Goal: Task Accomplishment & Management: Use online tool/utility

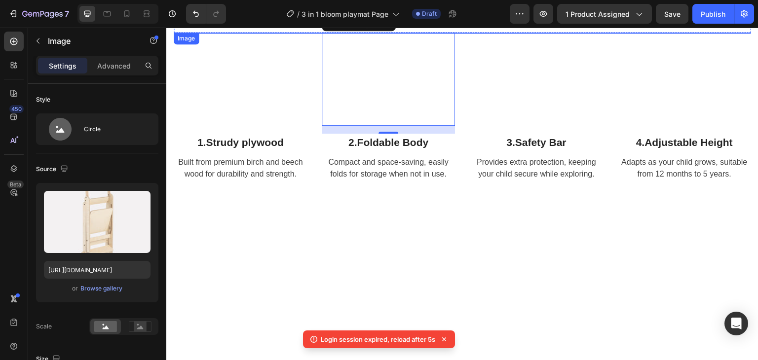
scroll to position [1136, 0]
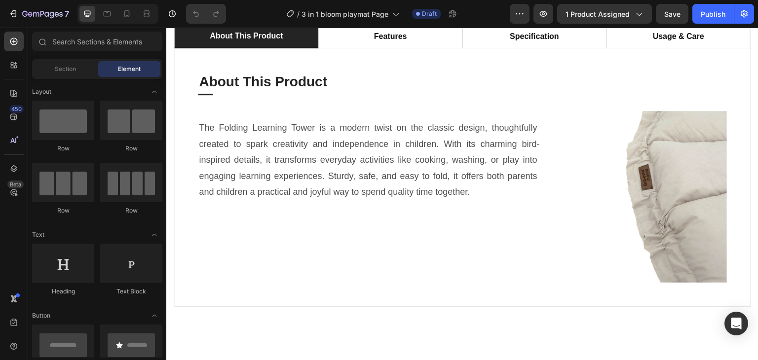
scroll to position [691, 0]
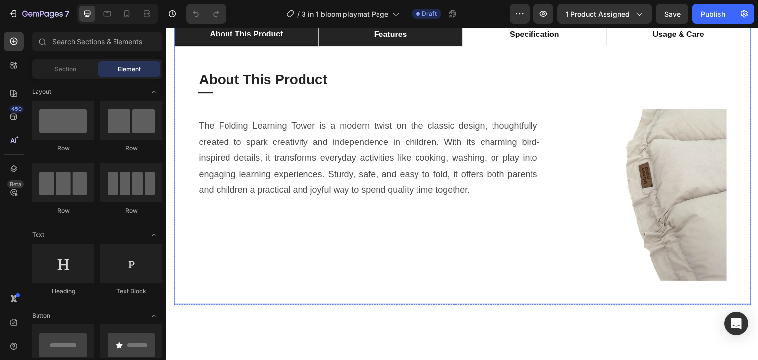
click at [431, 46] on li "features" at bounding box center [390, 35] width 144 height 24
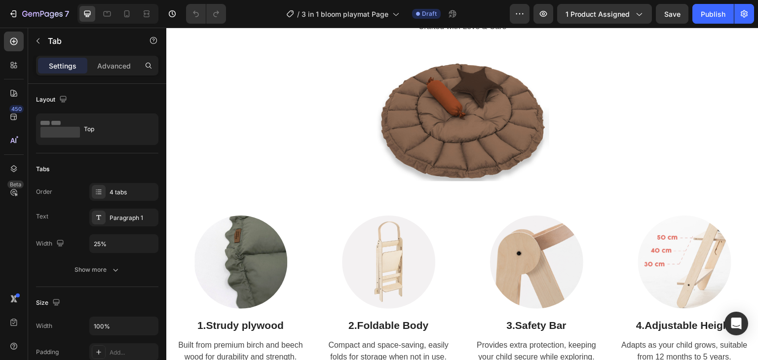
scroll to position [1136, 0]
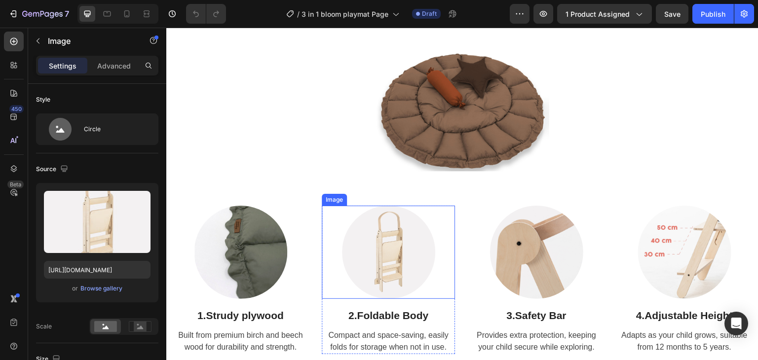
click at [397, 264] on img at bounding box center [388, 252] width 93 height 93
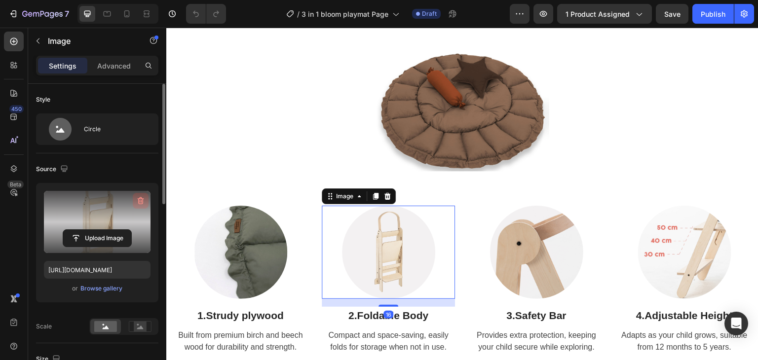
click at [142, 196] on icon "button" at bounding box center [141, 201] width 10 height 10
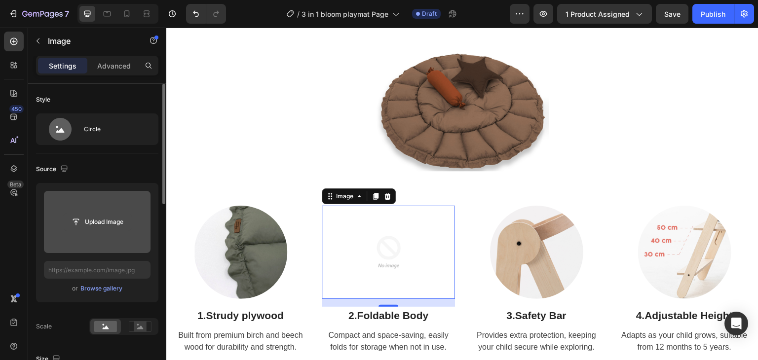
click at [99, 217] on input "file" at bounding box center [97, 222] width 68 height 17
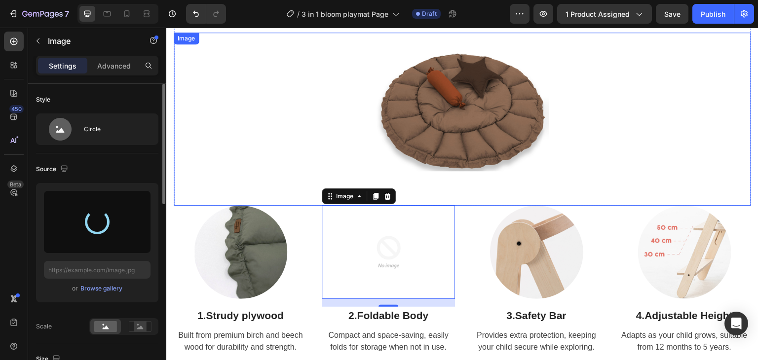
type input "[URL][DOMAIN_NAME]"
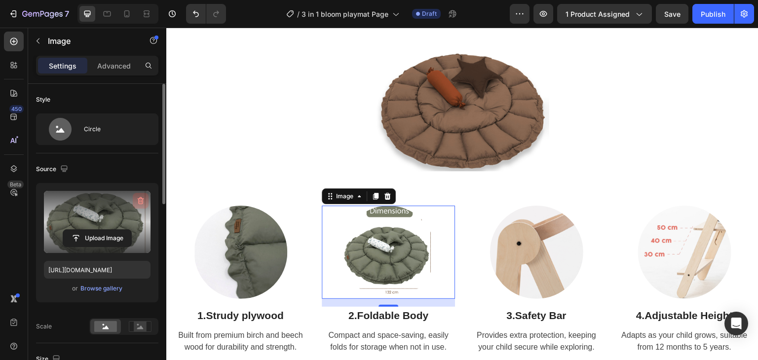
click at [142, 195] on button "button" at bounding box center [141, 201] width 16 height 16
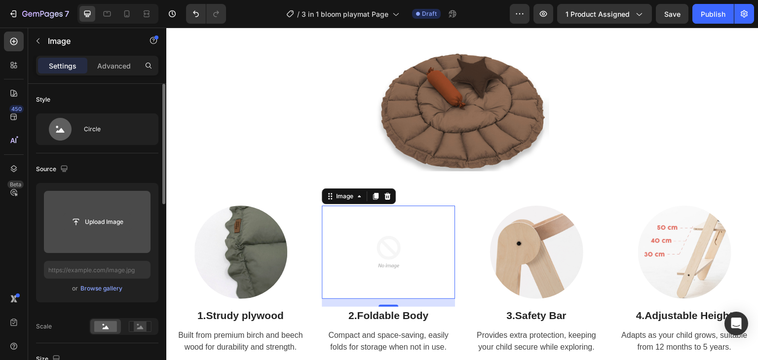
click at [94, 219] on input "file" at bounding box center [97, 222] width 68 height 17
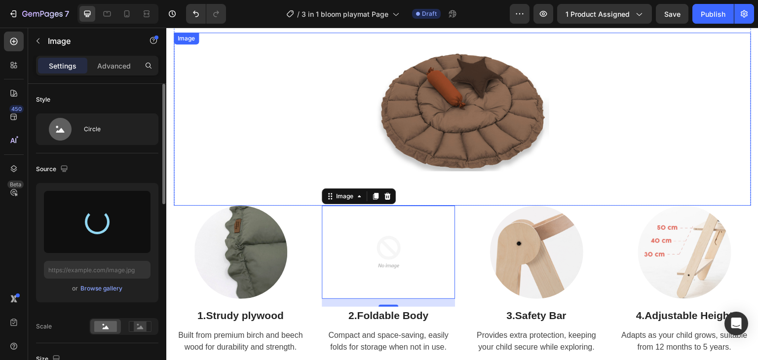
type input "[URL][DOMAIN_NAME]"
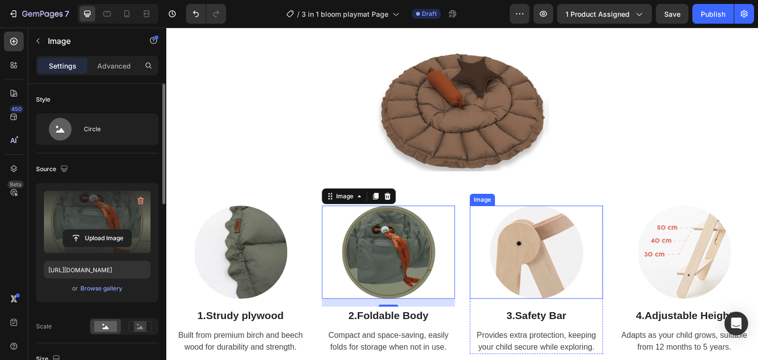
click at [528, 252] on img at bounding box center [536, 252] width 93 height 93
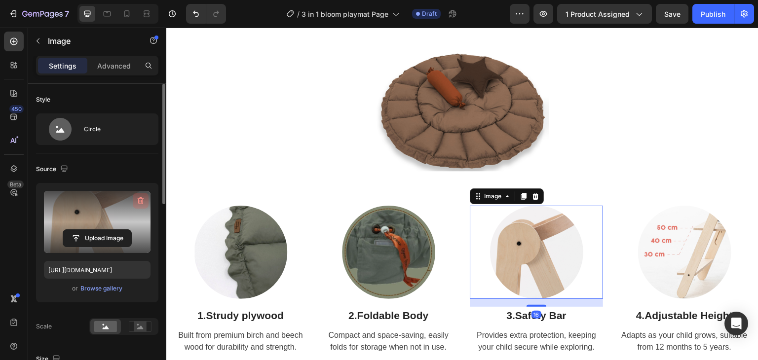
click at [141, 201] on icon "button" at bounding box center [141, 201] width 1 height 3
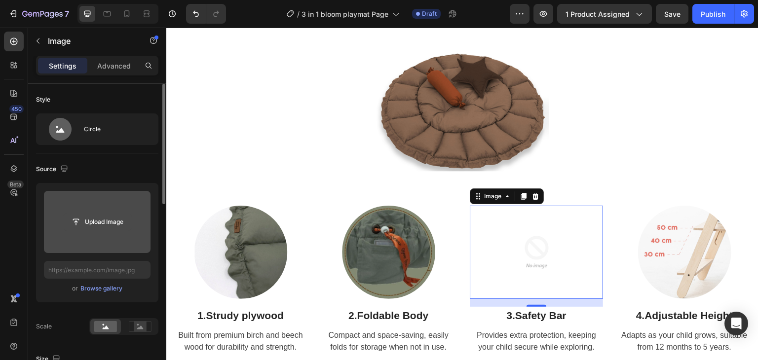
click at [101, 219] on input "file" at bounding box center [97, 222] width 68 height 17
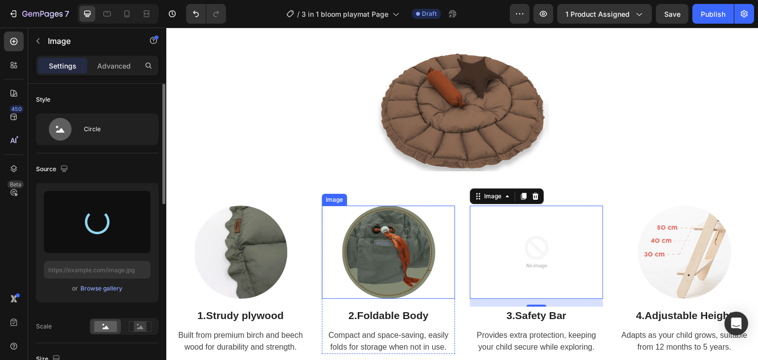
type input "[URL][DOMAIN_NAME]"
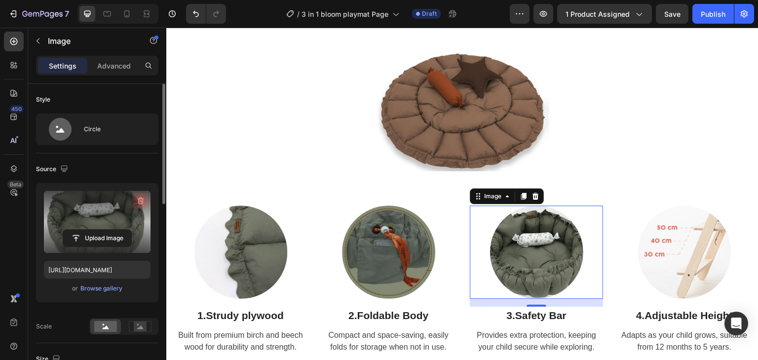
click at [142, 205] on icon "button" at bounding box center [141, 201] width 10 height 10
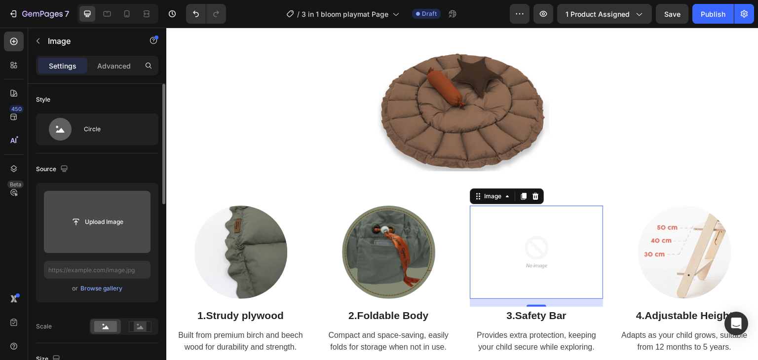
click at [132, 220] on div "Upload Image" at bounding box center [97, 222] width 107 height 18
click at [110, 216] on input "file" at bounding box center [97, 222] width 68 height 17
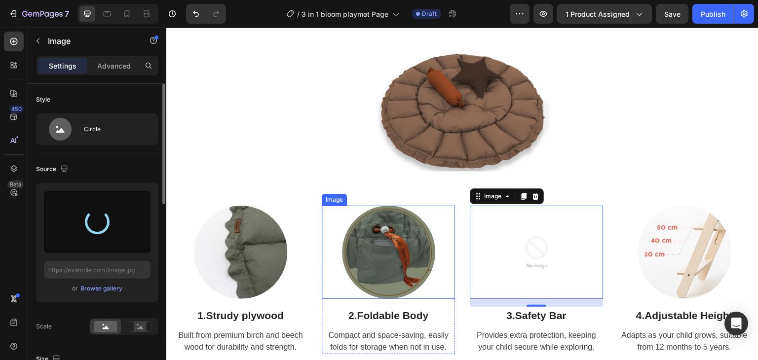
type input "[URL][DOMAIN_NAME]"
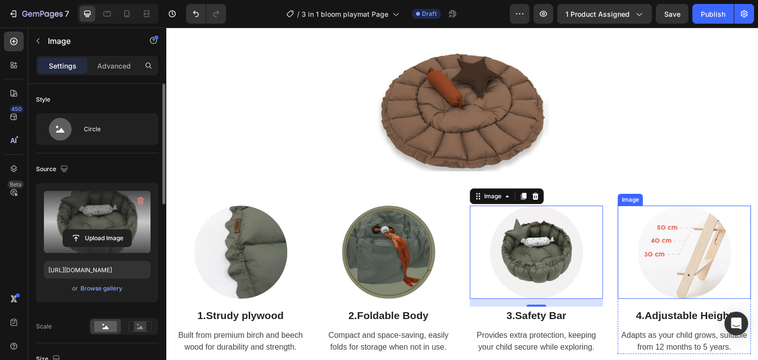
click at [677, 240] on img at bounding box center [684, 252] width 93 height 93
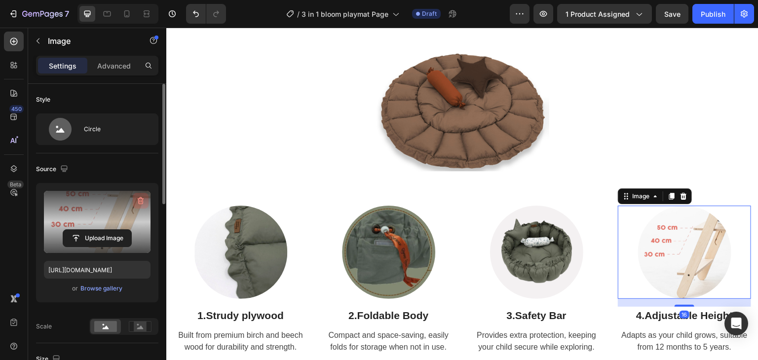
click at [141, 192] on label at bounding box center [97, 222] width 107 height 62
click at [131, 230] on input "file" at bounding box center [97, 238] width 68 height 17
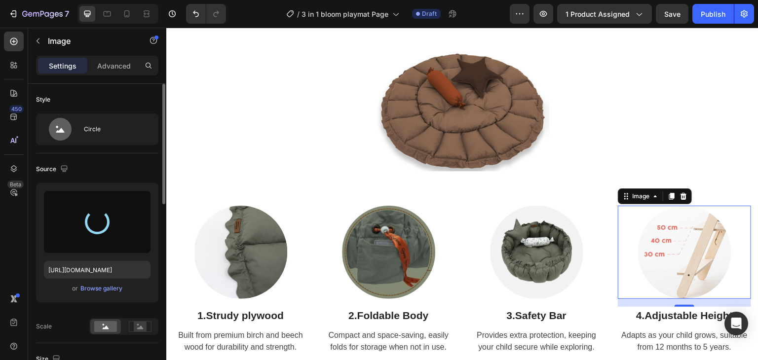
type input "[URL][DOMAIN_NAME]"
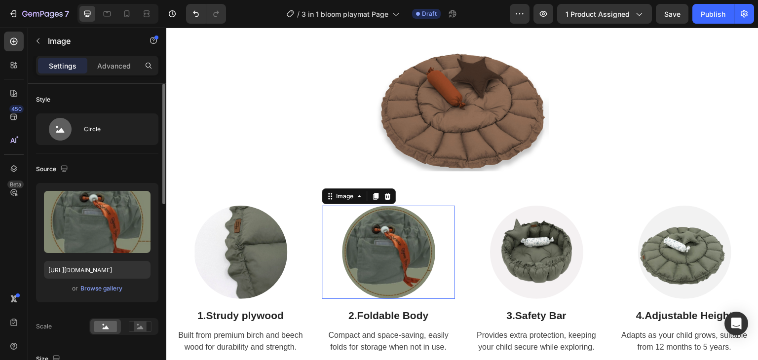
click at [388, 266] on img at bounding box center [388, 252] width 93 height 93
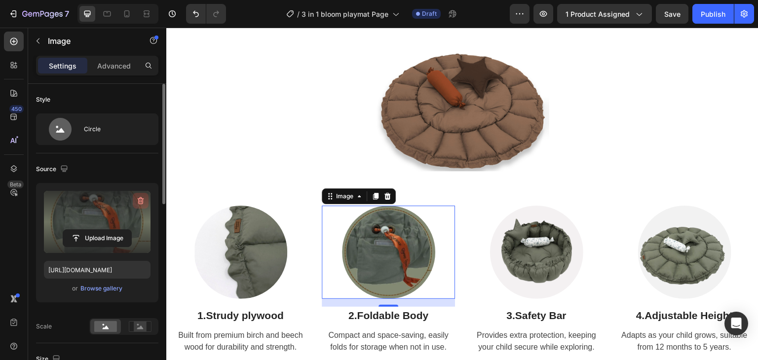
click at [138, 195] on button "button" at bounding box center [141, 201] width 16 height 16
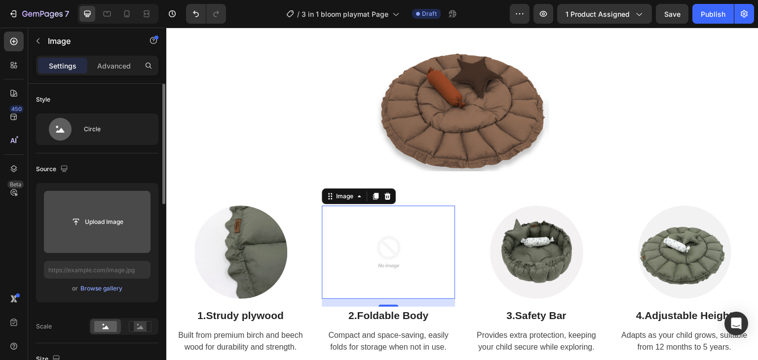
click at [94, 223] on input "file" at bounding box center [97, 222] width 68 height 17
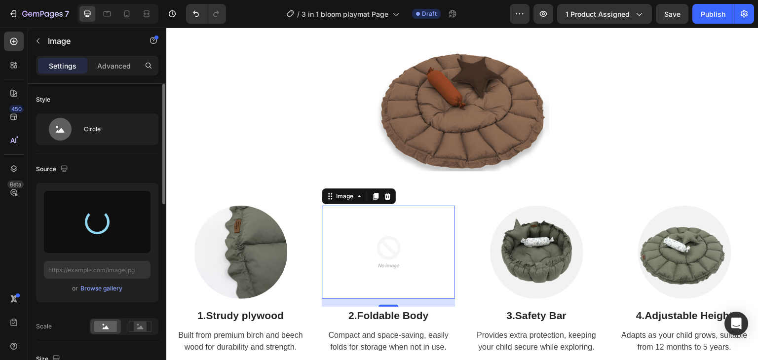
type input "[URL][DOMAIN_NAME]"
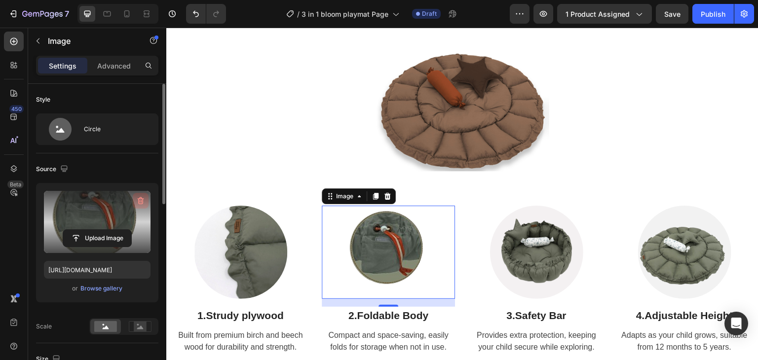
click at [138, 198] on icon "button" at bounding box center [141, 201] width 6 height 7
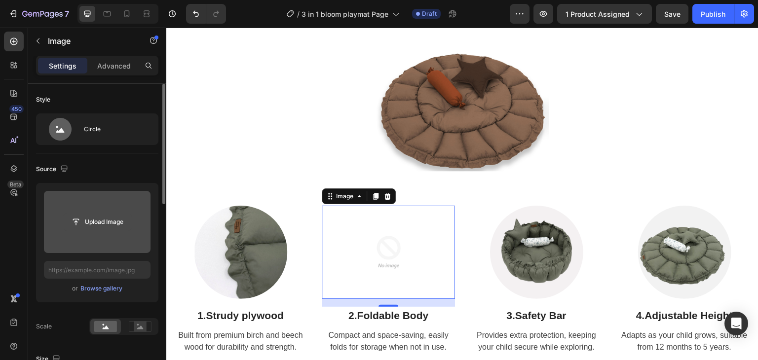
click at [105, 222] on input "file" at bounding box center [97, 222] width 68 height 17
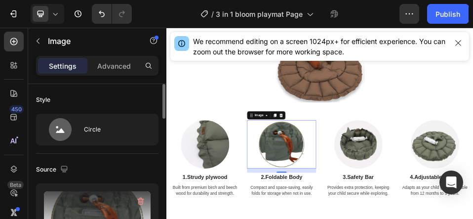
type input "[URL][DOMAIN_NAME]"
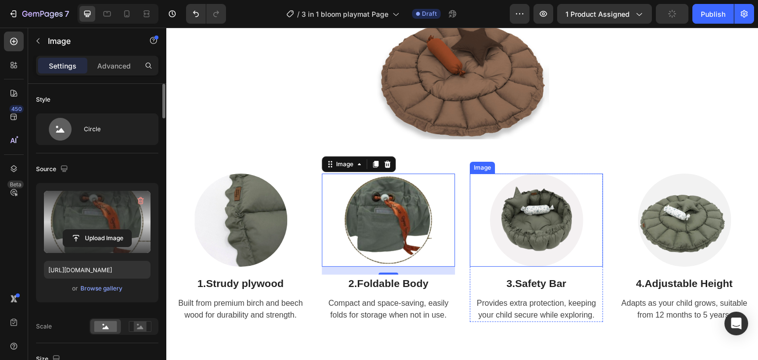
scroll to position [1185, 0]
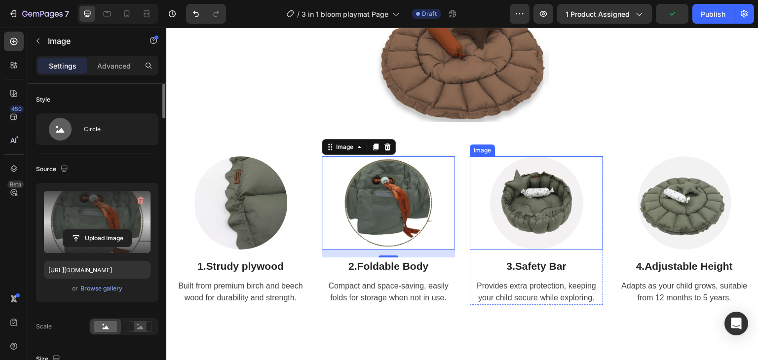
click at [523, 201] on img at bounding box center [536, 203] width 93 height 93
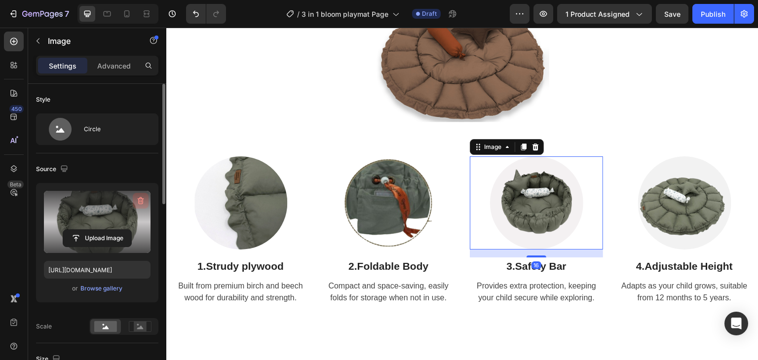
click at [136, 202] on icon "button" at bounding box center [141, 201] width 10 height 10
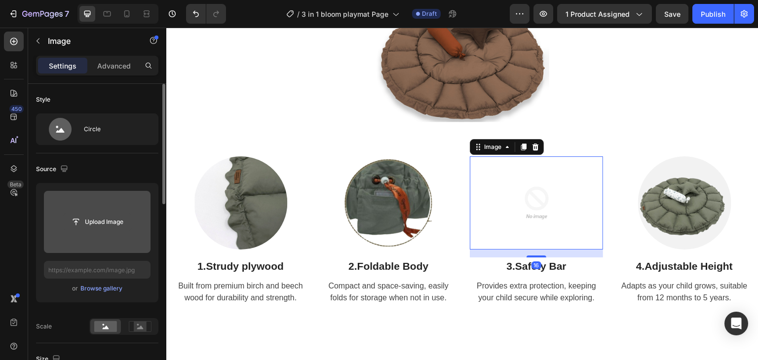
click at [85, 221] on input "file" at bounding box center [97, 222] width 68 height 17
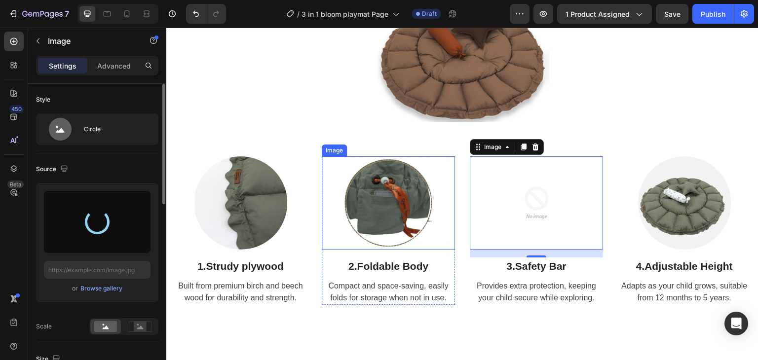
type input "[URL][DOMAIN_NAME]"
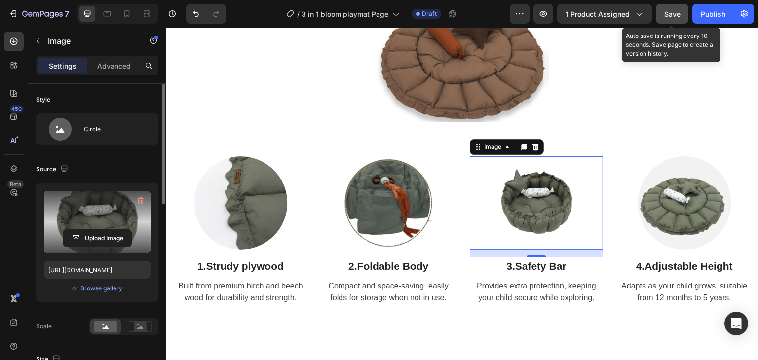
click at [676, 10] on span "Save" at bounding box center [673, 14] width 16 height 8
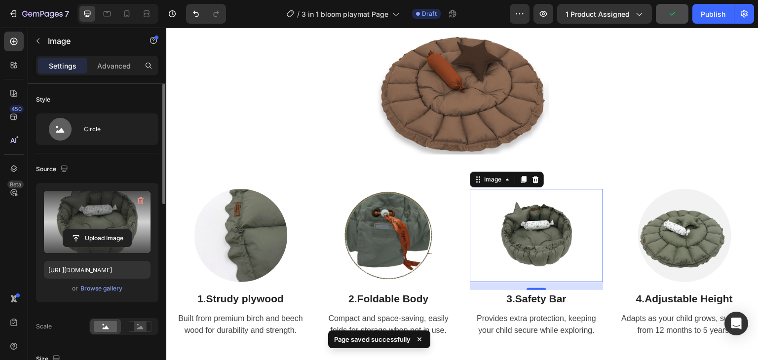
scroll to position [1136, 0]
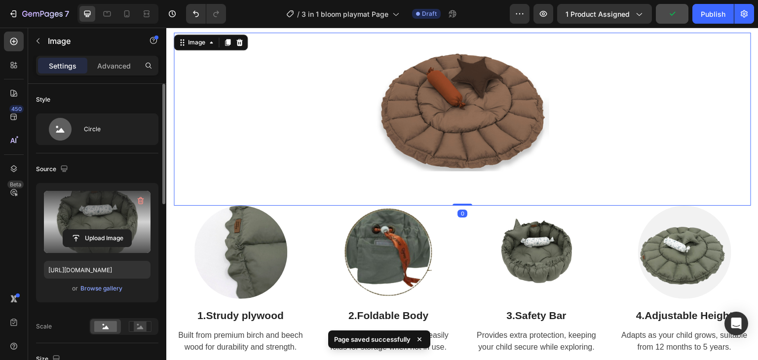
click at [459, 133] on img at bounding box center [462, 119] width 173 height 173
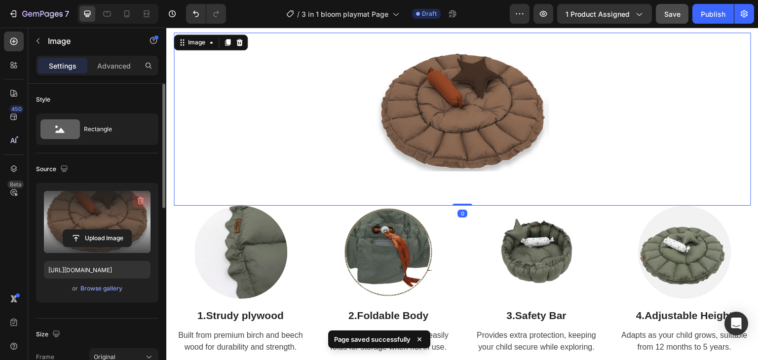
click at [136, 196] on icon "button" at bounding box center [141, 201] width 10 height 10
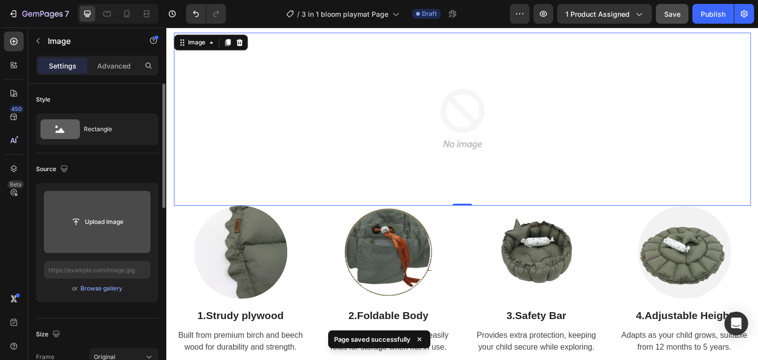
click at [100, 220] on input "file" at bounding box center [97, 222] width 68 height 17
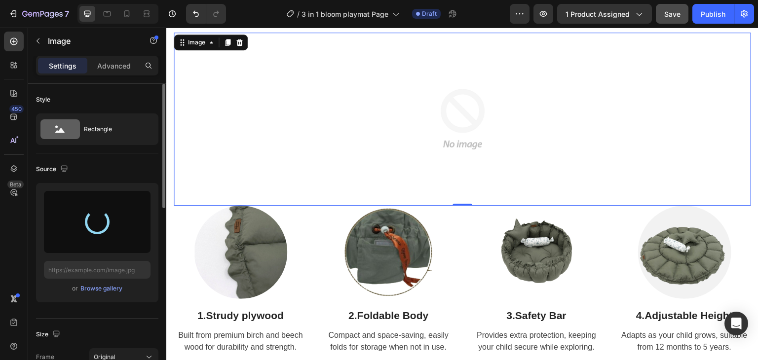
type input "[URL][DOMAIN_NAME]"
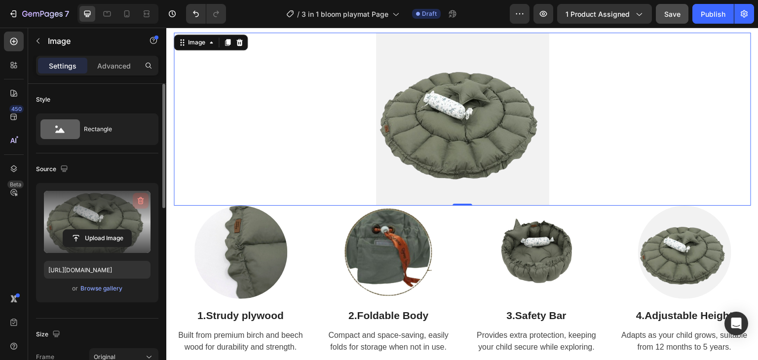
click at [139, 198] on icon "button" at bounding box center [141, 201] width 6 height 7
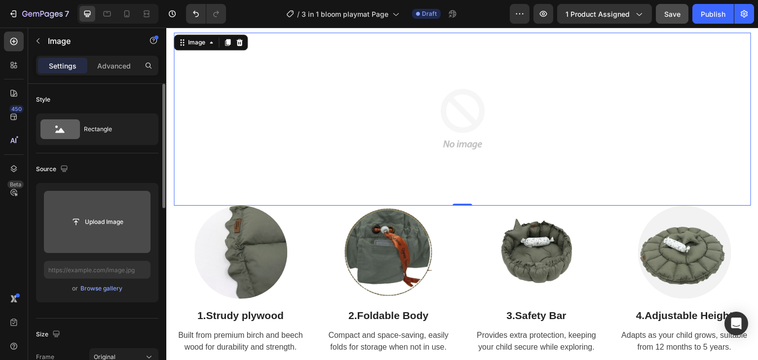
click at [100, 222] on input "file" at bounding box center [97, 222] width 68 height 17
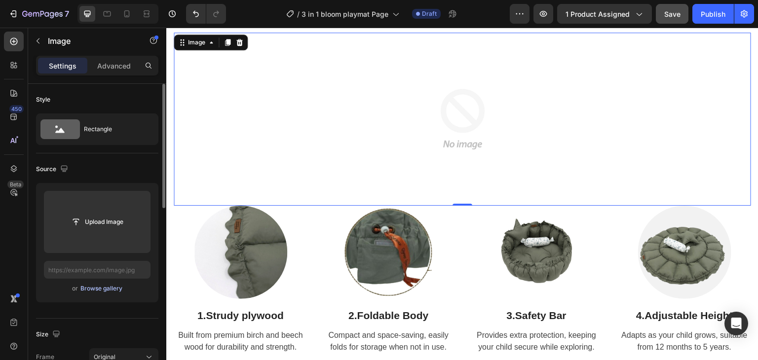
click at [99, 287] on div "Browse gallery" at bounding box center [101, 288] width 42 height 9
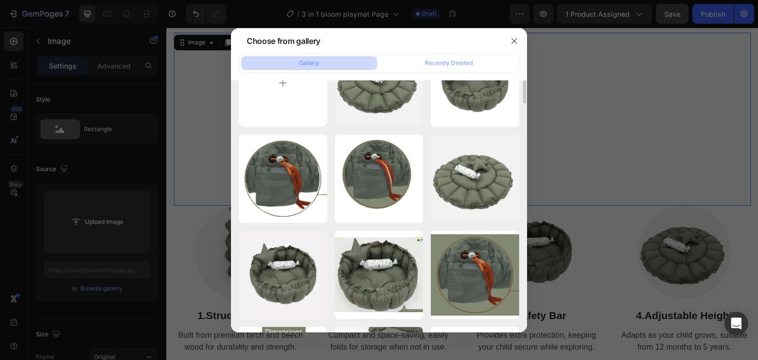
scroll to position [0, 0]
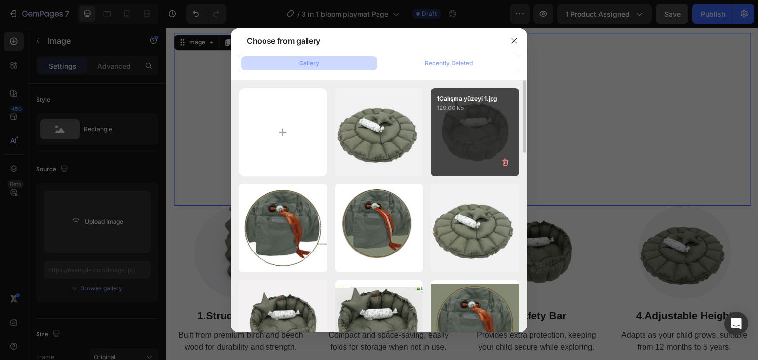
click at [501, 131] on div "1Çalışma yüzeyi 1.jpg 129.00 kb" at bounding box center [475, 132] width 88 height 88
type input "[URL][DOMAIN_NAME]"
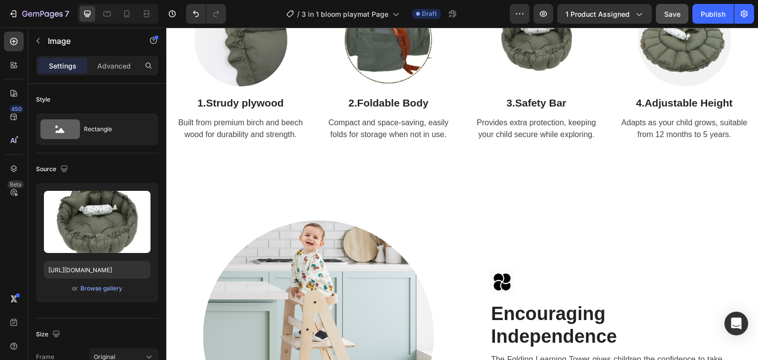
scroll to position [1432, 0]
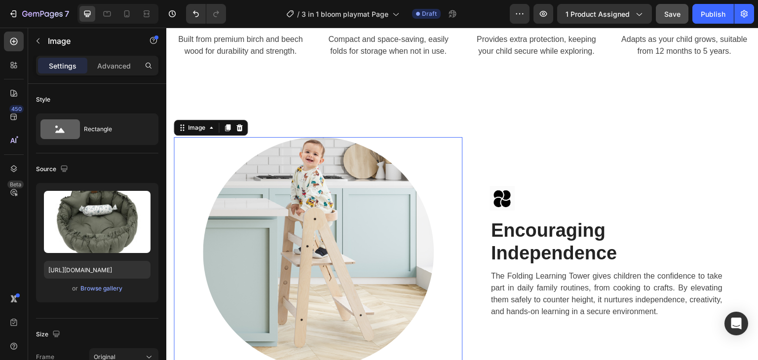
click at [318, 197] on img at bounding box center [318, 252] width 231 height 231
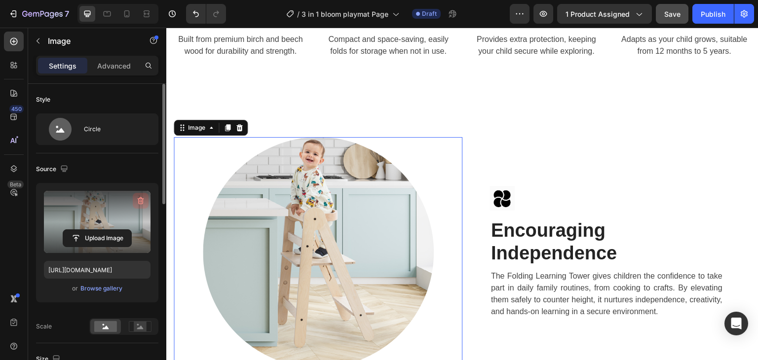
click at [145, 202] on icon "button" at bounding box center [141, 201] width 10 height 10
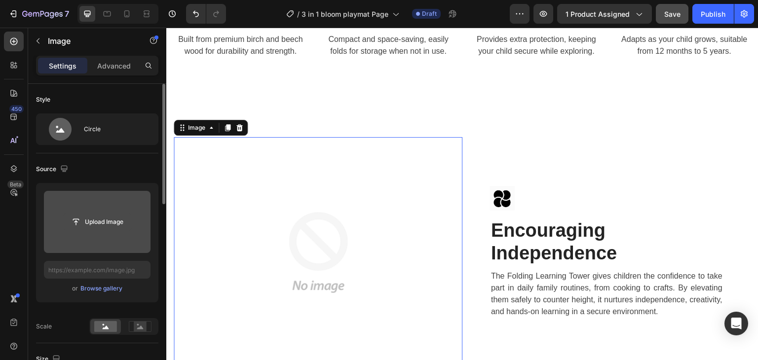
click at [87, 224] on input "file" at bounding box center [97, 222] width 68 height 17
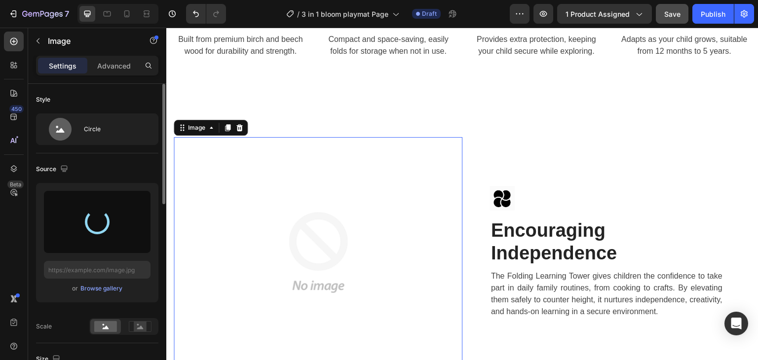
type input "[URL][DOMAIN_NAME]"
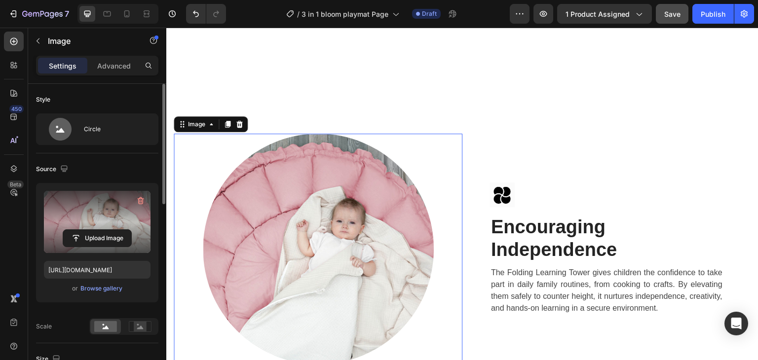
scroll to position [1629, 0]
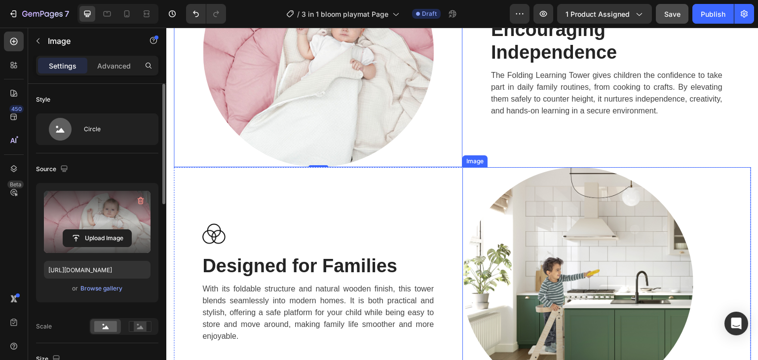
click at [545, 170] on img at bounding box center [578, 282] width 231 height 231
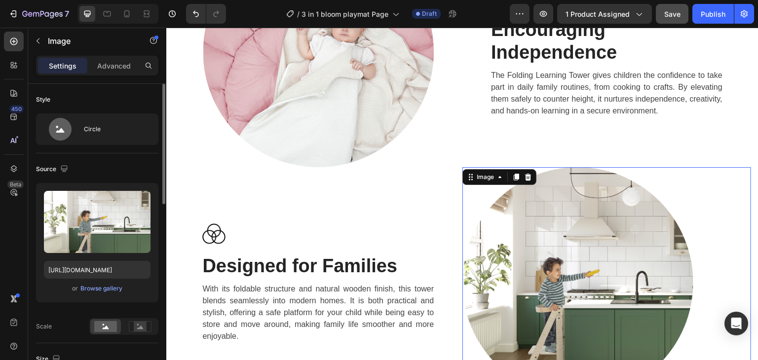
scroll to position [1778, 0]
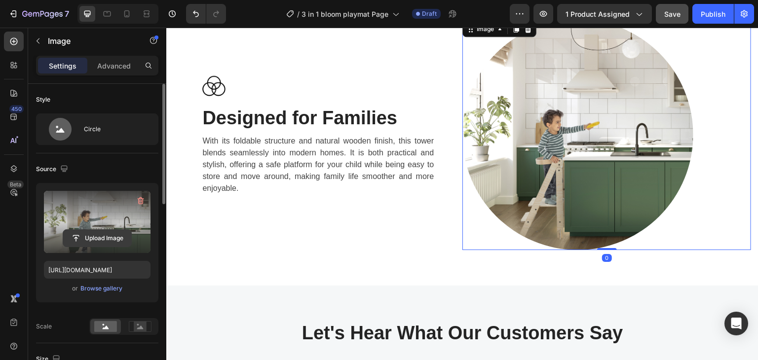
click at [134, 200] on button "button" at bounding box center [141, 201] width 16 height 16
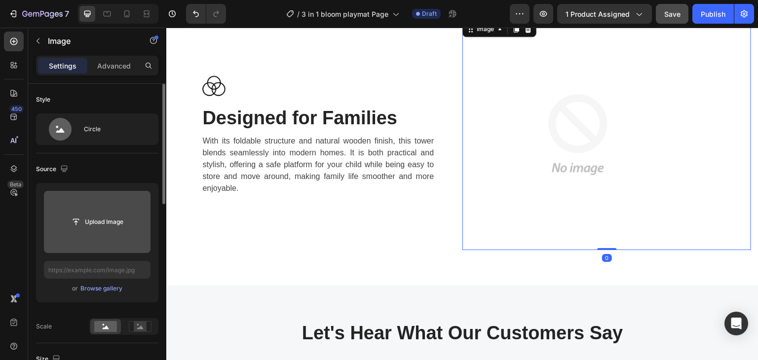
click at [95, 223] on input "file" at bounding box center [97, 222] width 68 height 17
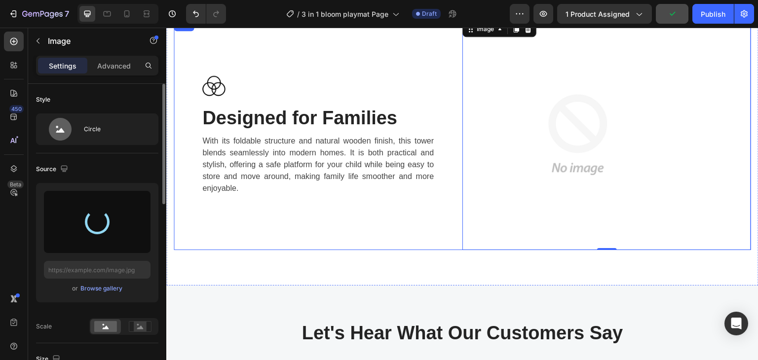
type input "[URL][DOMAIN_NAME]"
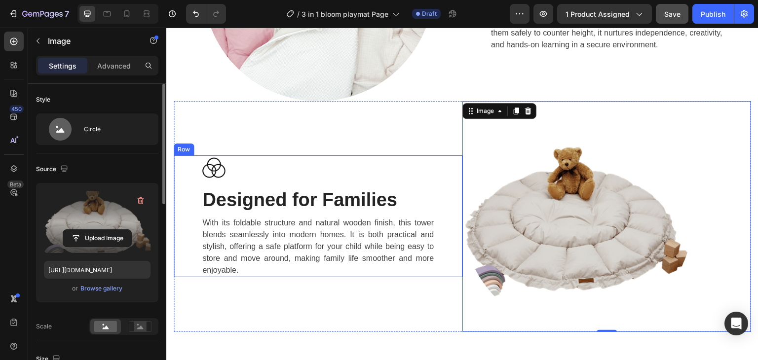
scroll to position [1679, 0]
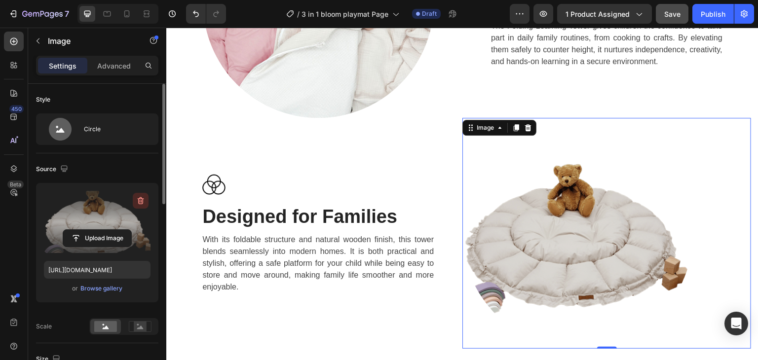
click at [140, 200] on icon "button" at bounding box center [141, 201] width 10 height 10
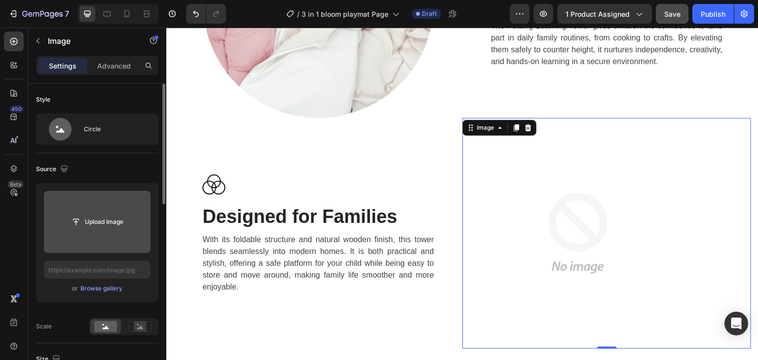
click at [106, 221] on input "file" at bounding box center [97, 222] width 68 height 17
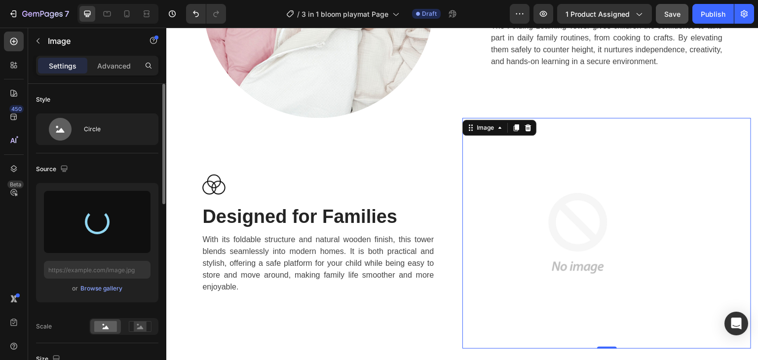
type input "[URL][DOMAIN_NAME]"
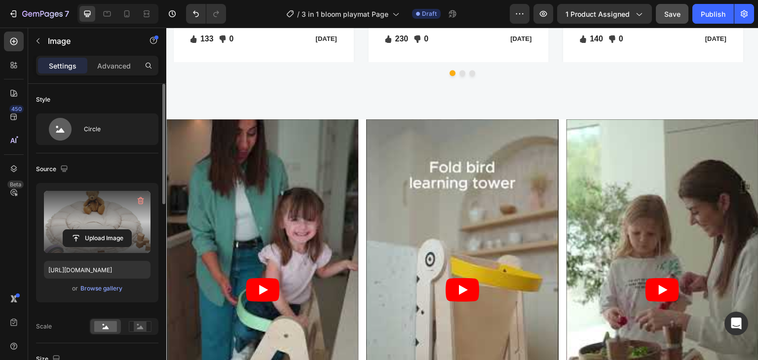
scroll to position [2222, 0]
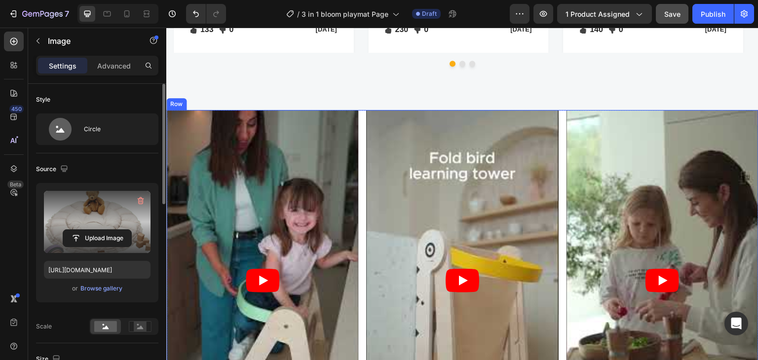
click at [557, 111] on div "Video Video Video Row" at bounding box center [462, 281] width 593 height 342
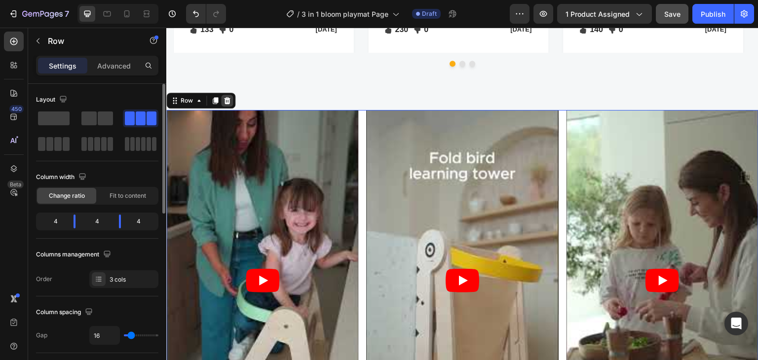
click at [227, 100] on icon at bounding box center [227, 100] width 6 height 7
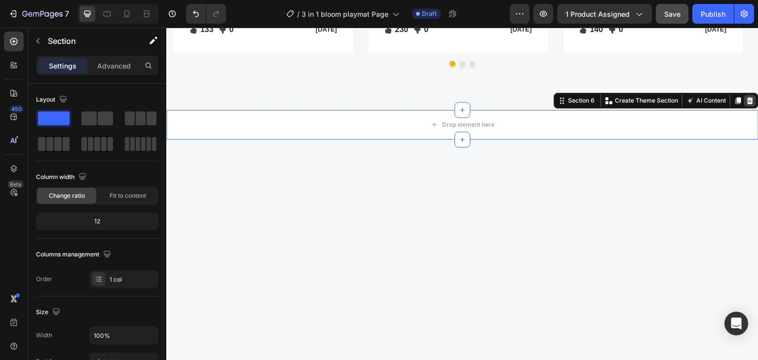
click at [747, 97] on icon at bounding box center [751, 101] width 8 height 8
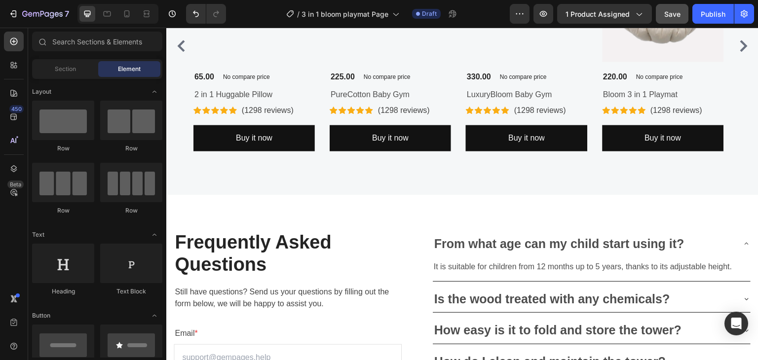
scroll to position [2518, 0]
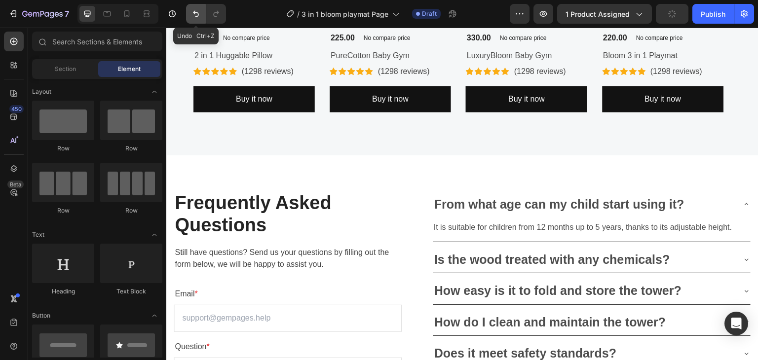
click at [195, 18] on button "Undo/Redo" at bounding box center [196, 14] width 20 height 20
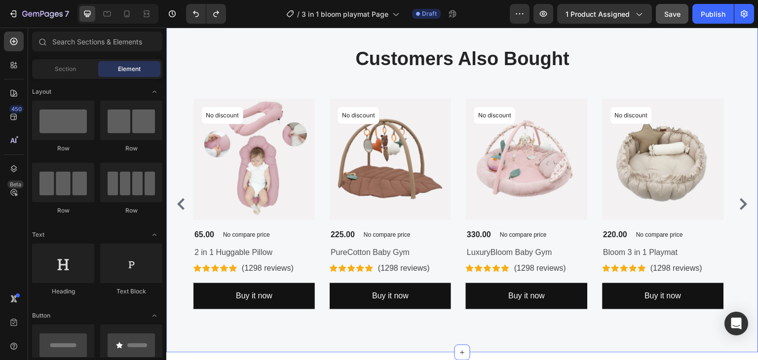
scroll to position [2153, 0]
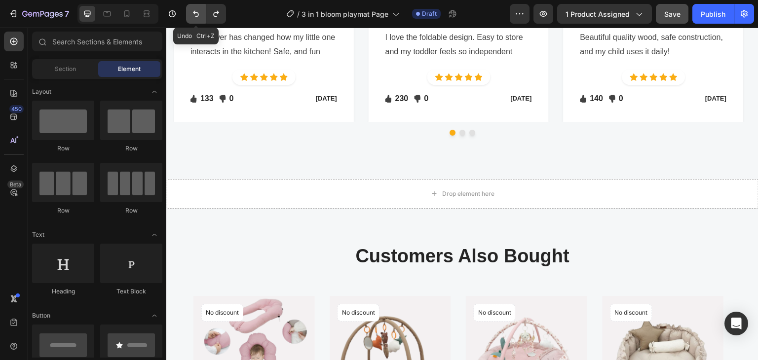
click at [194, 5] on button "Undo/Redo" at bounding box center [196, 14] width 20 height 20
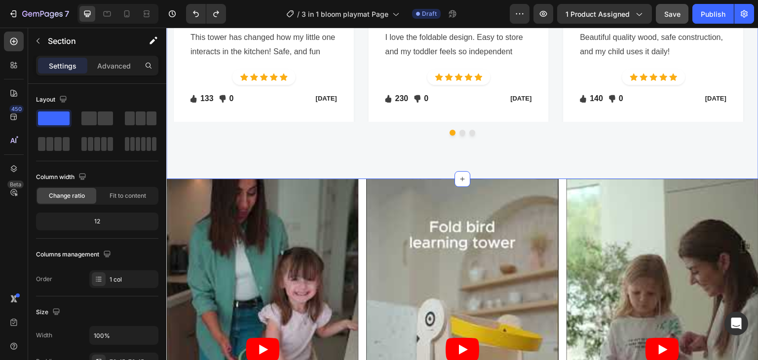
click at [378, 175] on div "Let's Hear What Our Customers Say Heading Row [PERSON_NAME] - Text block Row Th…" at bounding box center [462, 41] width 593 height 275
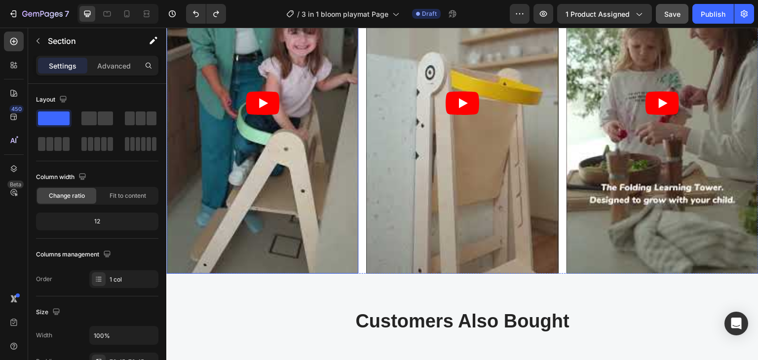
scroll to position [2400, 0]
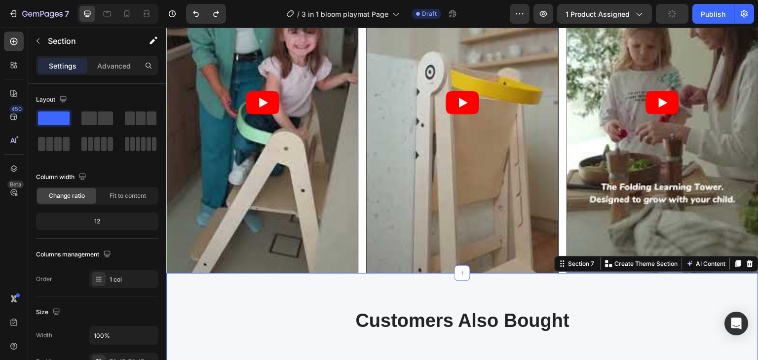
click at [574, 262] on div "Section 7" at bounding box center [582, 264] width 30 height 9
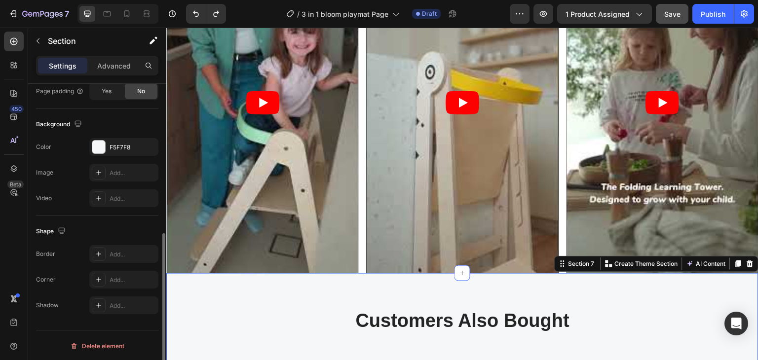
scroll to position [297, 0]
click at [93, 344] on div "Delete element" at bounding box center [97, 346] width 54 height 12
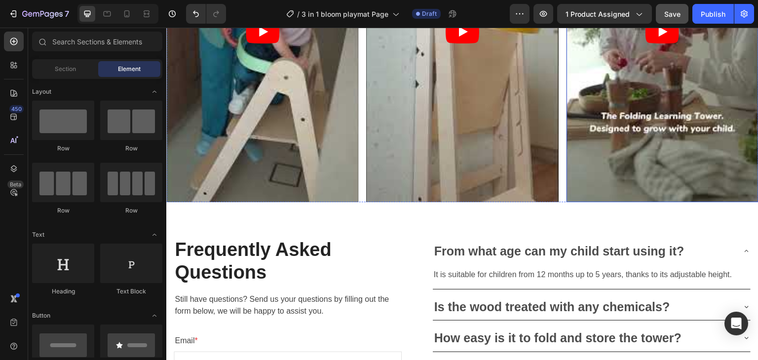
scroll to position [2400, 0]
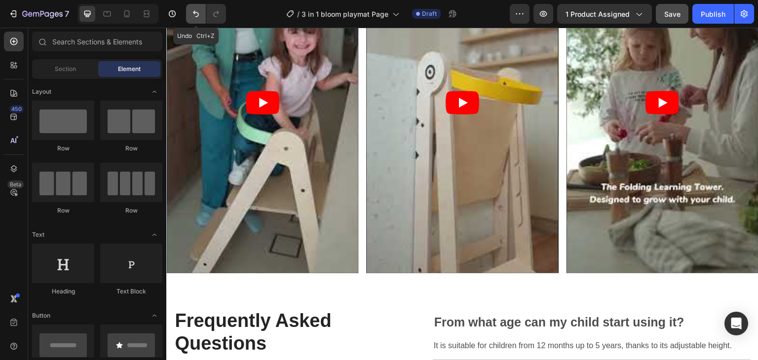
click at [190, 17] on button "Undo/Redo" at bounding box center [196, 14] width 20 height 20
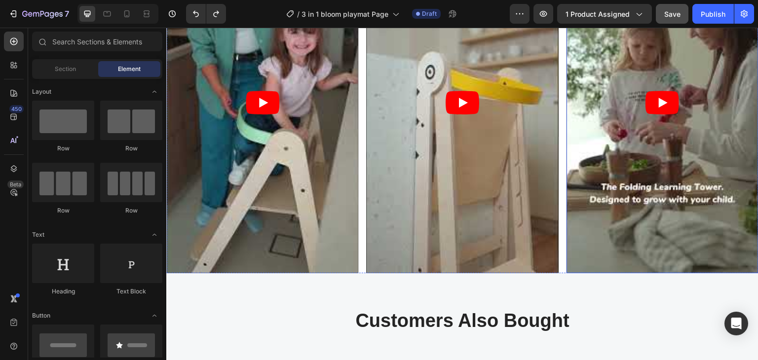
click at [572, 119] on article at bounding box center [663, 103] width 192 height 342
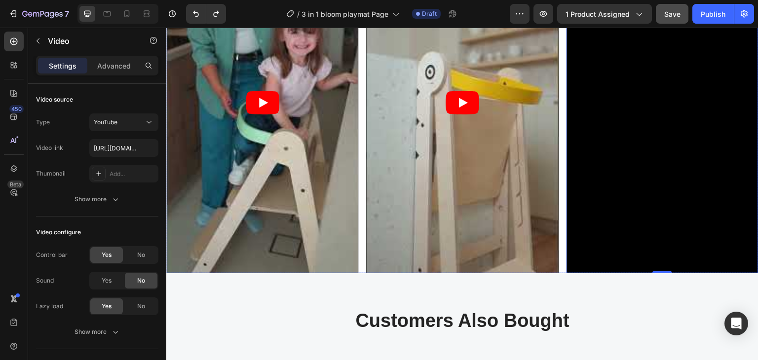
click at [558, 123] on div "Video Video Video 0 Row" at bounding box center [462, 103] width 593 height 342
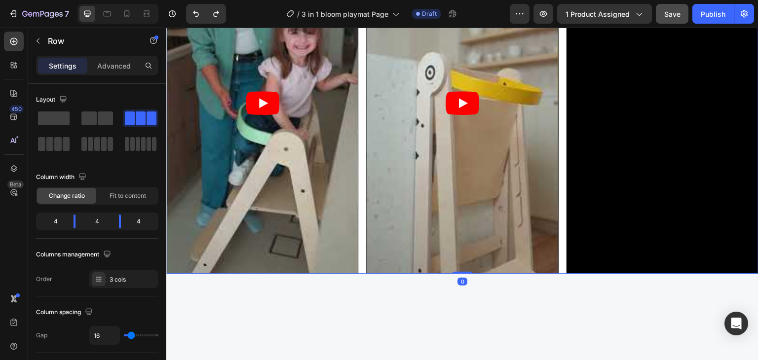
scroll to position [2252, 0]
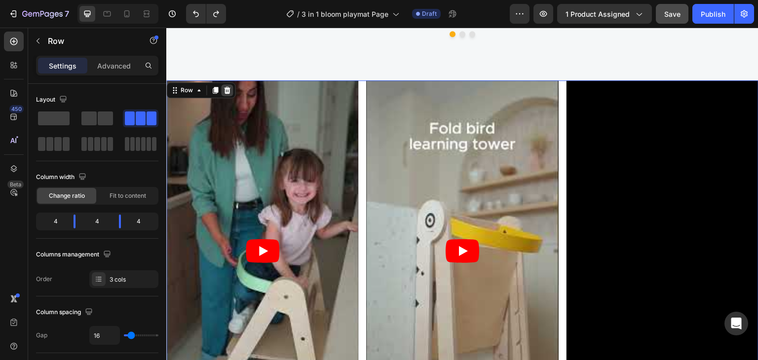
click at [226, 91] on icon at bounding box center [227, 90] width 8 height 8
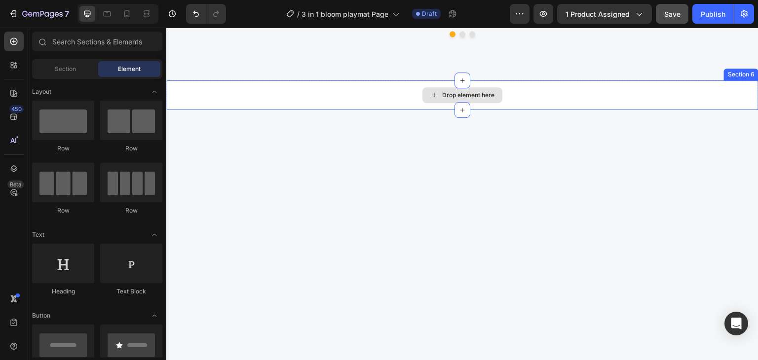
click at [313, 96] on div "Drop element here" at bounding box center [462, 95] width 593 height 30
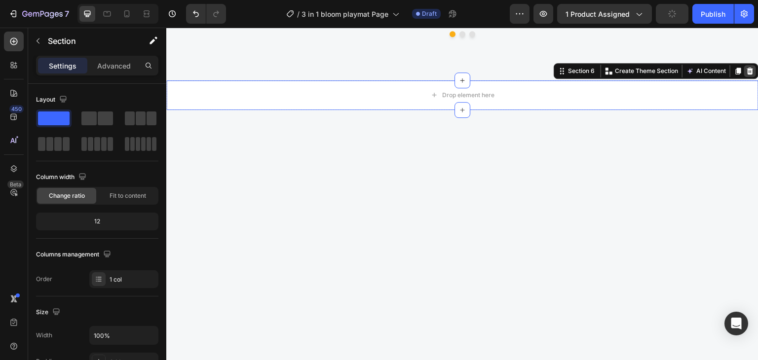
click at [747, 72] on icon at bounding box center [751, 71] width 8 height 8
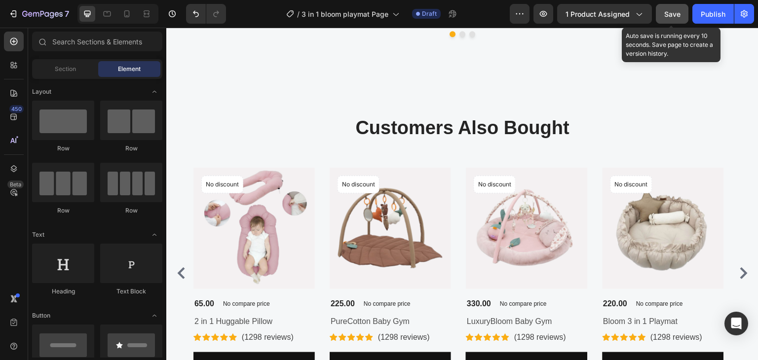
click at [666, 18] on div "Save" at bounding box center [673, 14] width 16 height 10
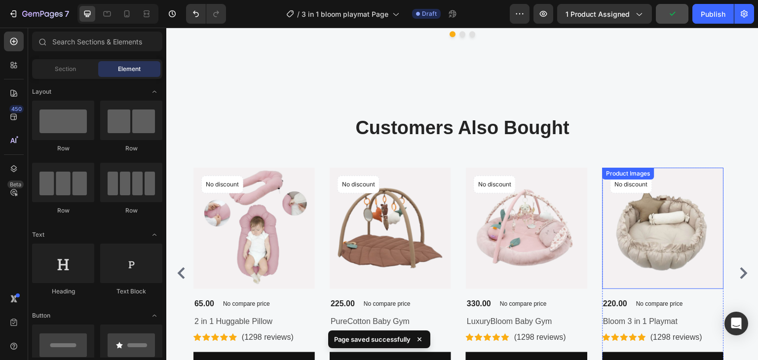
click at [697, 287] on img at bounding box center [663, 228] width 121 height 121
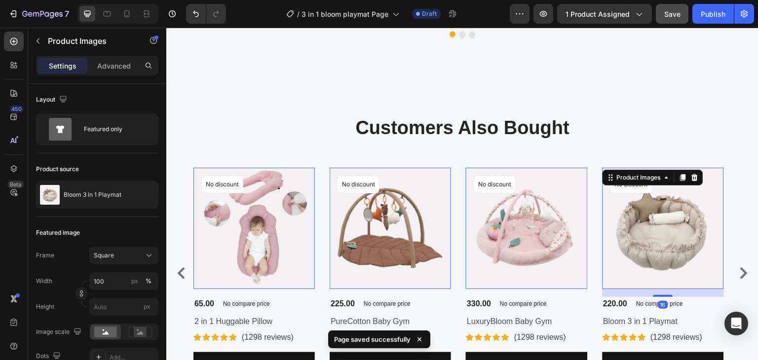
click at [166, 28] on div "16" at bounding box center [166, 28] width 0 height 0
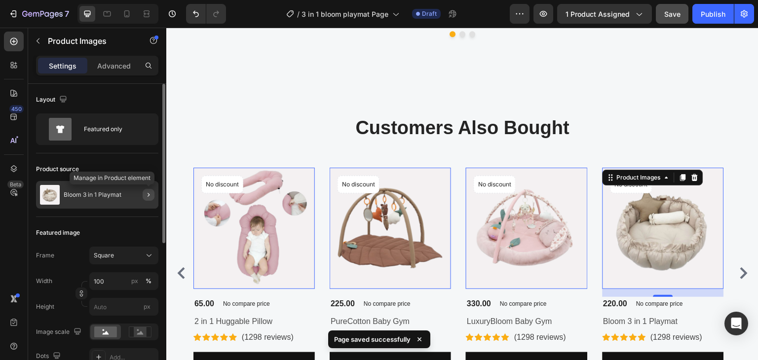
click at [146, 194] on icon "button" at bounding box center [149, 195] width 8 height 8
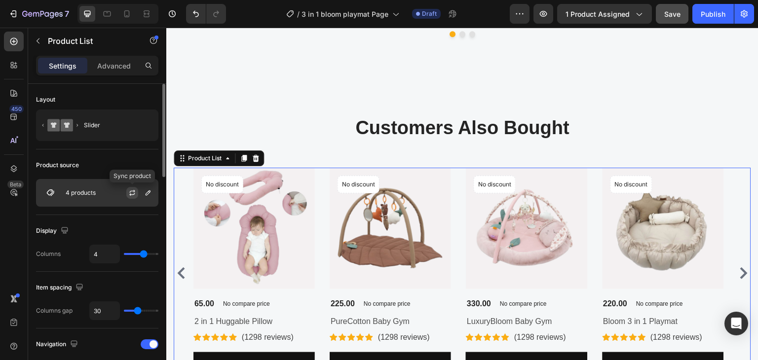
click at [135, 193] on icon "button" at bounding box center [132, 193] width 8 height 8
click at [150, 194] on icon "button" at bounding box center [148, 193] width 8 height 8
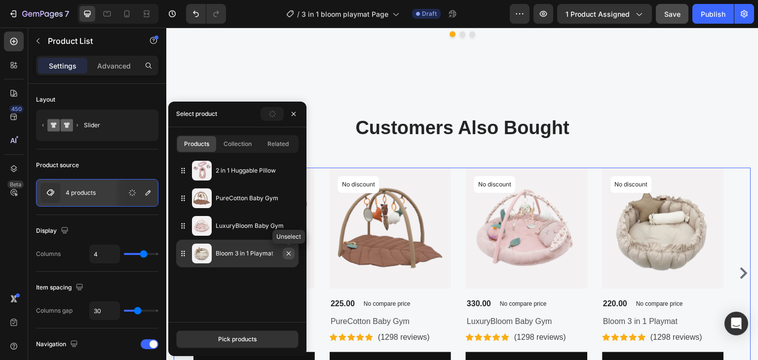
click at [292, 255] on icon "button" at bounding box center [289, 254] width 8 height 8
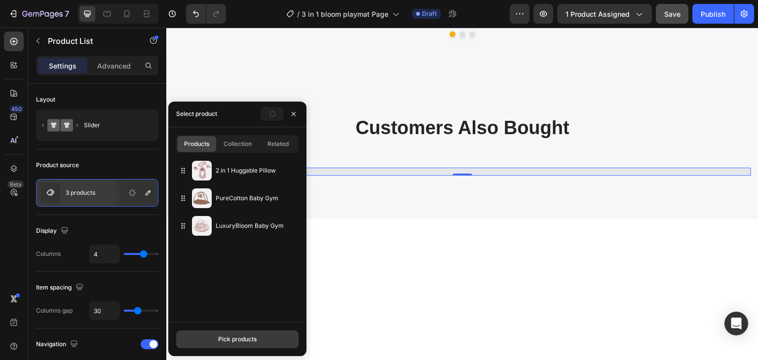
click at [251, 335] on div "Pick products" at bounding box center [237, 339] width 39 height 9
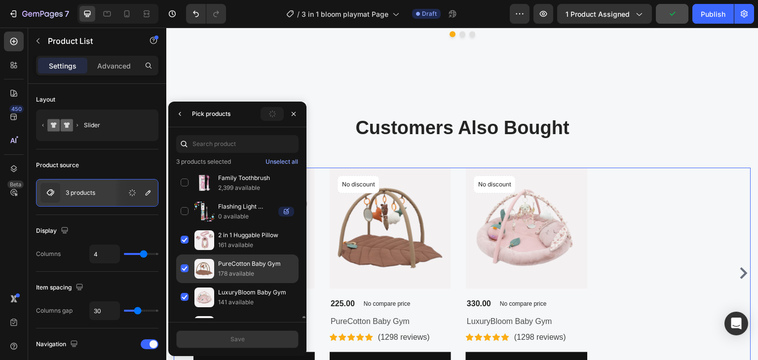
scroll to position [148, 0]
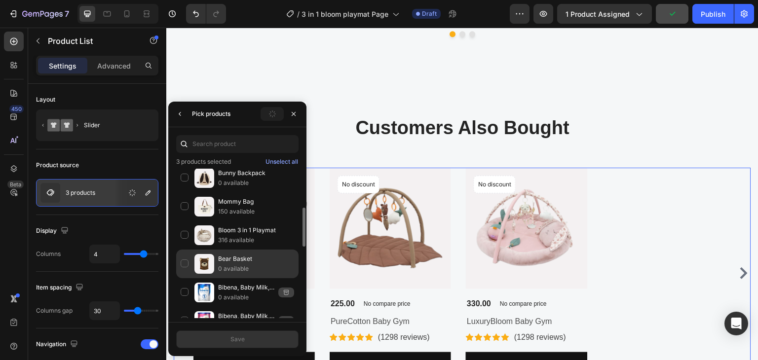
click at [233, 278] on div "Bear Basket 0 available" at bounding box center [237, 292] width 122 height 29
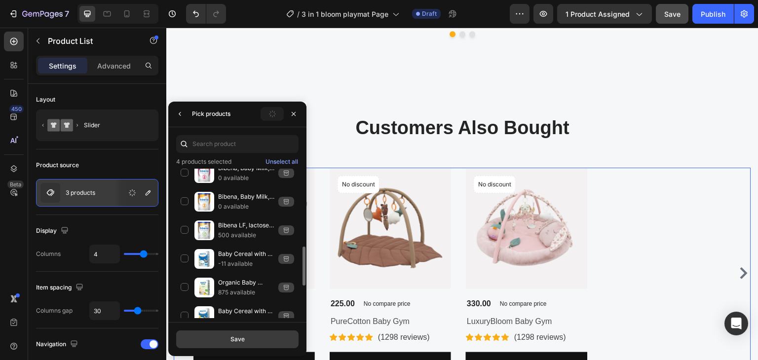
click at [219, 339] on button "Save" at bounding box center [237, 340] width 122 height 18
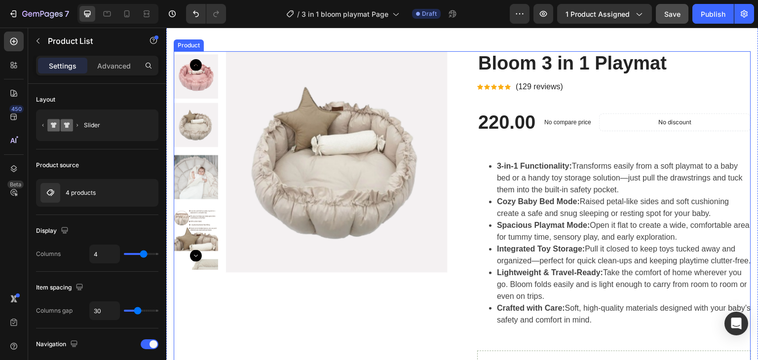
scroll to position [49, 0]
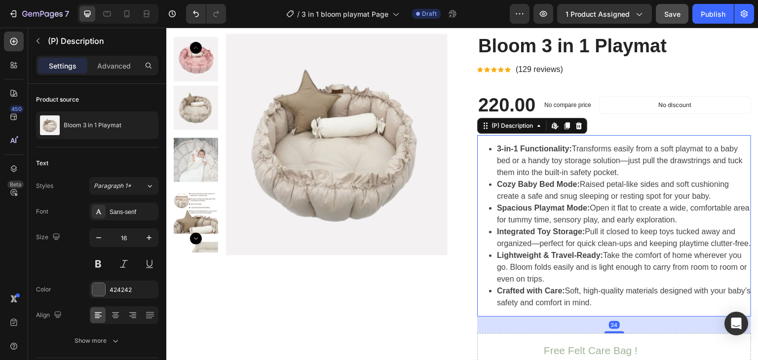
click at [499, 155] on li "3-in-1 Functionality: Transforms easily from a soft playmat to a baby bed or a …" at bounding box center [624, 161] width 254 height 36
click at [497, 151] on strong "3-in-1 Functionality:" at bounding box center [534, 149] width 75 height 8
click at [696, 222] on li "Spacious Playmat Mode: Open it flat to create a wide, comfortable area for tumm…" at bounding box center [624, 214] width 254 height 24
click at [580, 122] on icon at bounding box center [579, 126] width 8 height 8
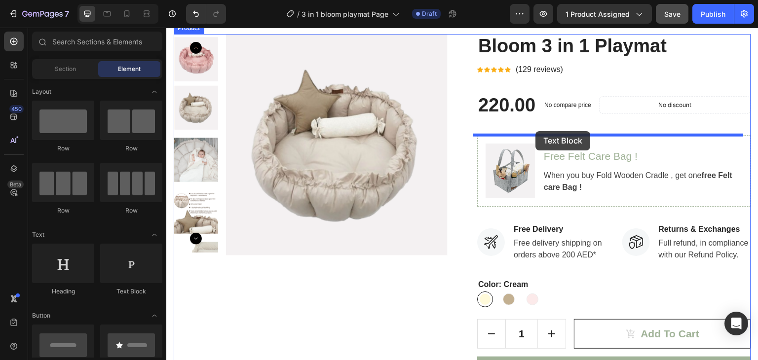
drag, startPoint x: 285, startPoint y: 311, endPoint x: 536, endPoint y: 131, distance: 308.7
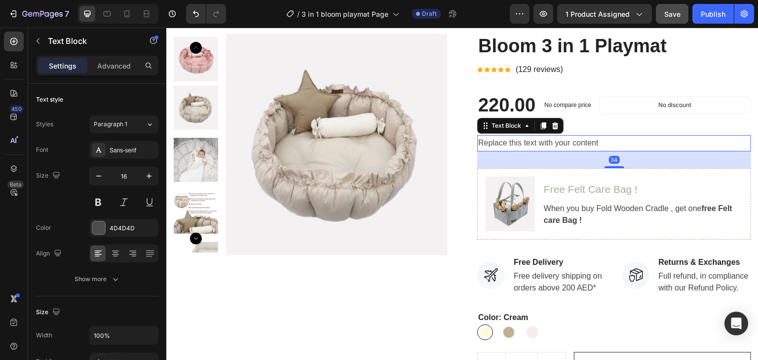
click at [535, 141] on div "Replace this text with your content" at bounding box center [614, 143] width 274 height 16
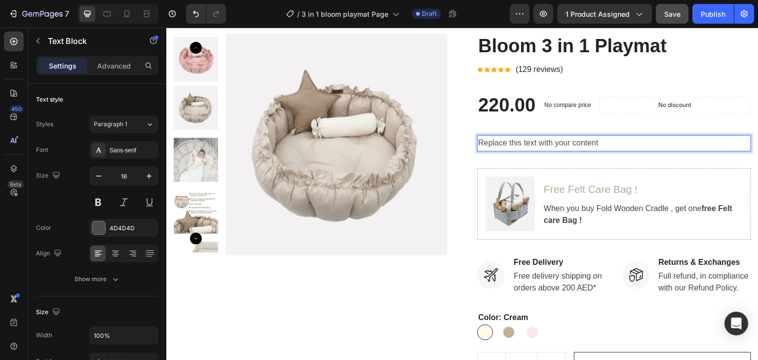
click at [535, 141] on p "Replace this text with your content" at bounding box center [614, 143] width 272 height 14
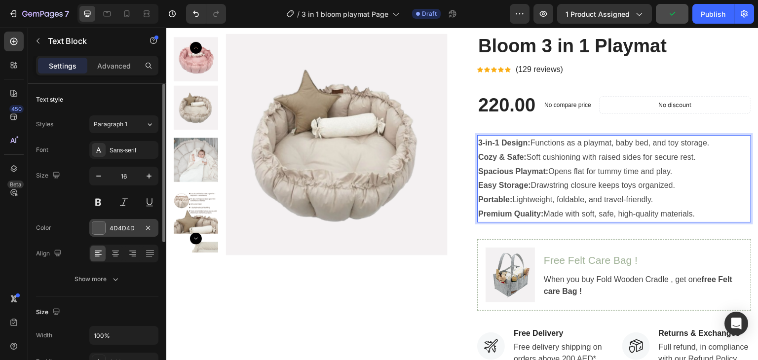
click at [111, 220] on div "4D4D4D" at bounding box center [123, 228] width 69 height 18
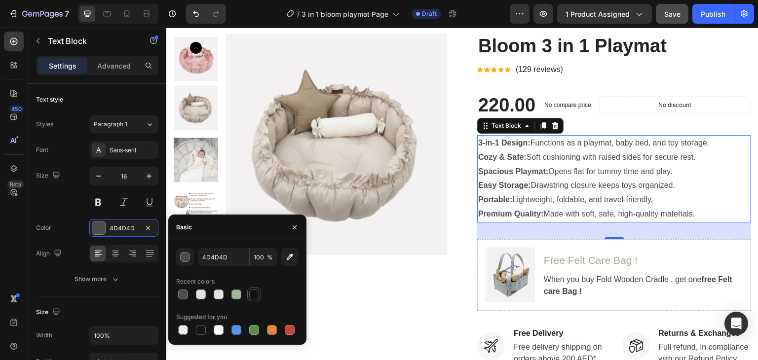
click at [251, 297] on div at bounding box center [254, 295] width 10 height 10
type input "121212"
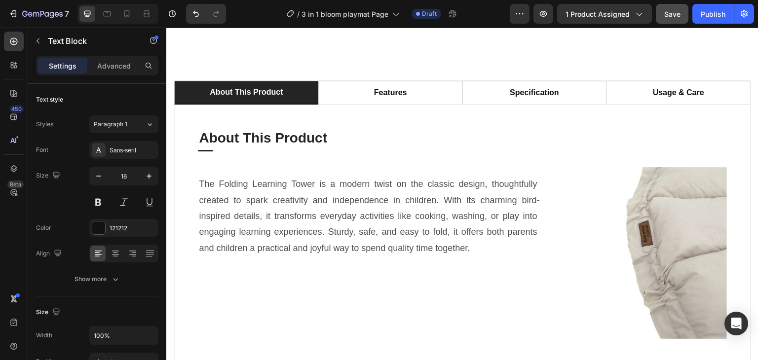
scroll to position [593, 0]
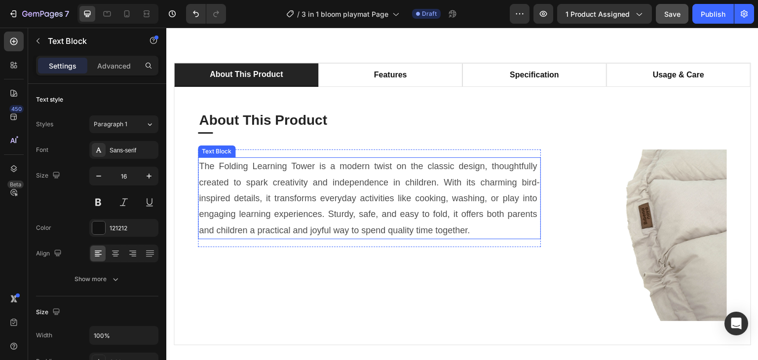
click at [269, 187] on p "The Folding Learning Tower is a modern twist on the classic design, thoughtfull…" at bounding box center [369, 199] width 341 height 80
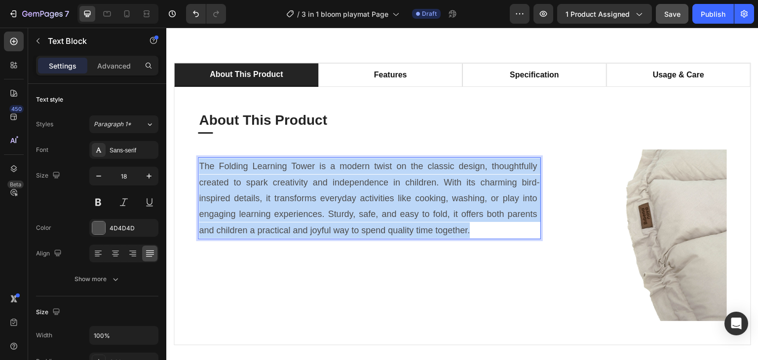
scroll to position [279, 0]
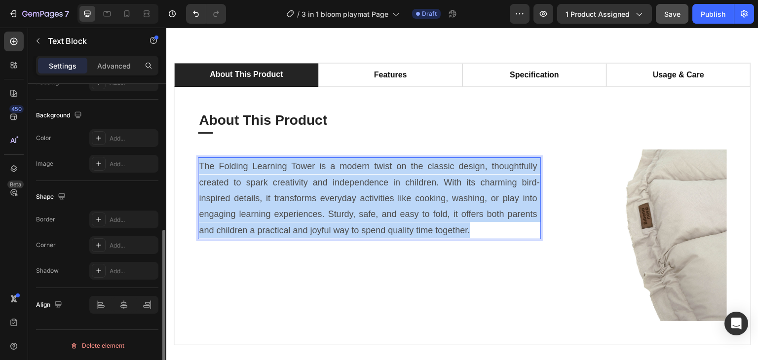
click at [269, 187] on p "The Folding Learning Tower is a modern twist on the classic design, thoughtfull…" at bounding box center [369, 199] width 341 height 80
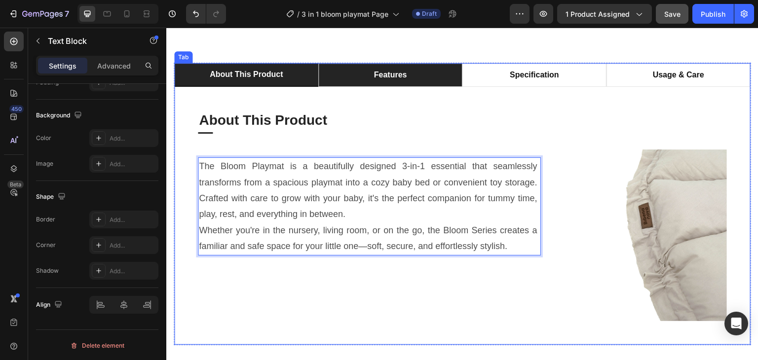
click at [378, 82] on li "features" at bounding box center [390, 75] width 144 height 24
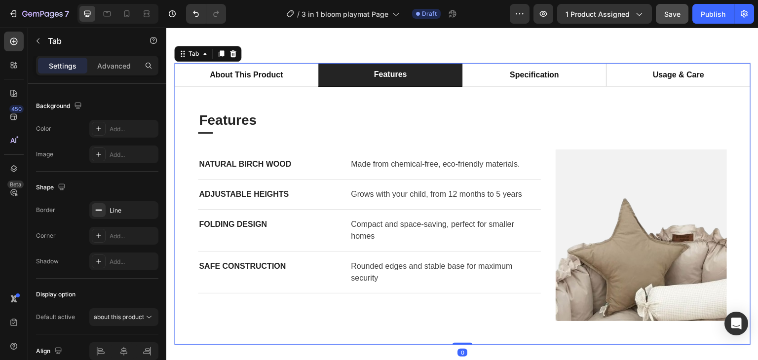
scroll to position [0, 0]
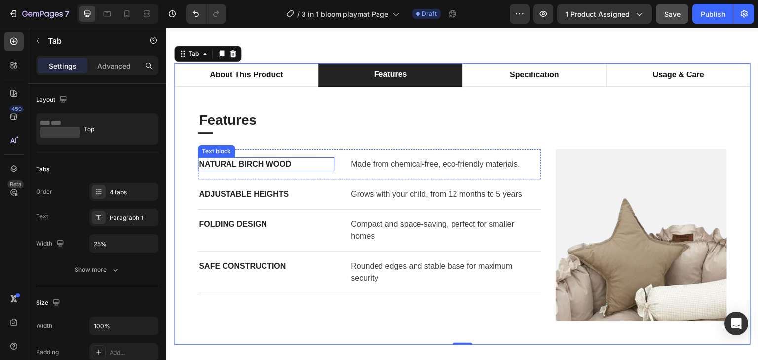
click at [246, 164] on p "Natural Birch Wood" at bounding box center [266, 165] width 134 height 12
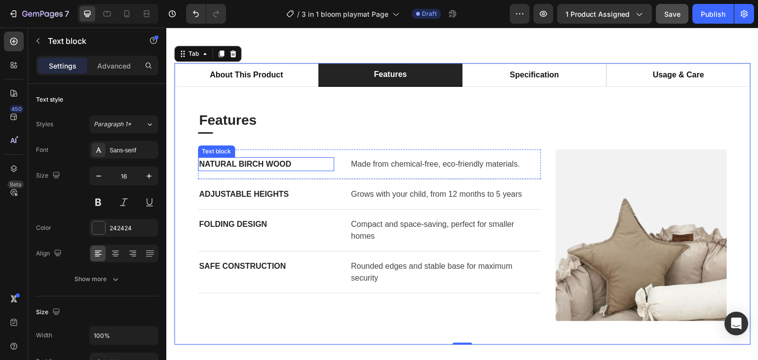
click at [246, 164] on p "Natural Birch Wood" at bounding box center [266, 165] width 134 height 12
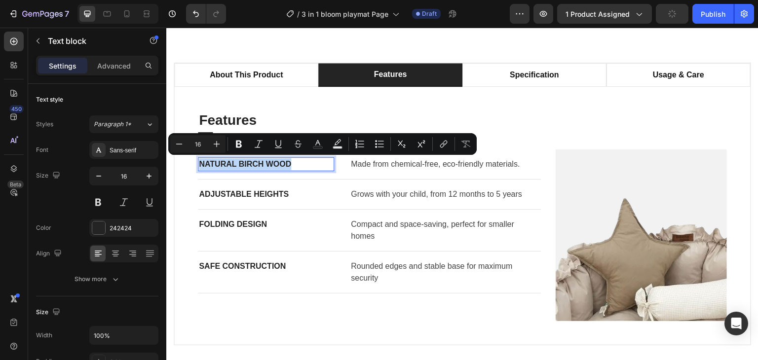
click at [246, 164] on p "Natural Birch Wood" at bounding box center [266, 165] width 134 height 12
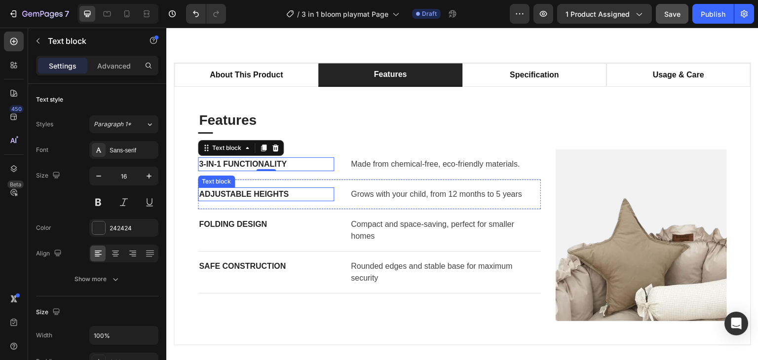
click at [253, 191] on p "Adjustable Heights" at bounding box center [266, 195] width 134 height 12
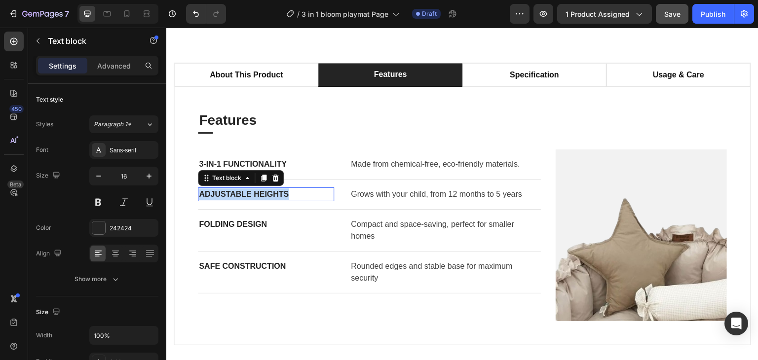
click at [253, 191] on p "Adjustable Heights" at bounding box center [266, 195] width 134 height 12
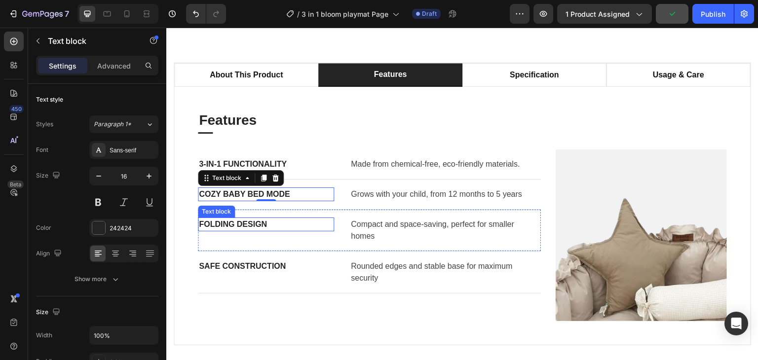
click at [234, 220] on p "Folding Design" at bounding box center [266, 225] width 134 height 12
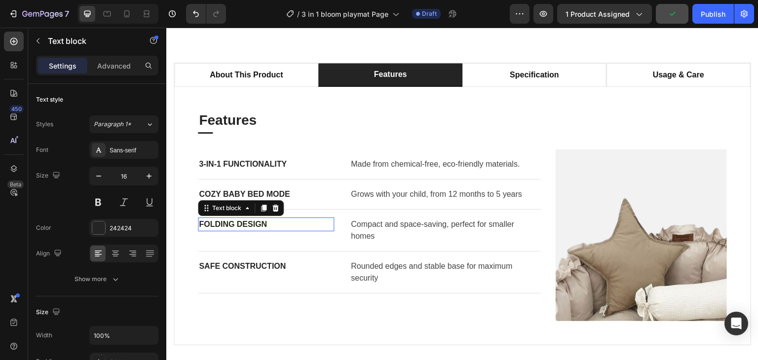
click at [234, 220] on p "Folding Design" at bounding box center [266, 225] width 134 height 12
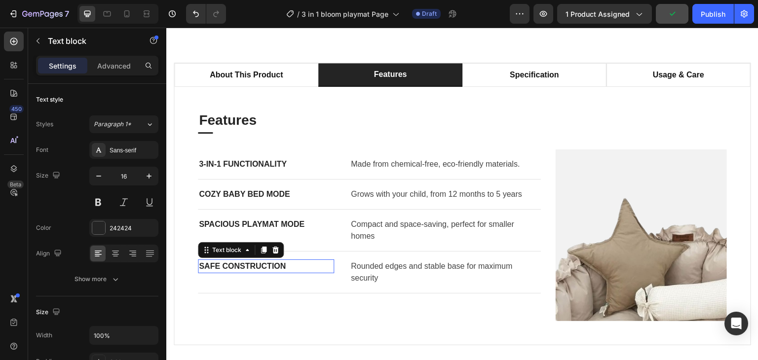
click at [254, 266] on p "Safe Construction" at bounding box center [266, 267] width 134 height 12
click at [225, 270] on p "Safe Construction" at bounding box center [266, 267] width 134 height 12
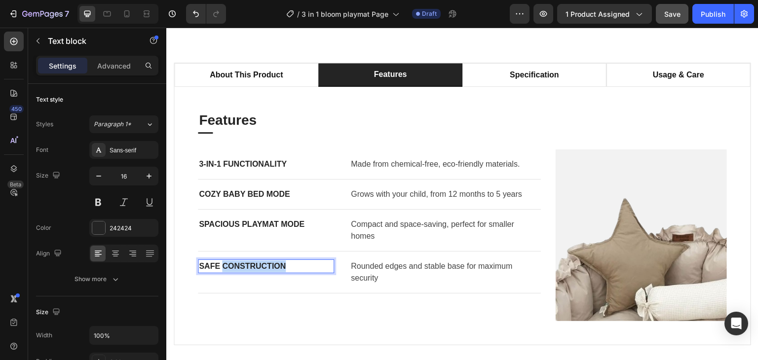
click at [225, 270] on p "Safe Construction" at bounding box center [266, 267] width 134 height 12
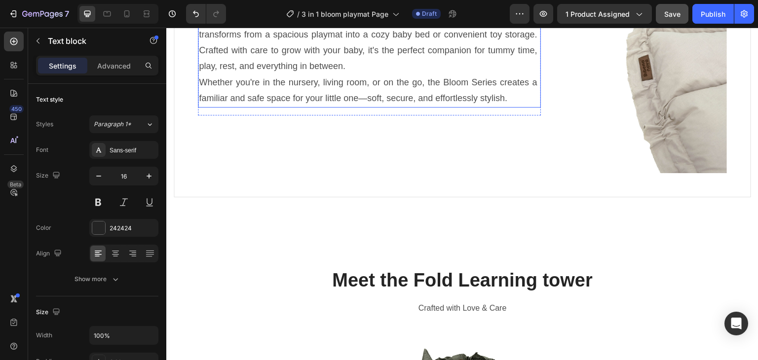
scroll to position [593, 0]
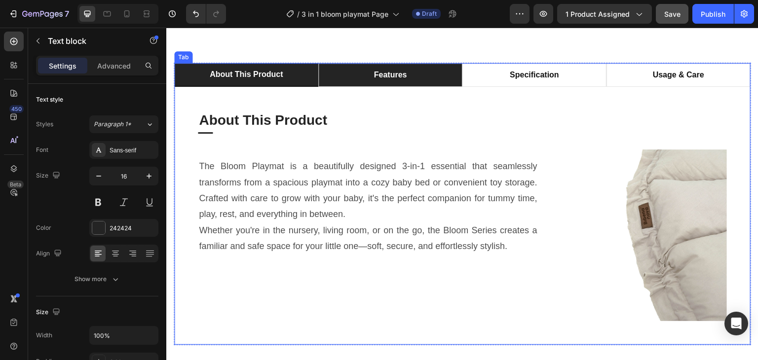
click at [385, 80] on p "features" at bounding box center [390, 75] width 33 height 12
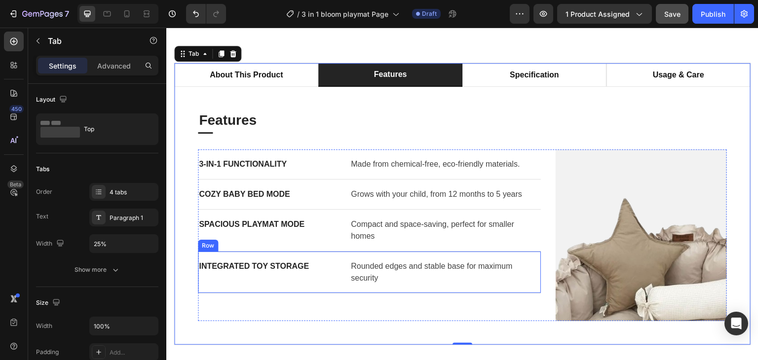
click at [329, 279] on div "Integrated Toy Storage Text block" at bounding box center [266, 273] width 136 height 26
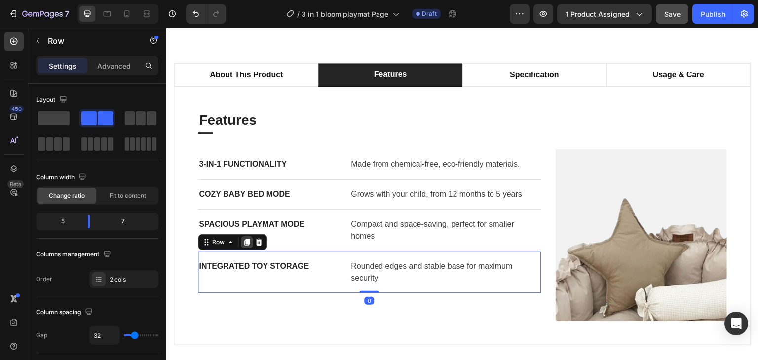
click at [243, 240] on icon at bounding box center [247, 242] width 8 height 8
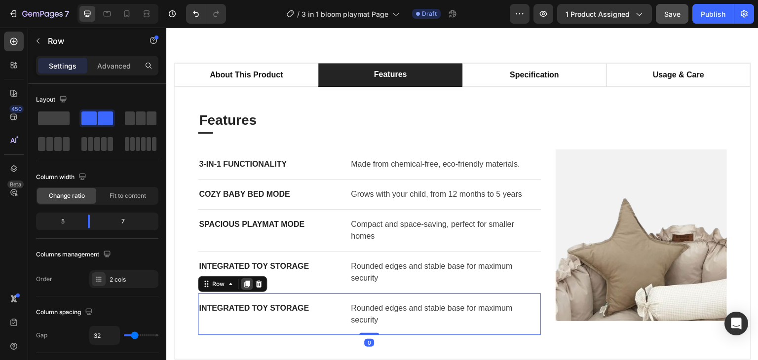
click at [249, 285] on icon at bounding box center [247, 284] width 8 height 8
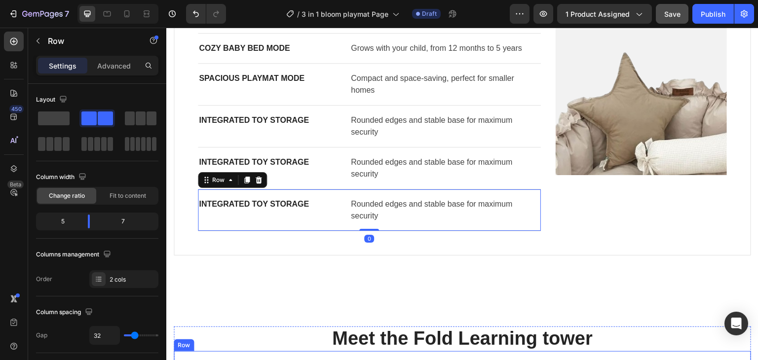
scroll to position [716, 0]
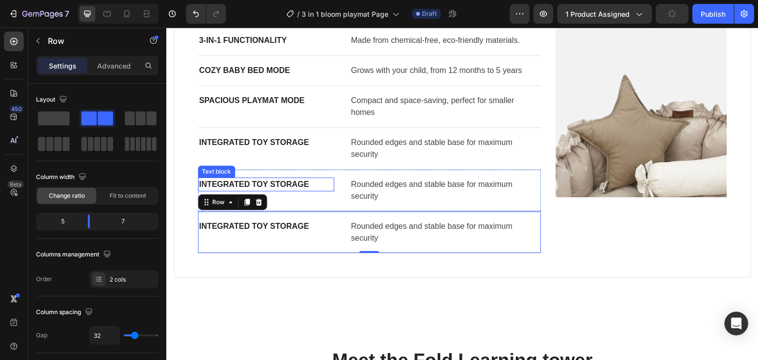
click at [281, 186] on p "Integrated Toy Storage" at bounding box center [266, 185] width 134 height 12
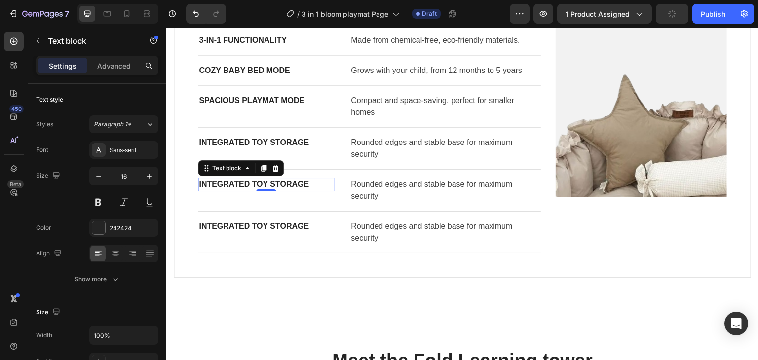
click at [281, 186] on p "Integrated Toy Storage" at bounding box center [266, 185] width 134 height 12
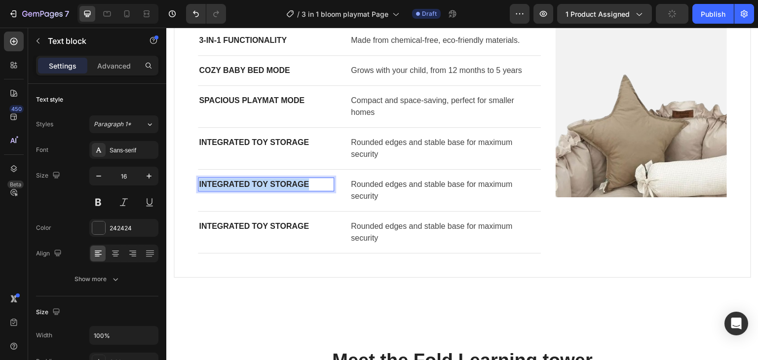
click at [281, 186] on p "Integrated Toy Storage" at bounding box center [266, 185] width 134 height 12
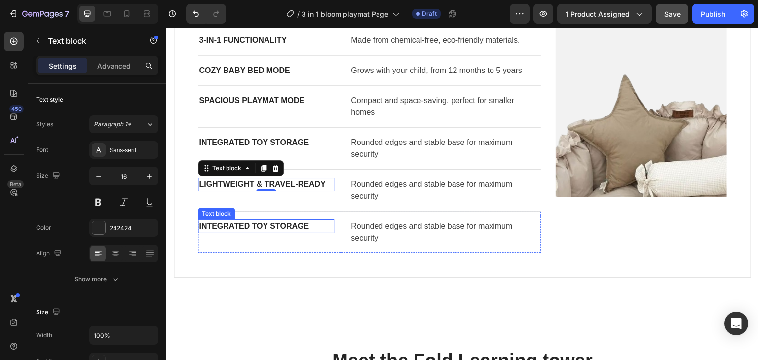
click at [262, 227] on p "Integrated Toy Storage" at bounding box center [266, 227] width 134 height 12
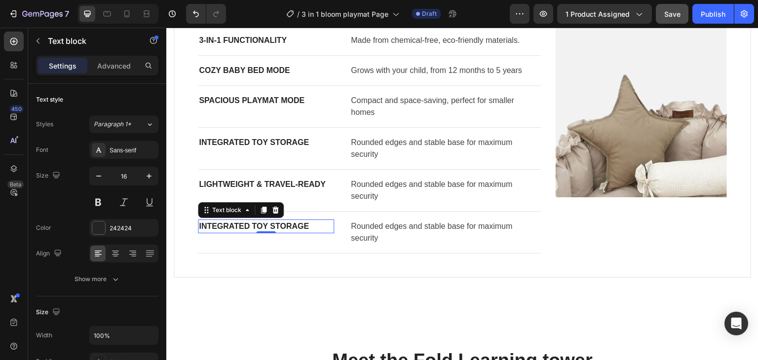
click at [262, 227] on p "Integrated Toy Storage" at bounding box center [266, 227] width 134 height 12
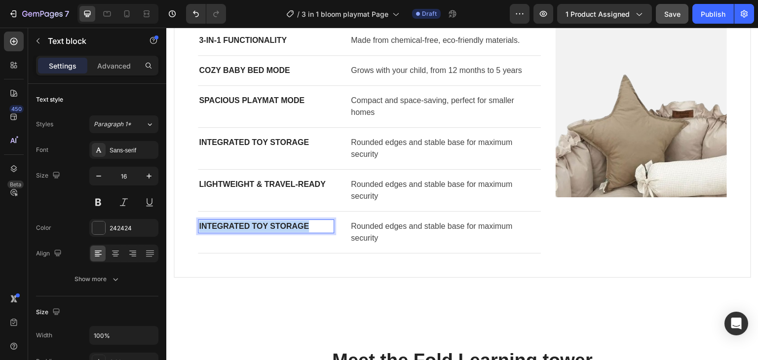
click at [262, 227] on p "Integrated Toy Storage" at bounding box center [266, 227] width 134 height 12
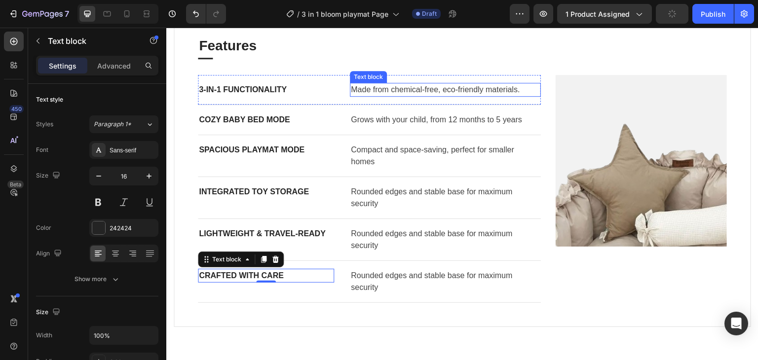
click at [437, 91] on p "Made from chemical-free, eco-friendly materials." at bounding box center [445, 90] width 189 height 12
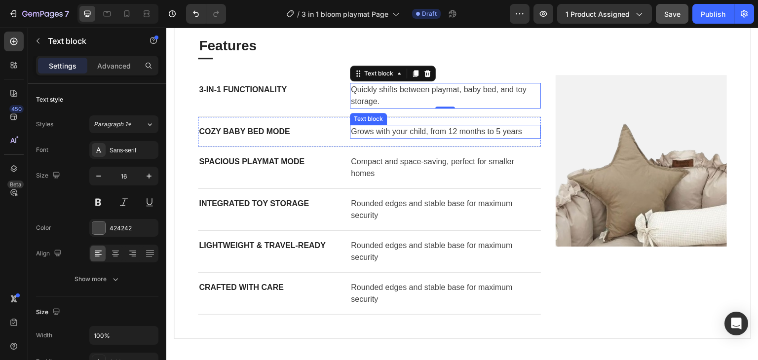
click at [437, 131] on p "Grows with your child, from 12 months to 5 years" at bounding box center [445, 132] width 189 height 12
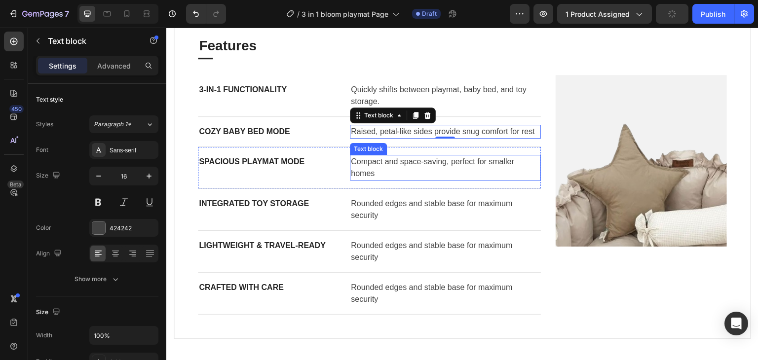
click at [360, 173] on p "Compact and space-saving, perfect for smaller homes" at bounding box center [445, 168] width 189 height 24
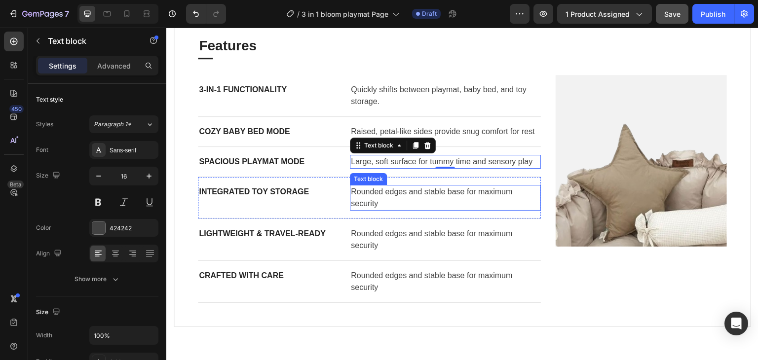
click at [376, 195] on p "Rounded edges and stable base for maximum security" at bounding box center [445, 198] width 189 height 24
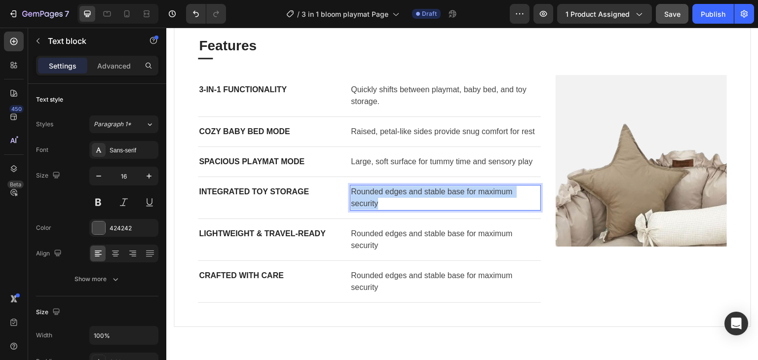
click at [376, 195] on p "Rounded edges and stable base for maximum security" at bounding box center [445, 198] width 189 height 24
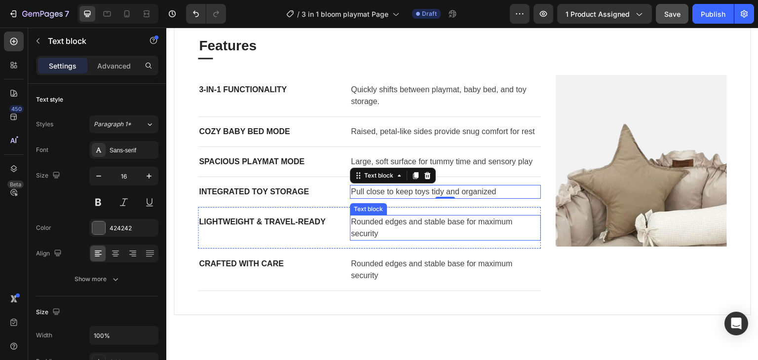
click at [352, 220] on p "Rounded edges and stable base for maximum security" at bounding box center [445, 228] width 189 height 24
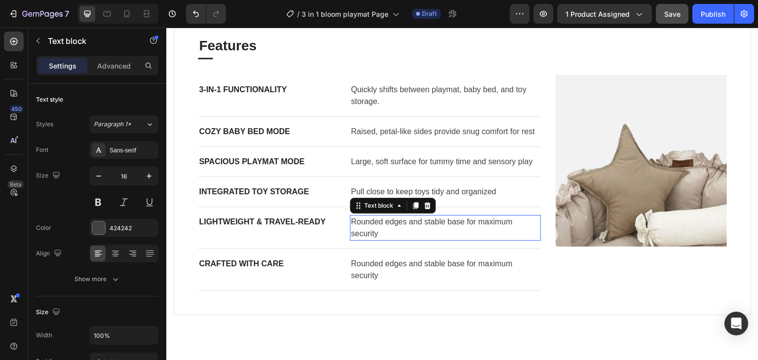
click at [352, 220] on p "Rounded edges and stable base for maximum security" at bounding box center [445, 228] width 189 height 24
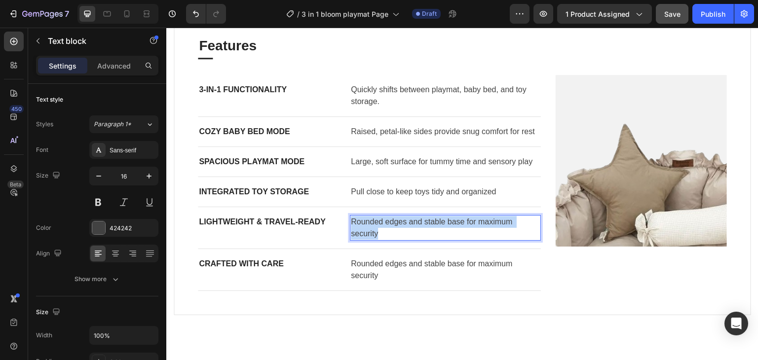
click at [352, 220] on p "Rounded edges and stable base for maximum security" at bounding box center [445, 228] width 189 height 24
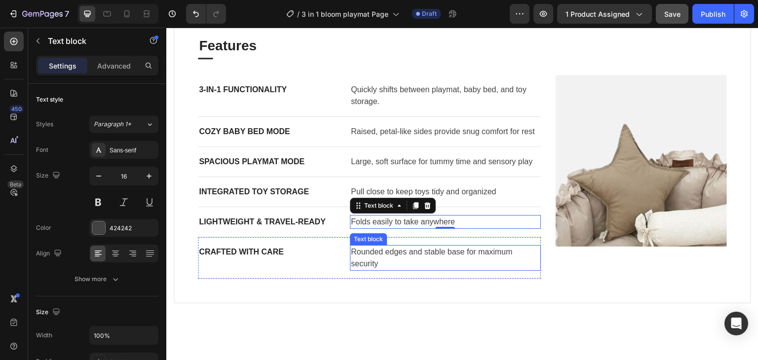
click at [377, 248] on p "Rounded edges and stable base for maximum security" at bounding box center [445, 258] width 189 height 24
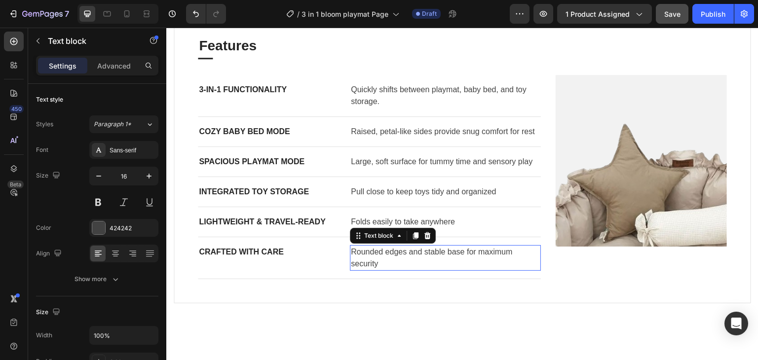
click at [377, 248] on p "Rounded edges and stable base for maximum security" at bounding box center [445, 258] width 189 height 24
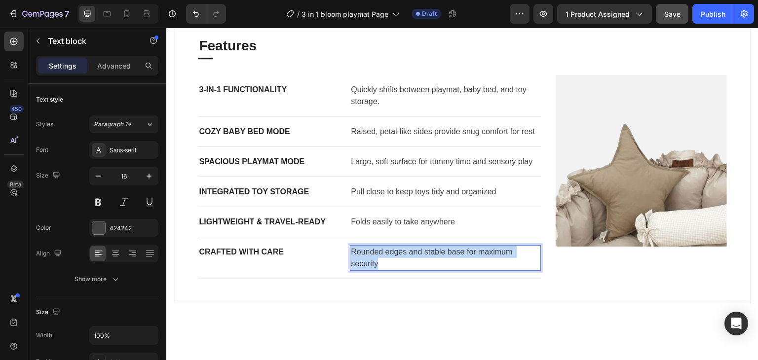
click at [377, 248] on p "Rounded edges and stable base for maximum security" at bounding box center [445, 258] width 189 height 24
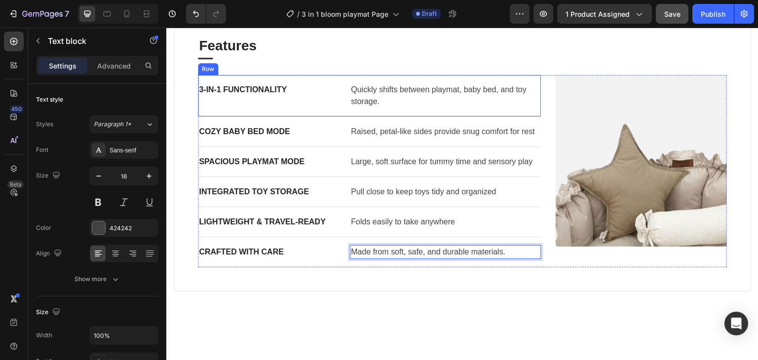
click at [318, 96] on div "3-in-1 Functionality Text block" at bounding box center [266, 96] width 136 height 26
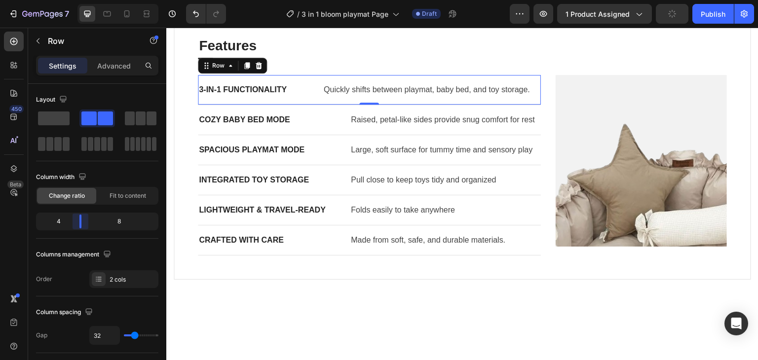
drag, startPoint x: 90, startPoint y: 223, endPoint x: 146, endPoint y: 104, distance: 131.9
click at [79, 0] on body "7 / 3 in 1 bloom playmat Page Draft Preview 1 product assigned Publish 450 Beta…" at bounding box center [379, 0] width 758 height 0
click at [317, 123] on p "Cozy Baby Bed Mode" at bounding box center [266, 120] width 134 height 12
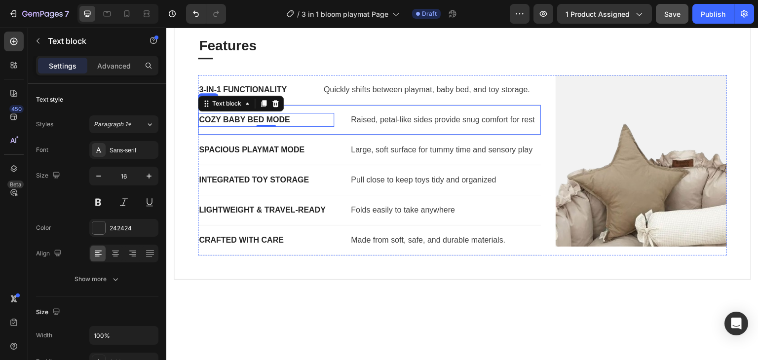
click at [336, 129] on div "Cozy Baby Bed Mode Text block 0 Raised, petal-like sides provide snug comfort f…" at bounding box center [369, 120] width 343 height 30
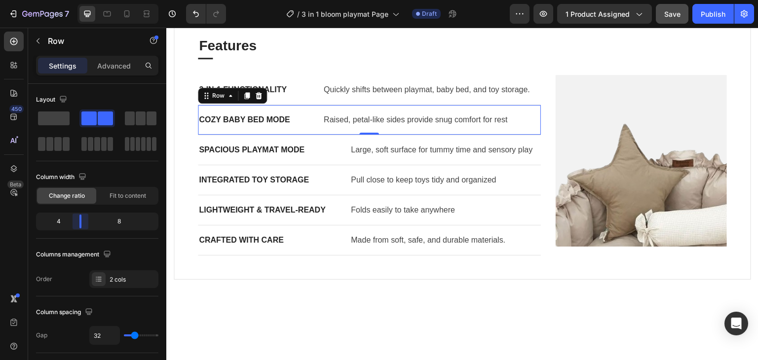
drag, startPoint x: 81, startPoint y: 224, endPoint x: 160, endPoint y: 137, distance: 117.4
click at [80, 0] on body "7 / 3 in 1 bloom playmat Page Draft Preview 1 product assigned Save Publish 450…" at bounding box center [379, 0] width 758 height 0
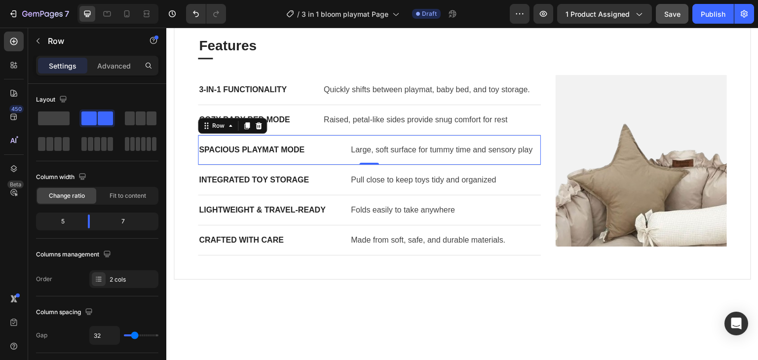
click at [340, 158] on div "Spacious Playmat Mode Text block Large, soft surface for tummy time and sensory…" at bounding box center [369, 150] width 343 height 30
drag, startPoint x: 86, startPoint y: 225, endPoint x: 182, endPoint y: 162, distance: 113.8
click at [79, 0] on body "7 / 3 in 1 bloom playmat Page Draft Preview 1 product assigned Save Publish 450…" at bounding box center [379, 0] width 758 height 0
click at [219, 156] on p "Spacious Playmat Mode" at bounding box center [252, 150] width 107 height 12
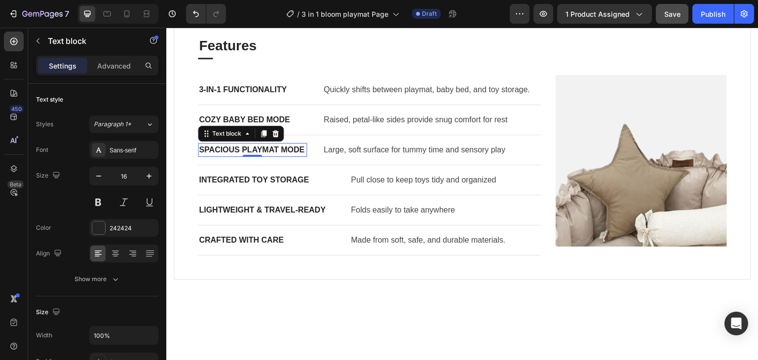
click at [219, 156] on p "Spacious Playmat Mode" at bounding box center [252, 150] width 107 height 12
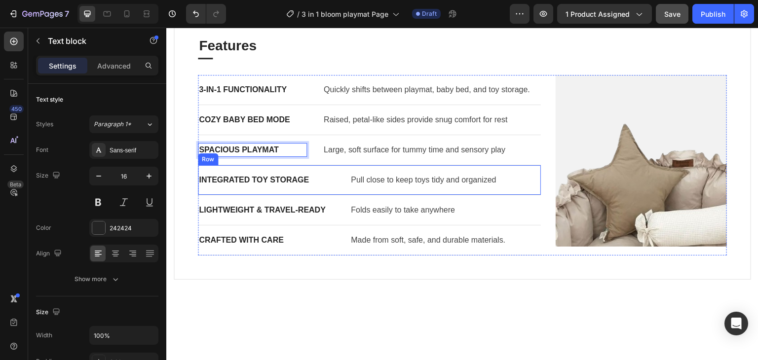
click at [335, 177] on div "Integrated Toy Storage Text block Pull close to keep toys tidy and organized Te…" at bounding box center [369, 180] width 343 height 30
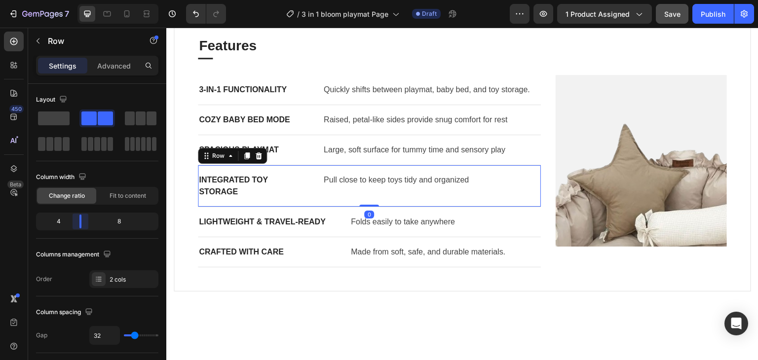
drag, startPoint x: 81, startPoint y: 223, endPoint x: 159, endPoint y: 166, distance: 95.7
click at [81, 0] on body "7 / 3 in 1 bloom playmat Page Draft Preview 1 product assigned Save Publish 450…" at bounding box center [379, 0] width 758 height 0
click at [234, 179] on p "Integrated Toy Storage" at bounding box center [252, 186] width 107 height 24
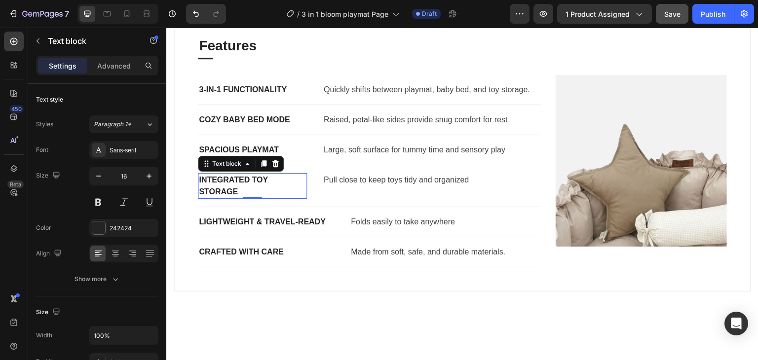
click at [234, 179] on p "Integrated Toy Storage" at bounding box center [252, 186] width 107 height 24
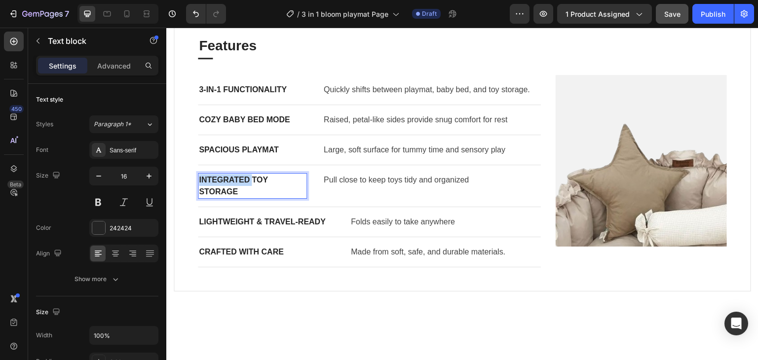
click at [234, 179] on p "Integrated Toy Storage" at bounding box center [252, 186] width 107 height 24
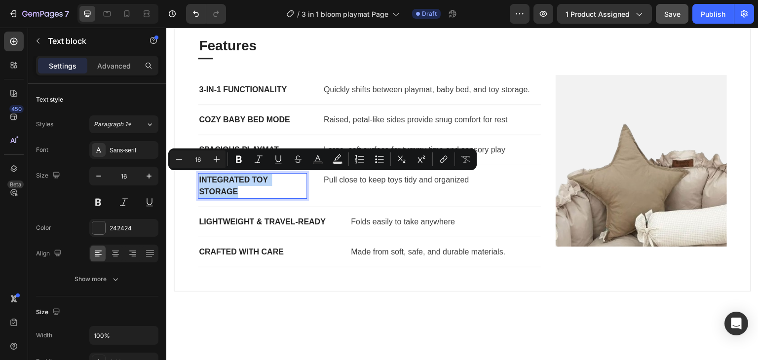
click at [234, 179] on p "Integrated Toy Storage" at bounding box center [252, 186] width 107 height 24
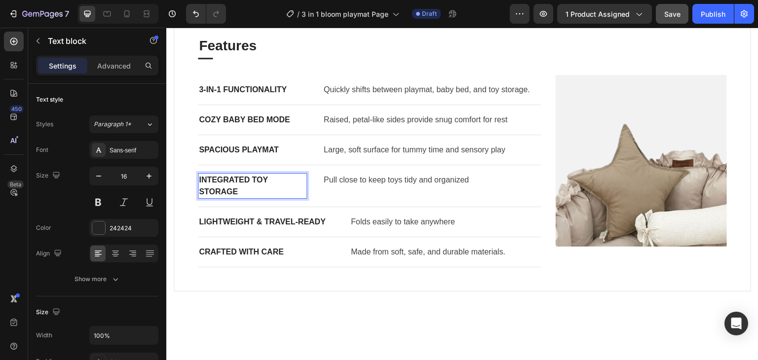
click at [234, 179] on p "Integrated Toy Storage" at bounding box center [252, 186] width 107 height 24
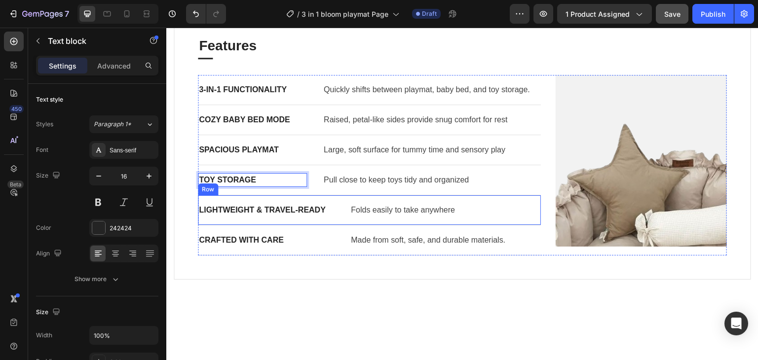
click at [336, 207] on div "Lightweight & Travel-Ready Text block Folds easily to take anywhere Text block …" at bounding box center [369, 211] width 343 height 30
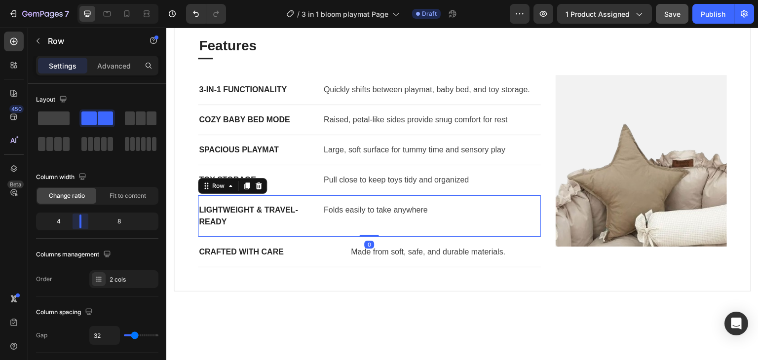
drag, startPoint x: 90, startPoint y: 221, endPoint x: 151, endPoint y: 200, distance: 64.2
click at [81, 0] on body "7 / 3 in 1 bloom playmat Page Draft Preview 1 product assigned Save Publish 450…" at bounding box center [379, 0] width 758 height 0
click at [309, 245] on div "Crafted with Care" at bounding box center [266, 252] width 136 height 14
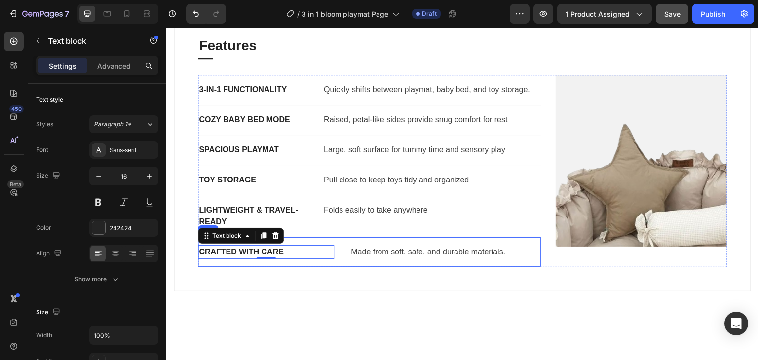
click at [343, 251] on div "Crafted with Care Text block 0 Made from soft, safe, and durable materials. Tex…" at bounding box center [369, 253] width 343 height 30
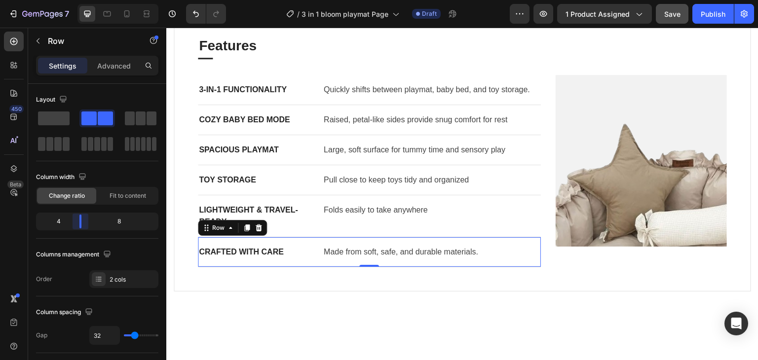
drag, startPoint x: 90, startPoint y: 222, endPoint x: 177, endPoint y: 213, distance: 87.4
click at [77, 0] on body "7 / 3 in 1 bloom playmat Page Draft Preview 1 product assigned Save Publish 450…" at bounding box center [379, 0] width 758 height 0
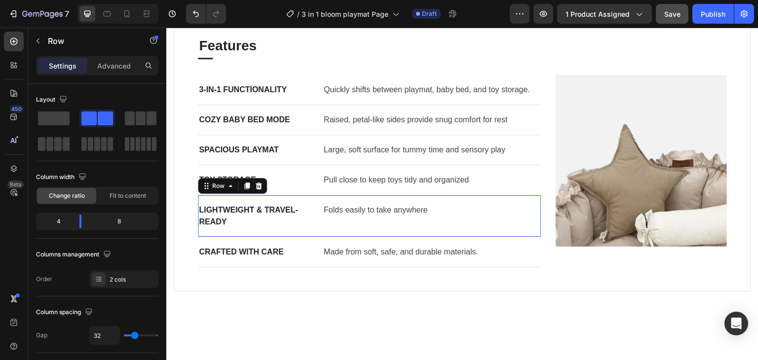
click at [315, 216] on div "Lightweight & Travel-Ready Text block Folds easily to take anywhere Text block …" at bounding box center [369, 217] width 343 height 42
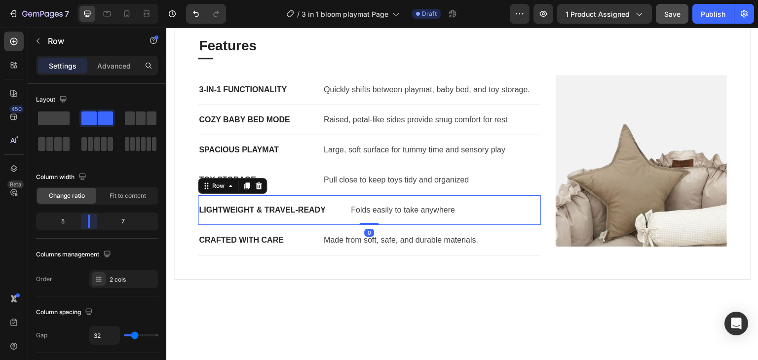
click at [89, 0] on body "7 / 3 in 1 bloom playmat Page Draft Preview 1 product assigned Save Publish 450…" at bounding box center [379, 0] width 758 height 0
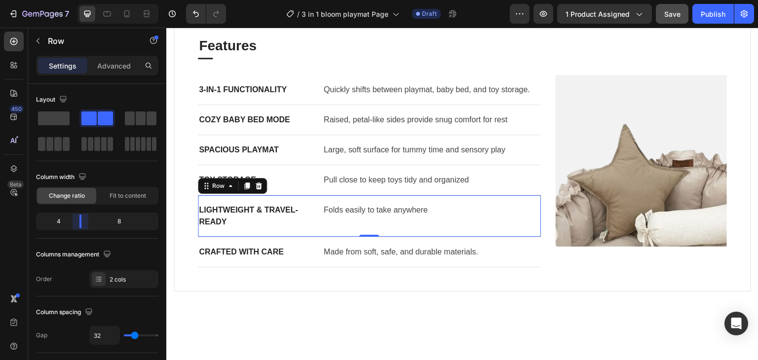
drag, startPoint x: 89, startPoint y: 218, endPoint x: 53, endPoint y: 191, distance: 45.2
click at [79, 0] on body "7 / 3 in 1 bloom playmat Page Draft Preview 1 product assigned Save Publish 450…" at bounding box center [379, 0] width 758 height 0
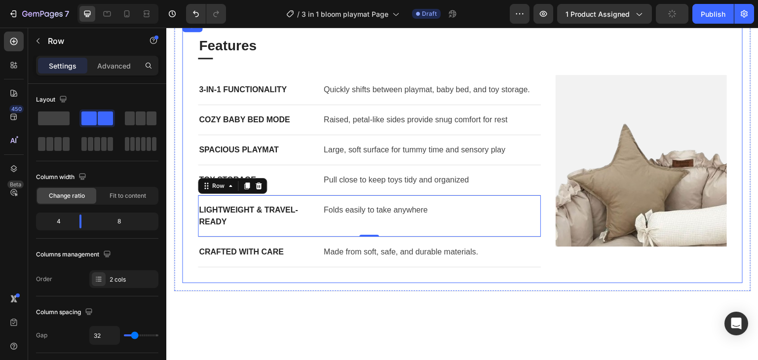
click at [440, 274] on div "Features Heading Title Line 3-in-1 Functionality Text block Quickly shifts betw…" at bounding box center [462, 151] width 561 height 263
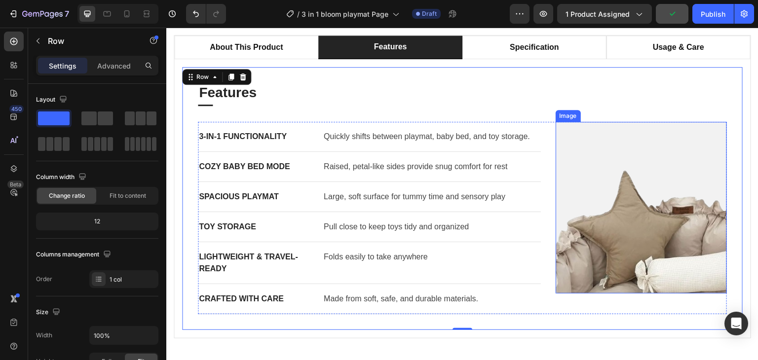
scroll to position [618, 0]
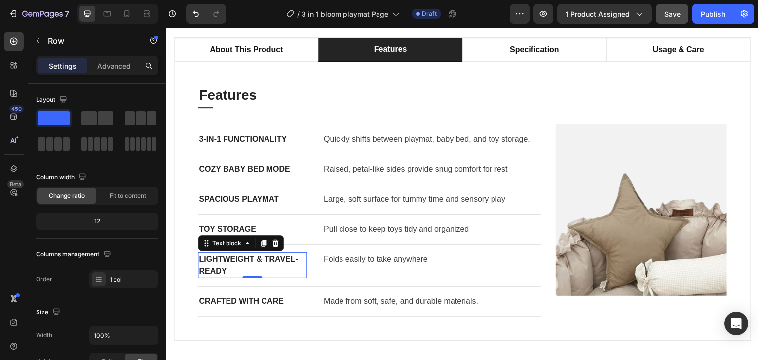
click at [257, 275] on div "Lightweight & Travel-Ready Text block 0" at bounding box center [252, 266] width 109 height 26
click at [257, 277] on div at bounding box center [252, 278] width 20 height 2
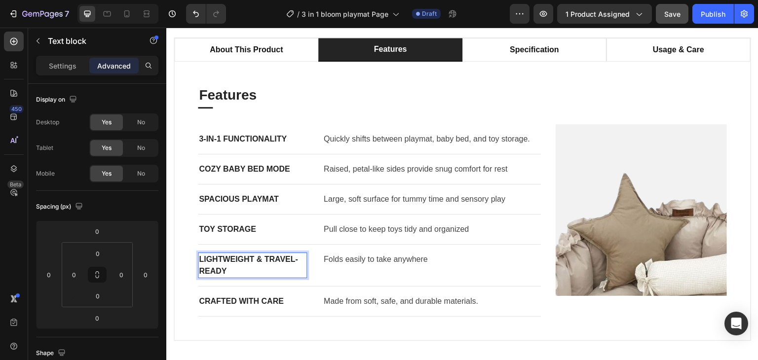
click at [276, 270] on p "Lightweight & Travel-Ready" at bounding box center [252, 266] width 107 height 24
click at [257, 256] on p "Lightweight & Travel-Ready" at bounding box center [252, 266] width 107 height 24
drag, startPoint x: 255, startPoint y: 255, endPoint x: 269, endPoint y: 270, distance: 19.9
click at [269, 270] on p "Lightweight & Travel-Ready" at bounding box center [252, 266] width 107 height 24
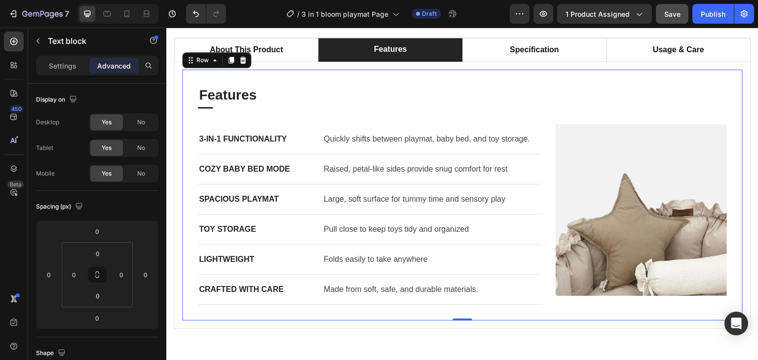
click at [558, 314] on div "Features Heading Title Line 3-in-1 Functionality Text block Quickly shifts betw…" at bounding box center [462, 195] width 561 height 251
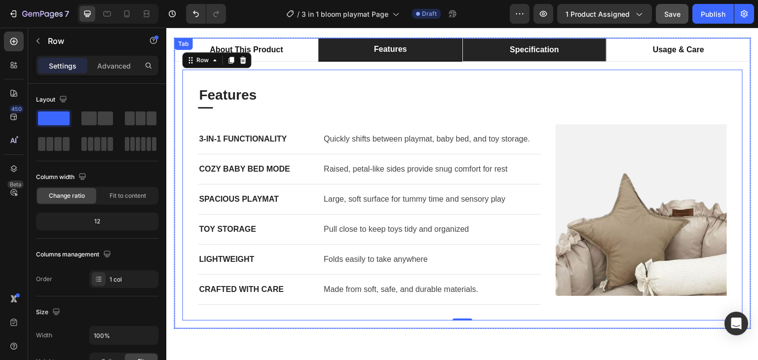
click at [583, 57] on li "specification" at bounding box center [535, 50] width 144 height 24
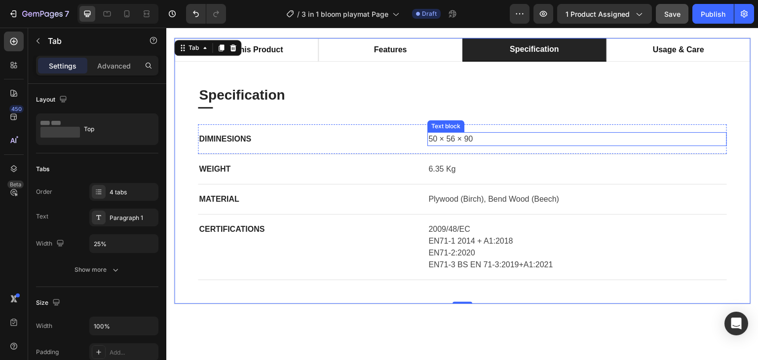
click at [463, 139] on p "50 × 56 × 90" at bounding box center [578, 139] width 298 height 12
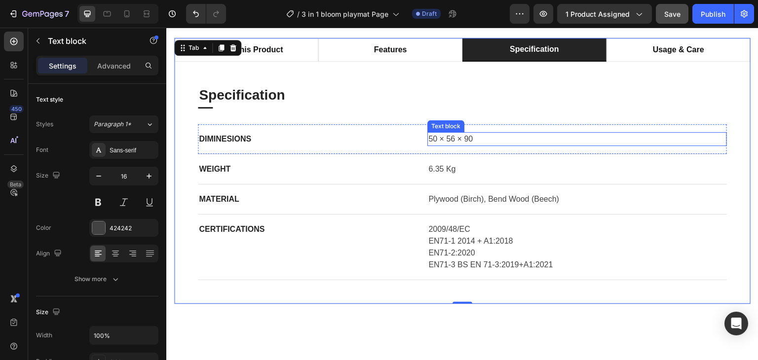
click at [463, 139] on p "50 × 56 × 90" at bounding box center [578, 139] width 298 height 12
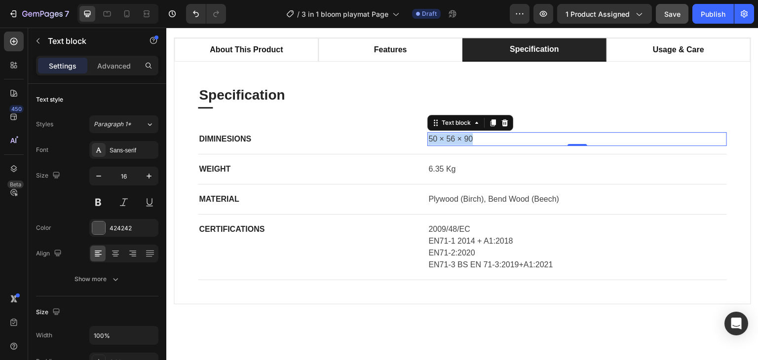
click at [463, 139] on p "50 × 56 × 90" at bounding box center [578, 139] width 298 height 12
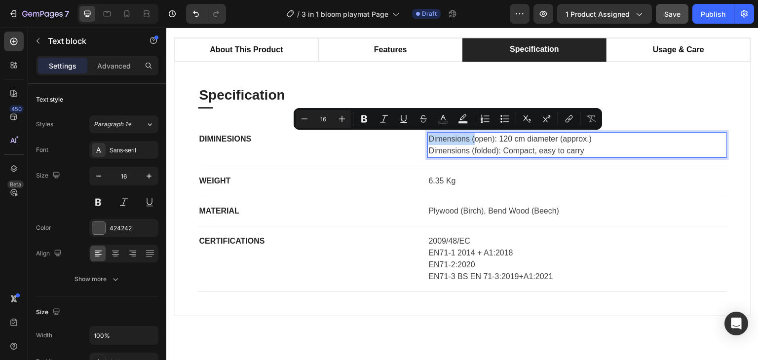
drag, startPoint x: 473, startPoint y: 140, endPoint x: 421, endPoint y: 138, distance: 51.9
click at [421, 138] on div "DIMINESIONS Text block Dimensions (open): 120 cm diameter (approx.) Dimensions …" at bounding box center [462, 145] width 529 height 42
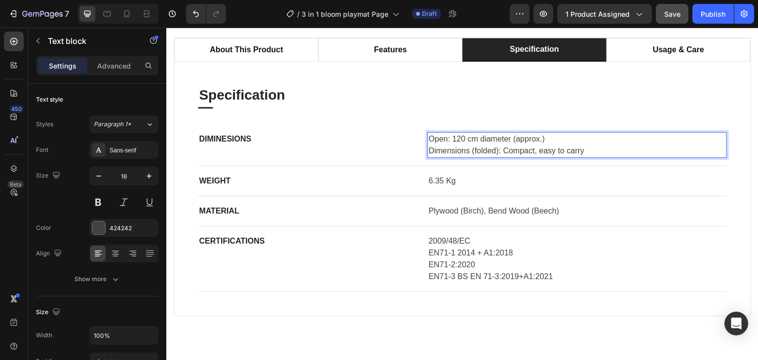
click at [495, 149] on p "Dimensions (folded): Compact, easy to carry" at bounding box center [578, 151] width 298 height 12
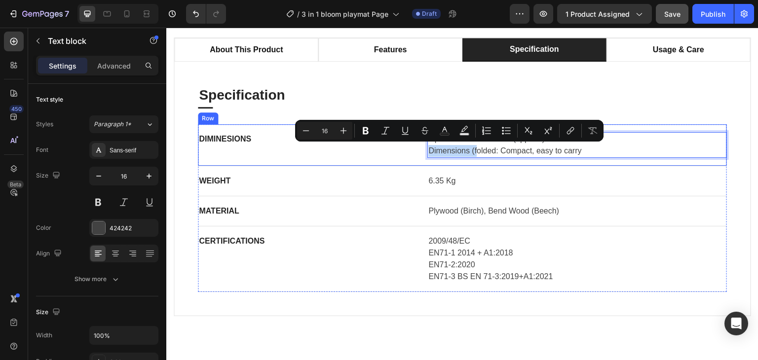
drag, startPoint x: 476, startPoint y: 151, endPoint x: 421, endPoint y: 152, distance: 54.3
click at [421, 152] on div "DIMINESIONS Text block Open: 120 cm diameter (approx.) Dimensions (folded: Comp…" at bounding box center [462, 145] width 529 height 42
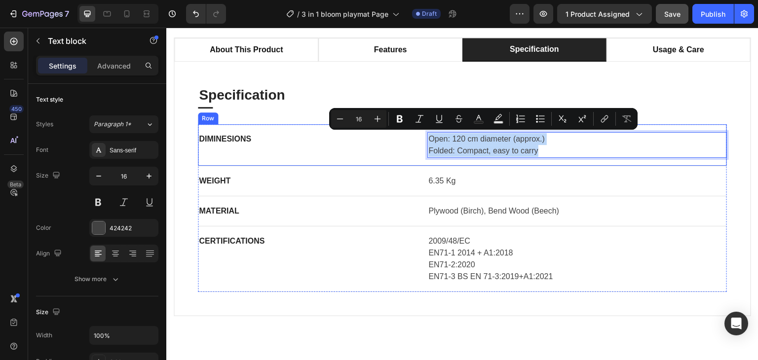
drag, startPoint x: 548, startPoint y: 150, endPoint x: 424, endPoint y: 140, distance: 124.8
click at [424, 140] on div "DIMINESIONS Text block Open: 120 cm diameter (approx.) Folded: Compact, easy to…" at bounding box center [462, 145] width 529 height 42
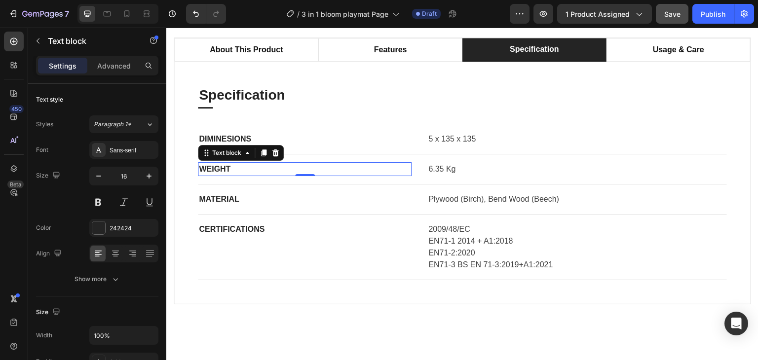
click at [214, 172] on p "WEIGHT" at bounding box center [305, 169] width 212 height 12
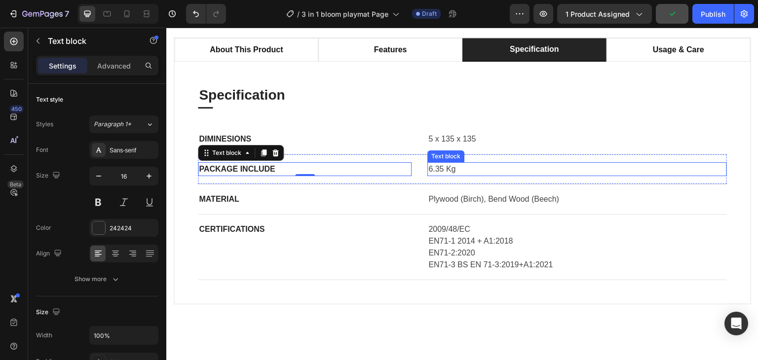
click at [433, 169] on p "6.35 Kg" at bounding box center [578, 169] width 298 height 12
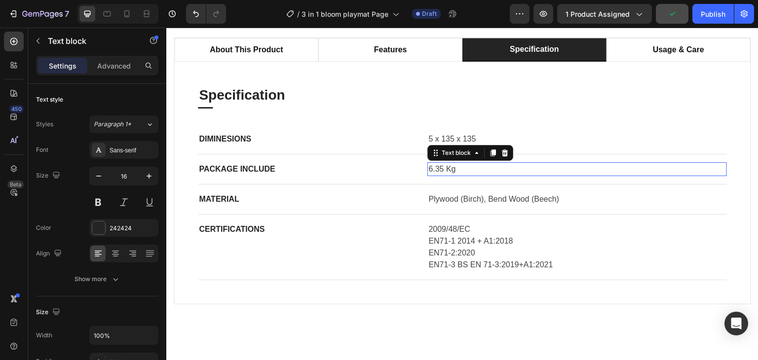
click at [433, 169] on p "6.35 Kg" at bounding box center [578, 169] width 298 height 12
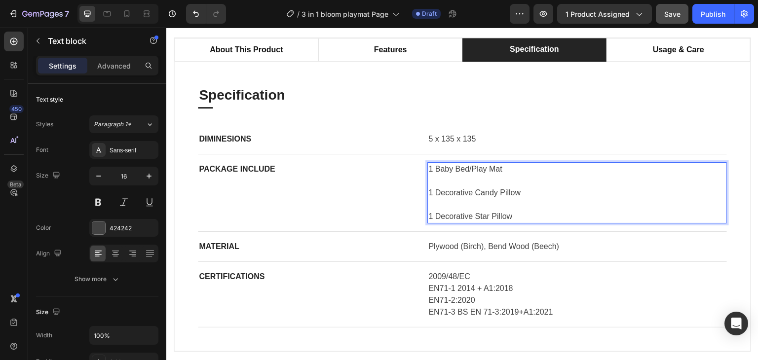
click at [447, 203] on p "Rich Text Editor. Editing area: main" at bounding box center [578, 205] width 298 height 12
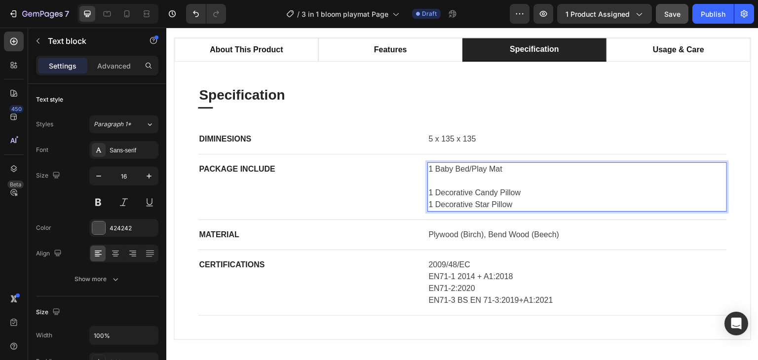
click at [452, 179] on p "Rich Text Editor. Editing area: main" at bounding box center [578, 181] width 298 height 12
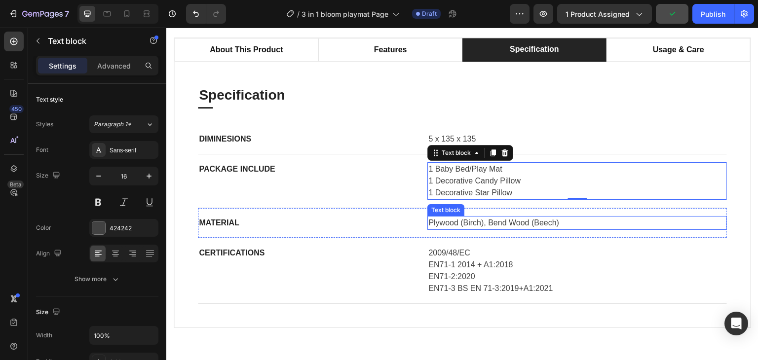
click at [497, 220] on p "Plywood (Birch), Bend Wood (Beech)" at bounding box center [578, 223] width 298 height 12
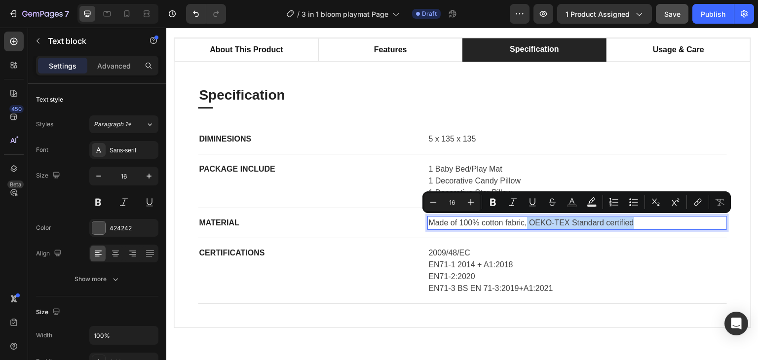
drag, startPoint x: 647, startPoint y: 218, endPoint x: 525, endPoint y: 228, distance: 122.4
click at [525, 228] on div "Made of 100% cotton fabric, OEKO-TEX Standard certified" at bounding box center [578, 223] width 300 height 14
copy p "OEKO-TEX Standard certified"
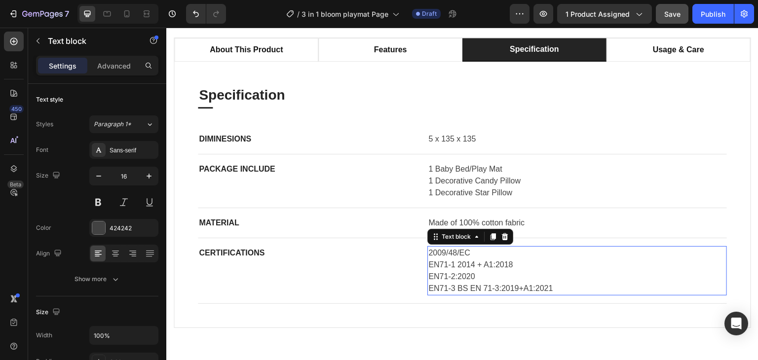
drag, startPoint x: 493, startPoint y: 283, endPoint x: 531, endPoint y: 280, distance: 38.2
click at [493, 283] on p "EN71-3 BS EN 71-3:2019+A1:2021" at bounding box center [578, 289] width 298 height 12
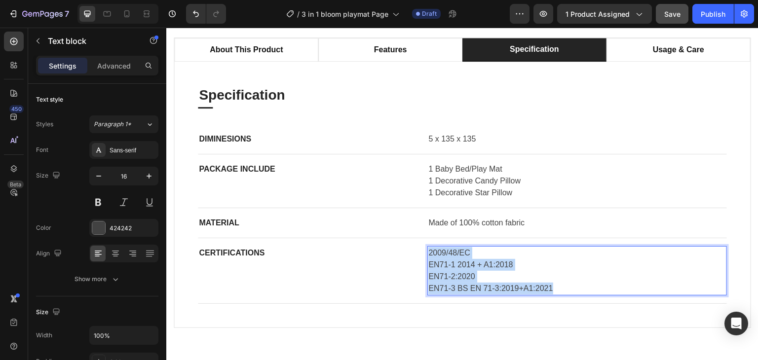
drag, startPoint x: 552, startPoint y: 287, endPoint x: 426, endPoint y: 252, distance: 131.2
click at [428, 252] on div "2009/48/EC EN71-1 2014 + A1:2018 EN71-2:2020 EN71-3 BS EN 71-3:2019+A1:2021" at bounding box center [578, 270] width 300 height 49
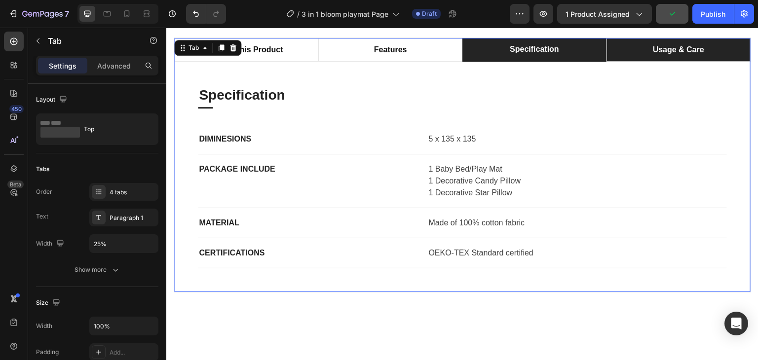
click at [678, 52] on p "usage & care" at bounding box center [678, 50] width 51 height 12
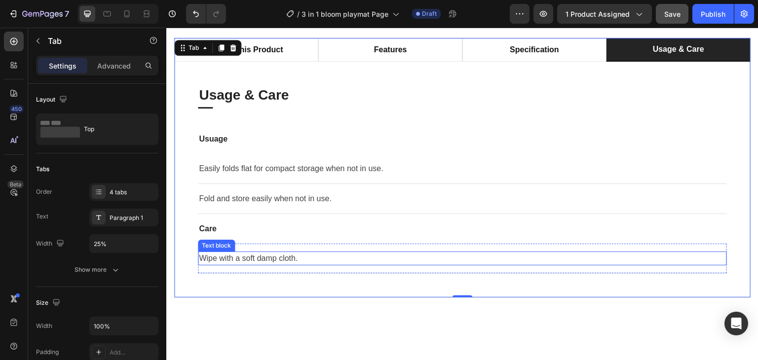
click at [237, 253] on p "Wipe with a soft damp cloth." at bounding box center [462, 259] width 527 height 12
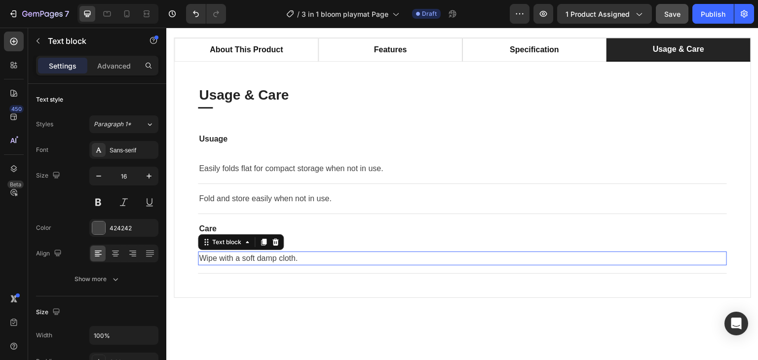
click at [237, 253] on p "Wipe with a soft damp cloth." at bounding box center [462, 259] width 527 height 12
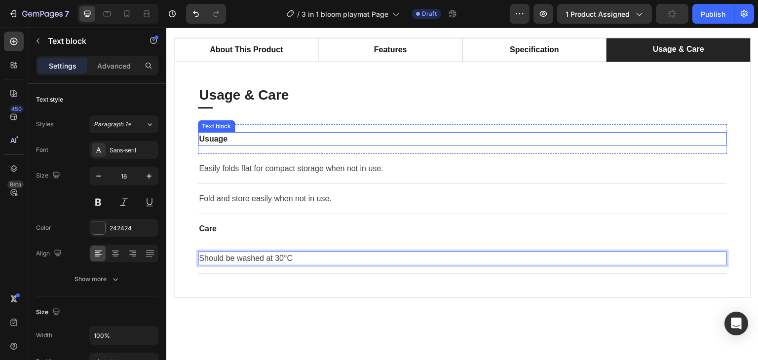
click at [213, 137] on p "Usuage" at bounding box center [462, 139] width 527 height 12
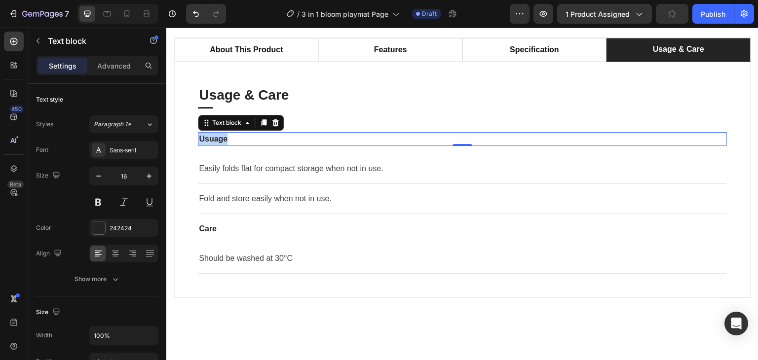
click at [213, 137] on p "Usuage" at bounding box center [462, 139] width 527 height 12
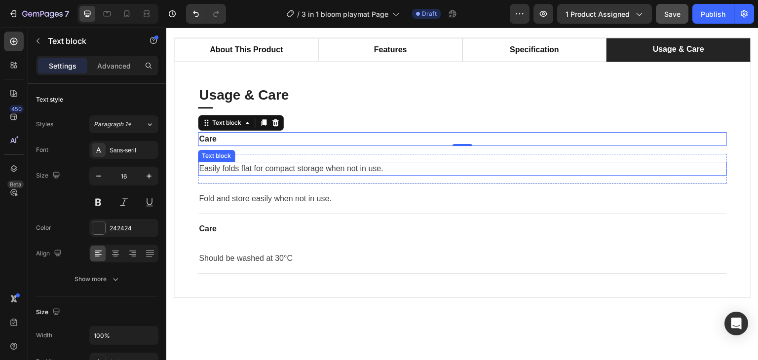
click at [277, 162] on div "Easily folds flat for compact storage when not in use." at bounding box center [462, 169] width 529 height 14
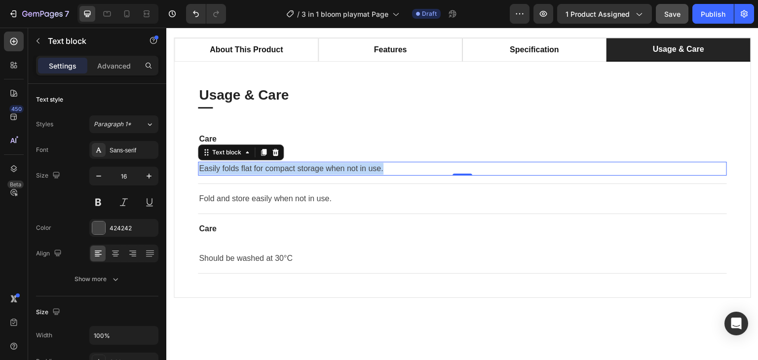
click at [277, 162] on div "Easily folds flat for compact storage when not in use." at bounding box center [462, 169] width 529 height 14
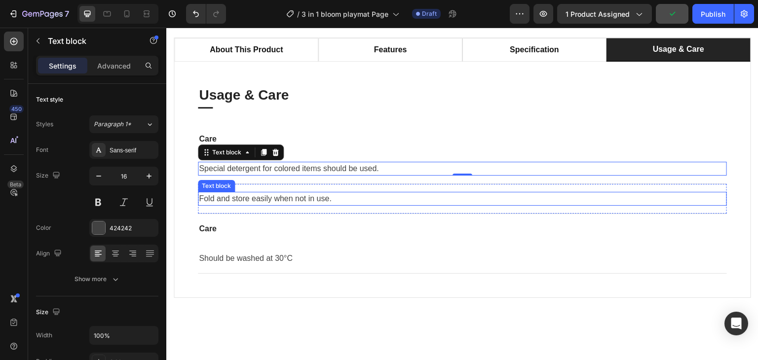
click at [223, 203] on p "Fold and store easily when not in use." at bounding box center [462, 199] width 527 height 12
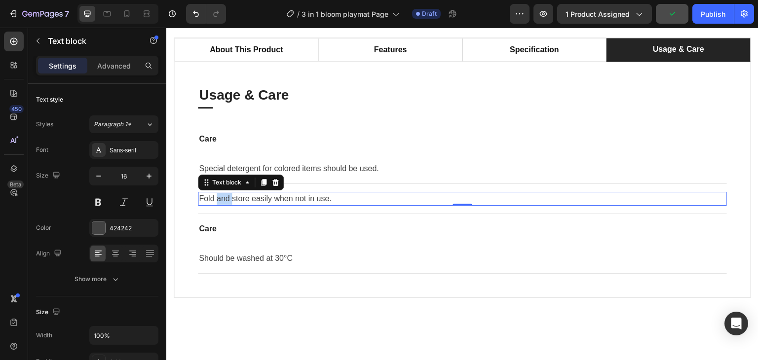
click at [223, 203] on p "Fold and store easily when not in use." at bounding box center [462, 199] width 527 height 12
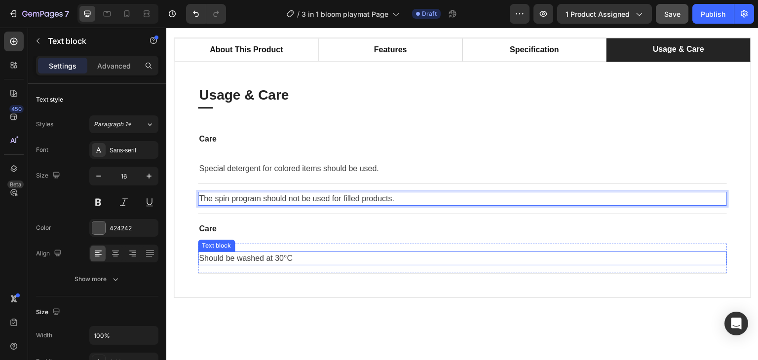
click at [327, 260] on p "Should be washed at 30°C" at bounding box center [462, 259] width 527 height 12
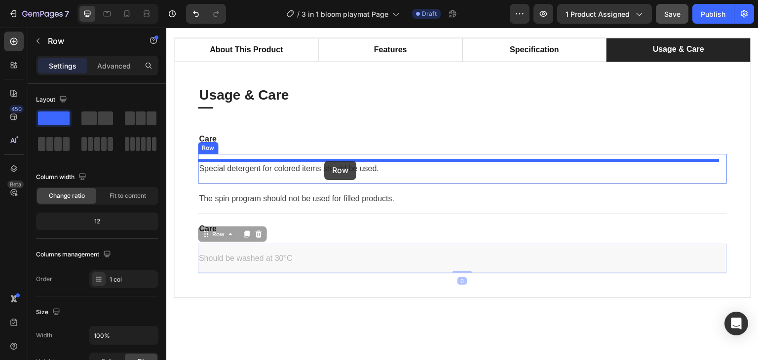
drag, startPoint x: 317, startPoint y: 248, endPoint x: 324, endPoint y: 161, distance: 87.3
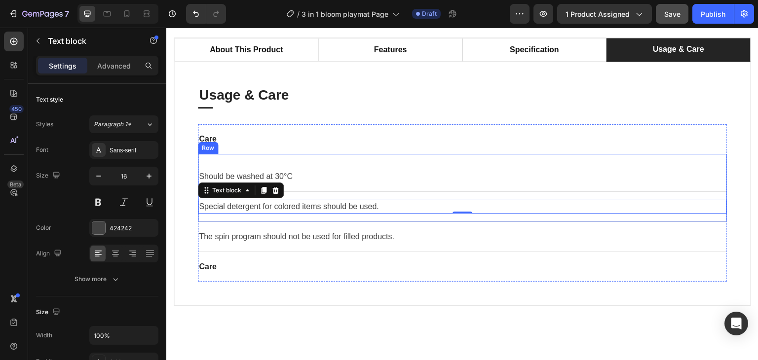
click at [341, 216] on div "Should be washed at 30°C Text block Row Special detergent for colored items sho…" at bounding box center [462, 188] width 529 height 68
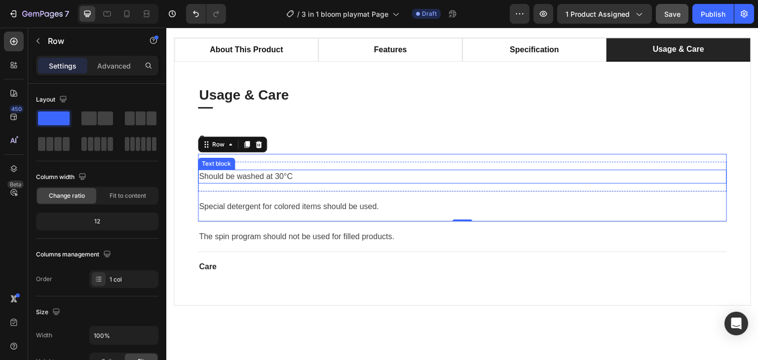
click at [366, 177] on p "Should be washed at 30°C" at bounding box center [462, 177] width 527 height 12
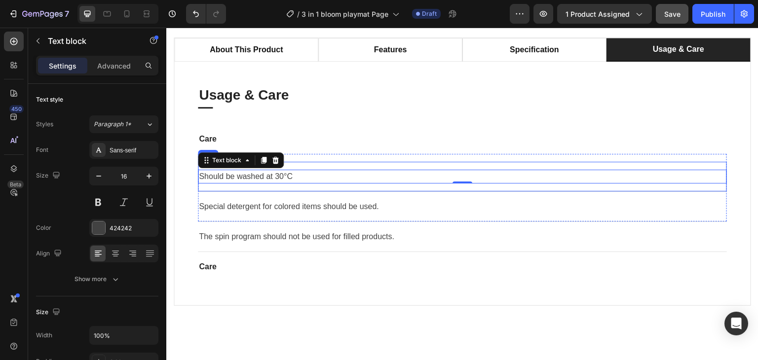
click at [449, 190] on div "Should be washed at 30°C Text block 0 Row" at bounding box center [462, 177] width 529 height 30
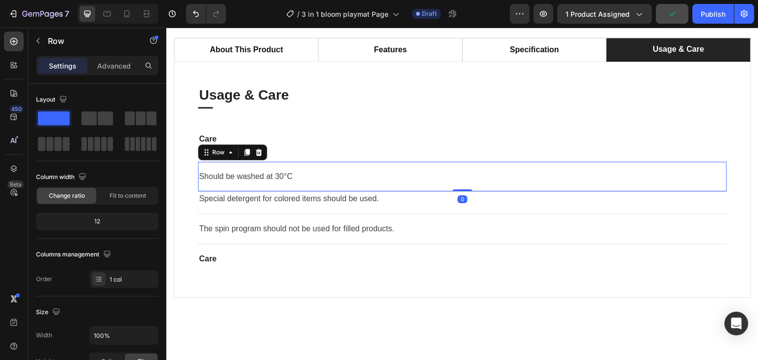
drag, startPoint x: 458, startPoint y: 197, endPoint x: 460, endPoint y: 183, distance: 14.5
click at [460, 183] on div "Should be washed at 30°C Text block Row 0" at bounding box center [462, 177] width 529 height 30
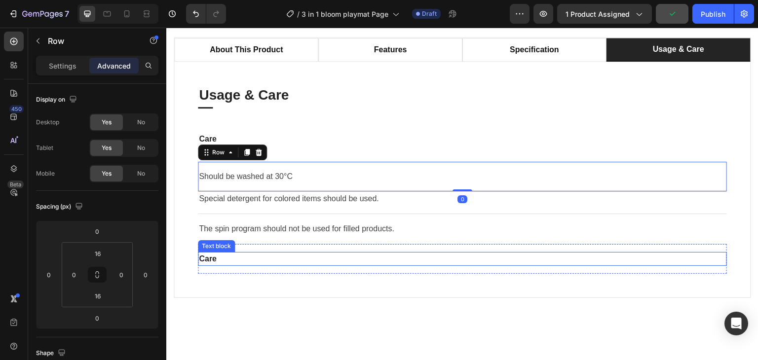
click at [376, 268] on div "Care Text block Row" at bounding box center [462, 259] width 529 height 30
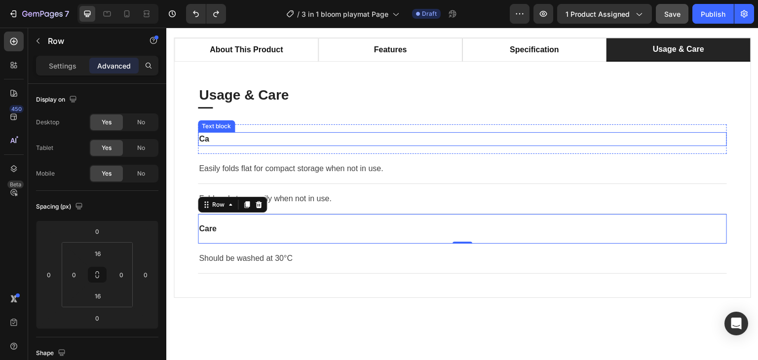
click at [227, 141] on p "Ca" at bounding box center [462, 139] width 527 height 12
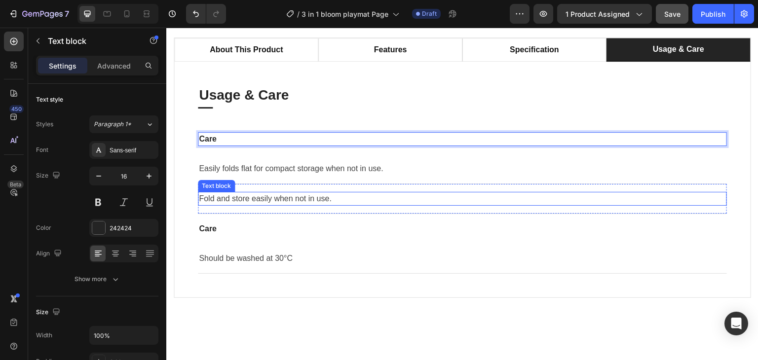
click at [376, 200] on p "Fold and store easily when not in use." at bounding box center [462, 199] width 527 height 12
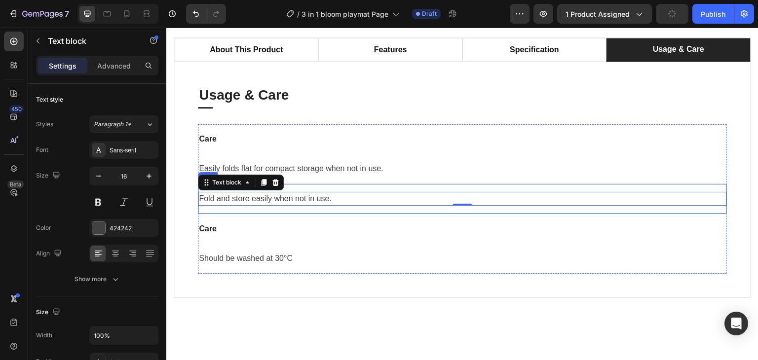
click at [377, 209] on div "Fold and store easily when not in use. Text block 0 Row" at bounding box center [462, 199] width 529 height 30
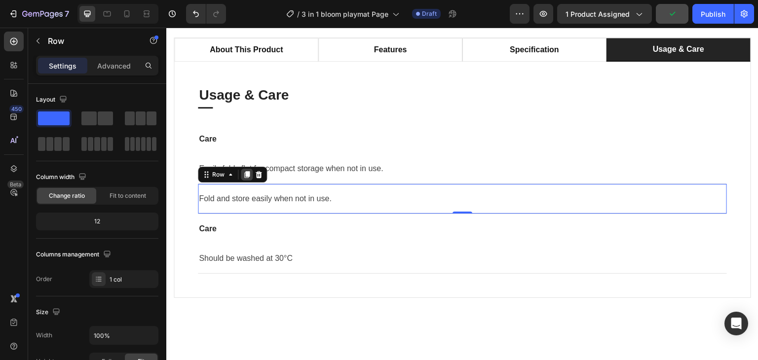
click at [246, 176] on icon at bounding box center [247, 175] width 8 height 8
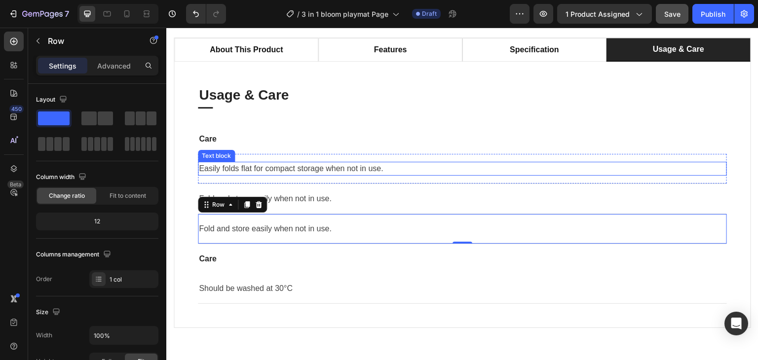
click at [232, 165] on p "Easily folds flat for compact storage when not in use." at bounding box center [462, 169] width 527 height 12
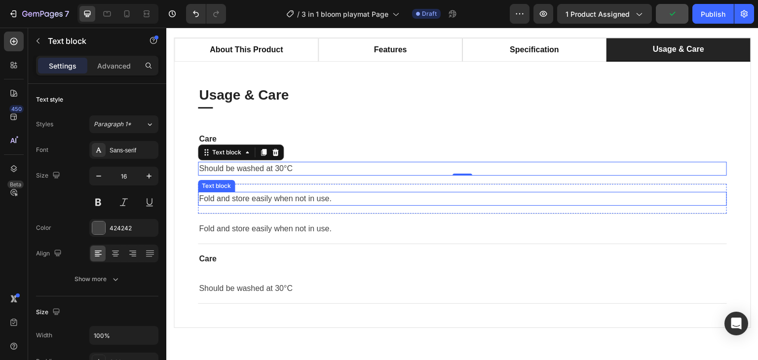
click at [280, 201] on p "Fold and store easily when not in use." at bounding box center [462, 199] width 527 height 12
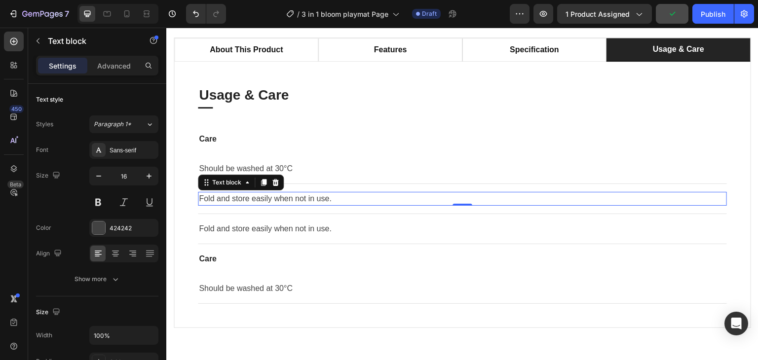
click at [280, 201] on p "Fold and store easily when not in use." at bounding box center [462, 199] width 527 height 12
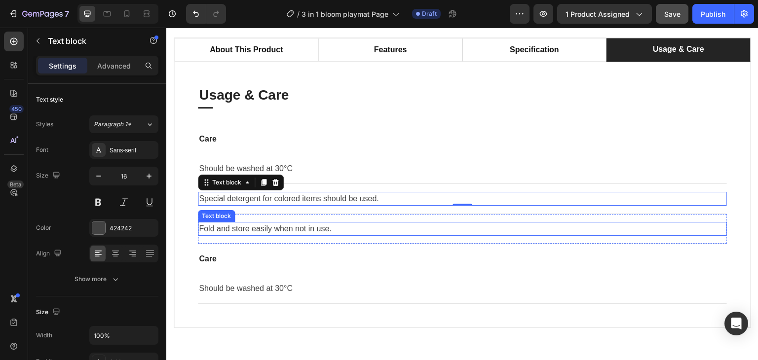
click at [262, 227] on p "Fold and store easily when not in use." at bounding box center [462, 229] width 527 height 12
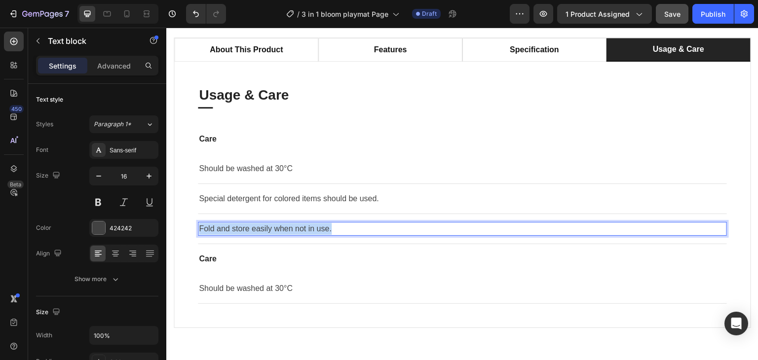
click at [262, 227] on p "Fold and store easily when not in use." at bounding box center [462, 229] width 527 height 12
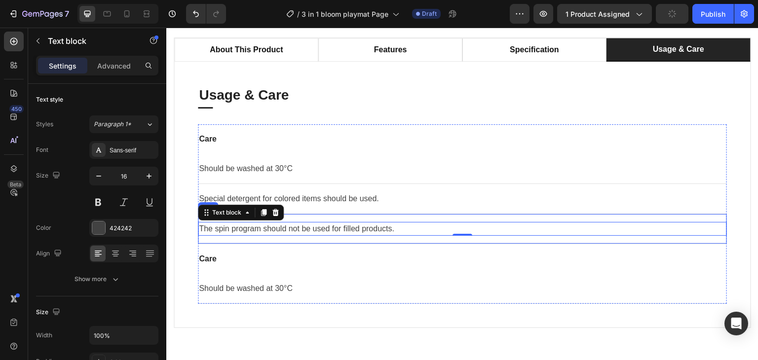
click at [443, 240] on div "The spin program should not be used for filled products. Text block 0 Row" at bounding box center [462, 229] width 529 height 30
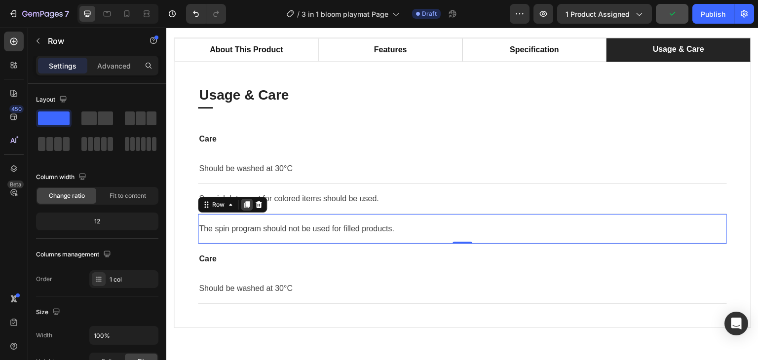
click at [247, 203] on icon at bounding box center [246, 204] width 5 height 7
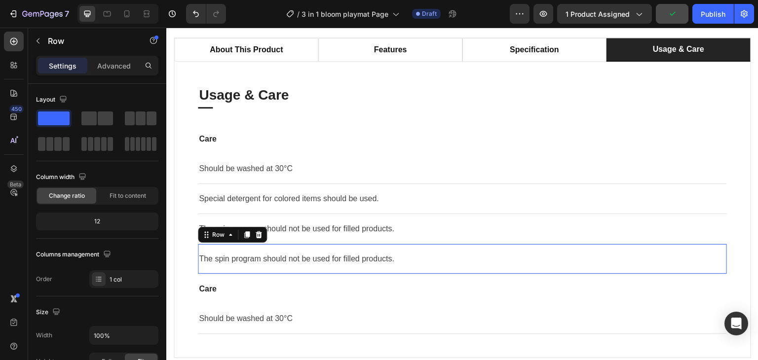
click at [269, 260] on p "The spin program should not be used for filled products." at bounding box center [462, 259] width 527 height 12
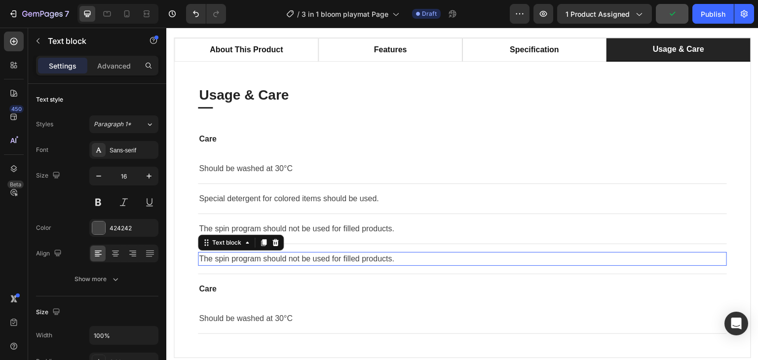
click at [269, 260] on p "The spin program should not be used for filled products." at bounding box center [462, 259] width 527 height 12
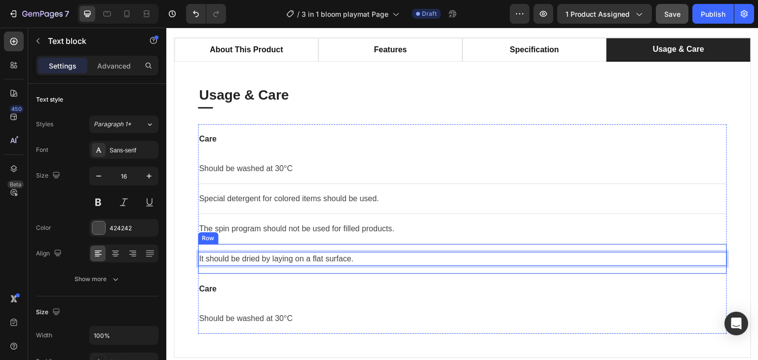
click at [430, 269] on div "It should be dried by laying on a flat surface. Text block 0 Row" at bounding box center [462, 259] width 529 height 30
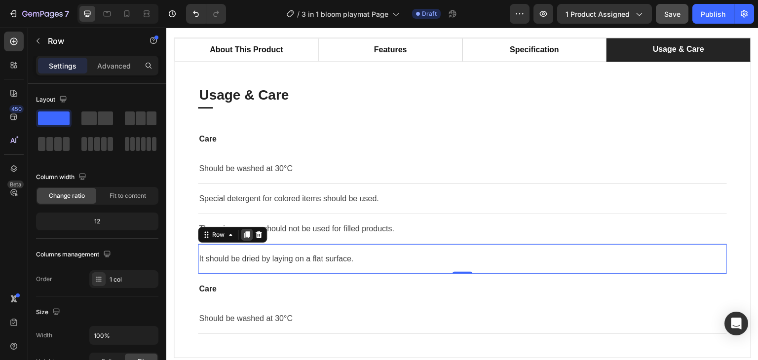
click at [247, 236] on icon at bounding box center [247, 235] width 8 height 8
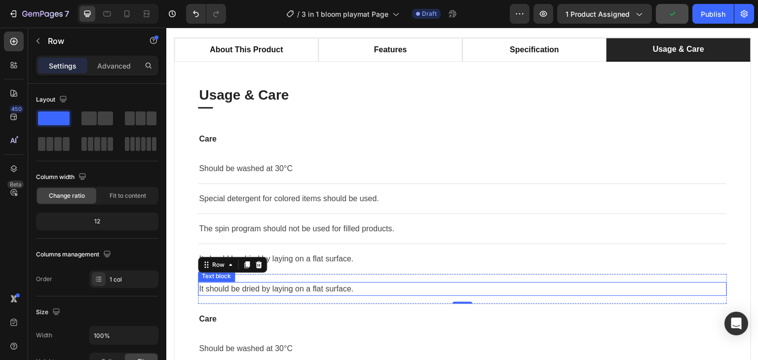
click at [310, 285] on p "It should be dried by laying on a flat surface." at bounding box center [462, 289] width 527 height 12
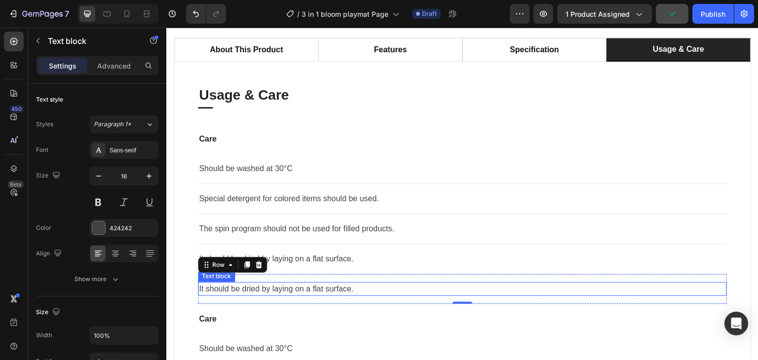
click at [310, 285] on p "It should be dried by laying on a flat surface." at bounding box center [462, 289] width 527 height 12
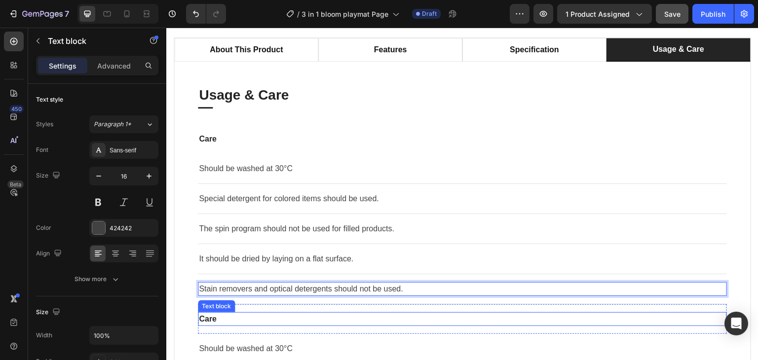
scroll to position [667, 0]
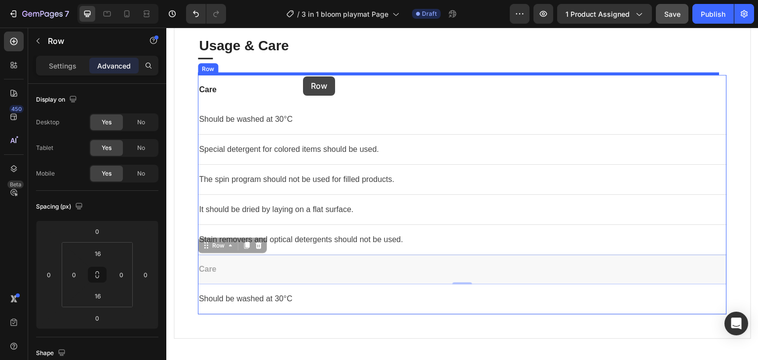
drag, startPoint x: 294, startPoint y: 260, endPoint x: 303, endPoint y: 77, distance: 183.4
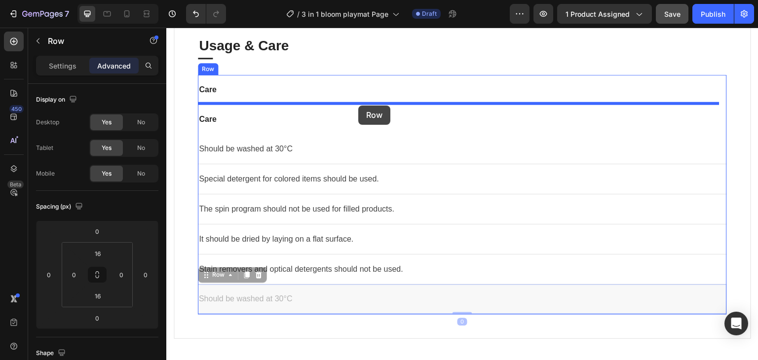
drag, startPoint x: 336, startPoint y: 284, endPoint x: 358, endPoint y: 106, distance: 179.6
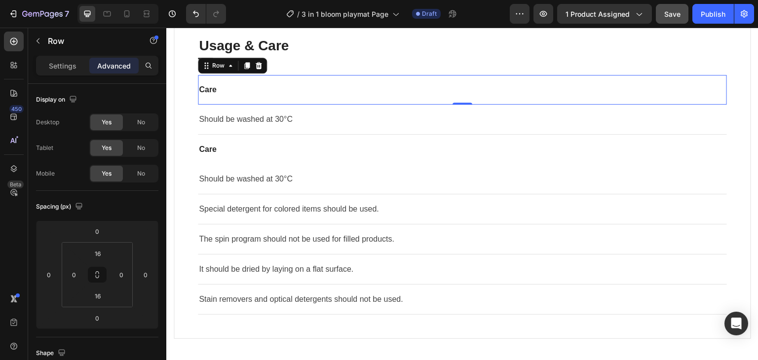
click at [363, 99] on div "Care Text block Row 0" at bounding box center [462, 90] width 529 height 30
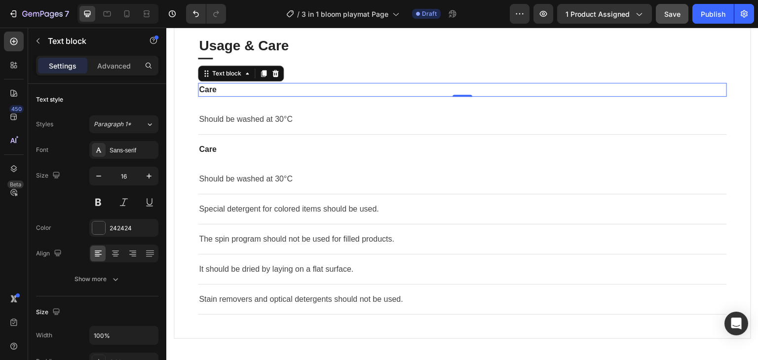
click at [213, 84] on p "Care" at bounding box center [462, 90] width 527 height 12
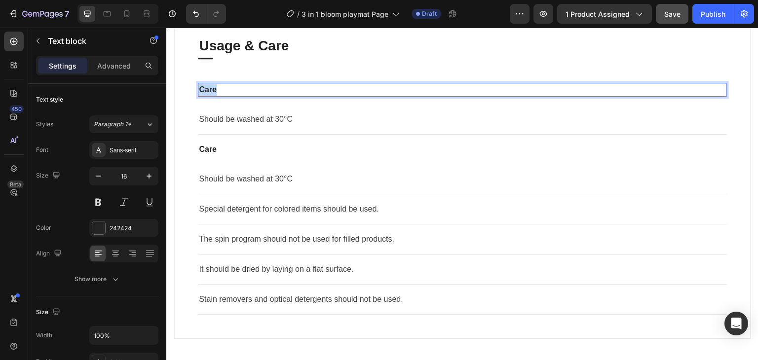
click at [213, 84] on p "Care" at bounding box center [462, 90] width 527 height 12
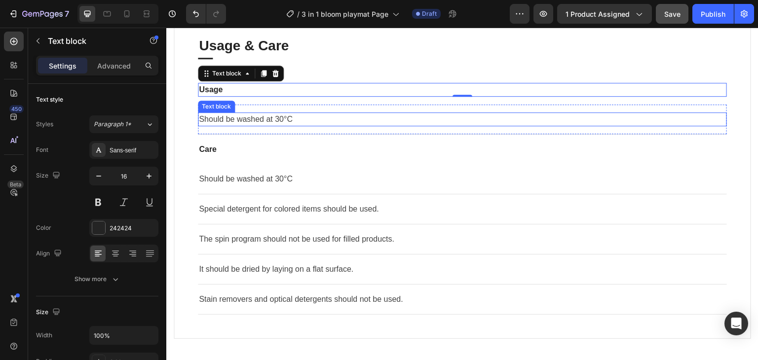
click at [264, 116] on p "Should be washed at 30°C" at bounding box center [462, 120] width 527 height 12
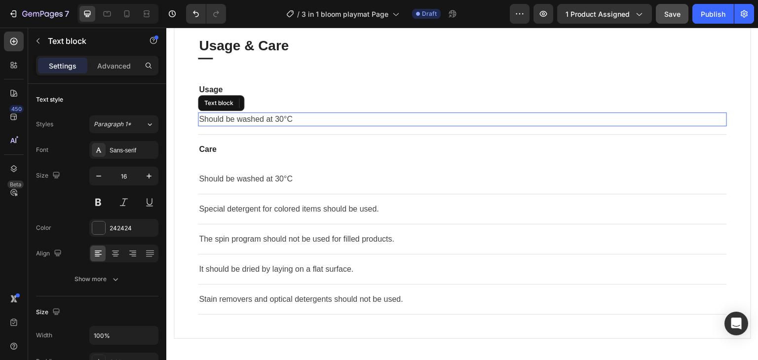
click at [264, 116] on p "Should be washed at 30°C" at bounding box center [462, 120] width 527 height 12
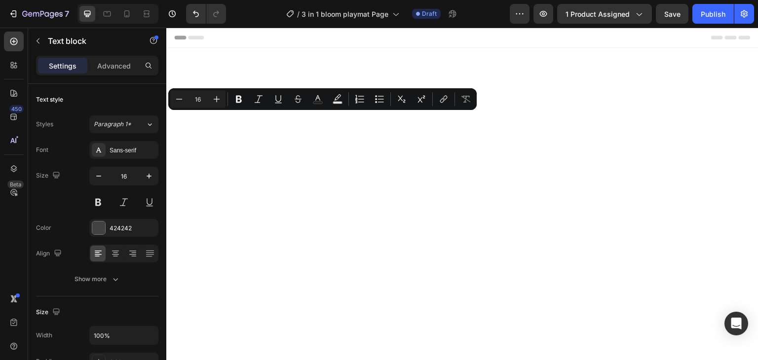
scroll to position [667, 0]
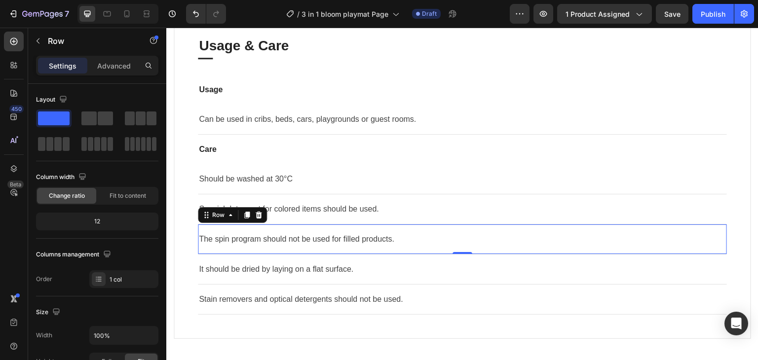
click at [436, 227] on div "The spin program should not be used for filled products. Text block Row 0" at bounding box center [462, 240] width 529 height 30
click at [257, 217] on icon at bounding box center [259, 215] width 6 height 7
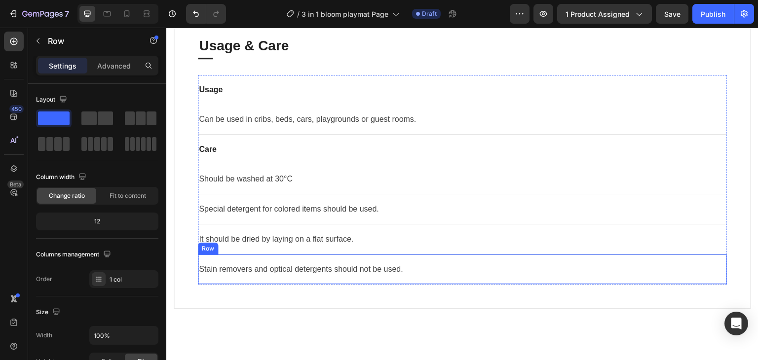
click at [417, 261] on div "Stain removers and optical detergents should not be used. Text block Row" at bounding box center [462, 270] width 529 height 30
click at [259, 246] on icon at bounding box center [259, 245] width 6 height 7
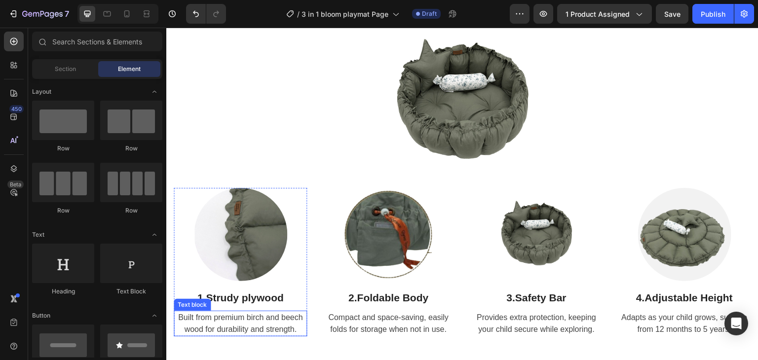
scroll to position [1062, 0]
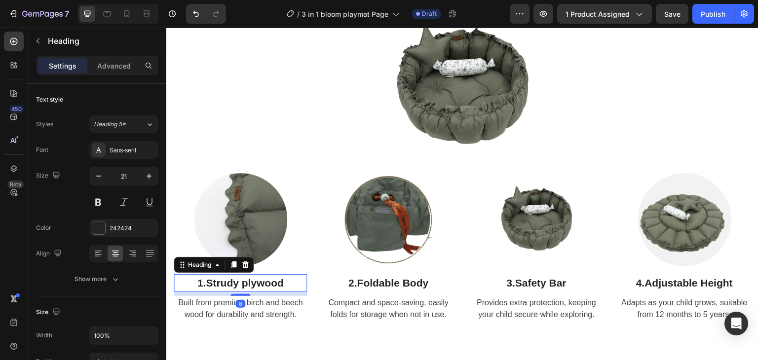
click at [265, 283] on strong "Strudy plywood" at bounding box center [245, 282] width 78 height 11
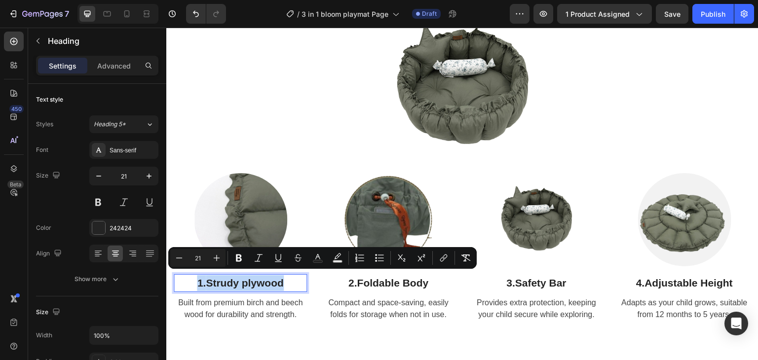
click at [276, 278] on strong "Strudy plywood" at bounding box center [245, 282] width 78 height 11
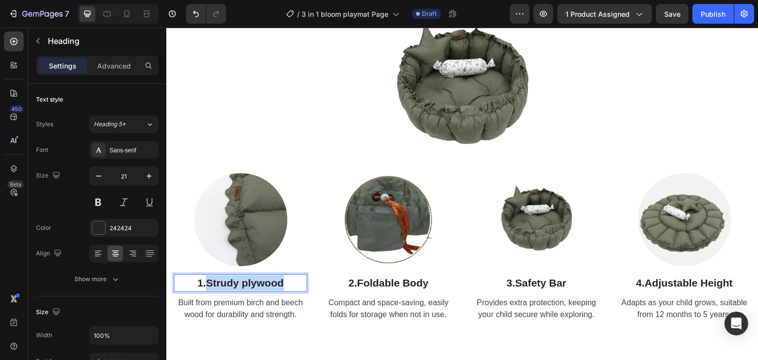
drag, startPoint x: 292, startPoint y: 281, endPoint x: 207, endPoint y: 285, distance: 84.5
click at [207, 285] on p "1. Strudy plywood" at bounding box center [240, 284] width 131 height 16
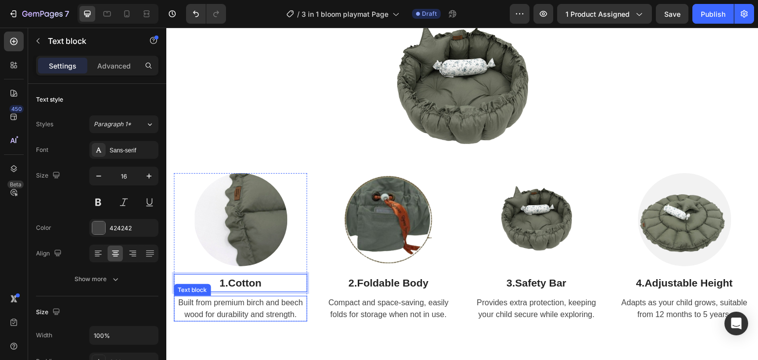
click at [237, 313] on p "Built from premium birch and beech wood for durability and strength." at bounding box center [240, 309] width 131 height 24
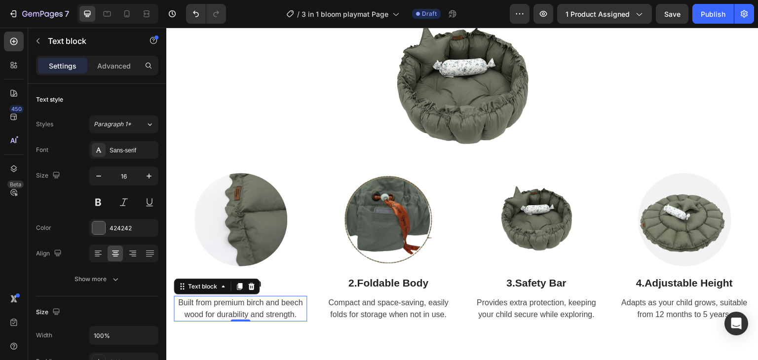
click at [237, 313] on p "Built from premium birch and beech wood for durability and strength." at bounding box center [240, 309] width 131 height 24
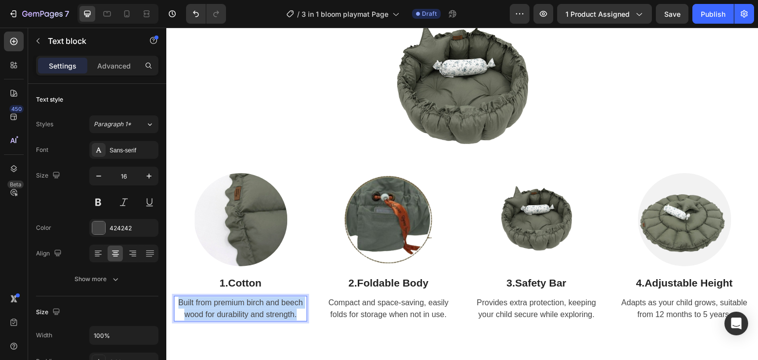
click at [237, 313] on p "Built from premium birch and beech wood for durability and strength." at bounding box center [240, 309] width 131 height 24
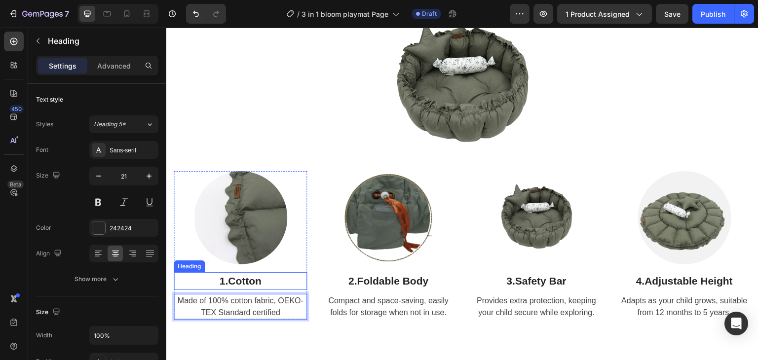
click at [257, 277] on strong "Cotton" at bounding box center [245, 281] width 34 height 11
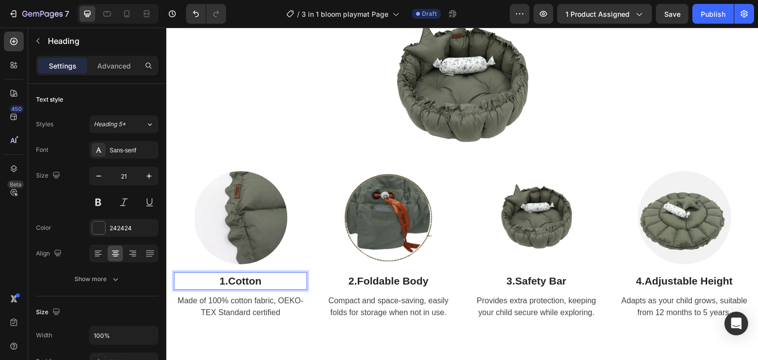
click at [235, 277] on strong "Cotton" at bounding box center [245, 281] width 34 height 11
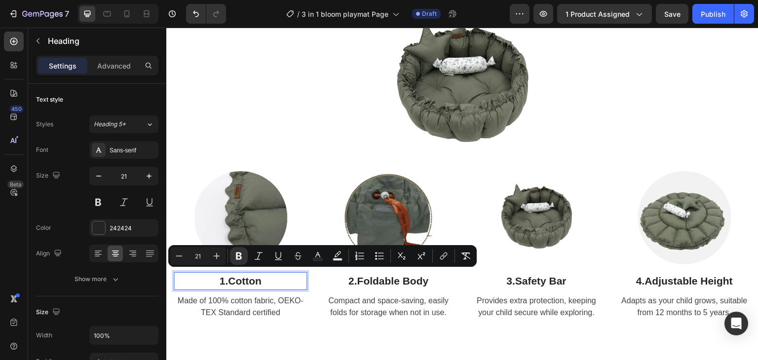
click at [229, 277] on strong "Cotton" at bounding box center [245, 281] width 34 height 11
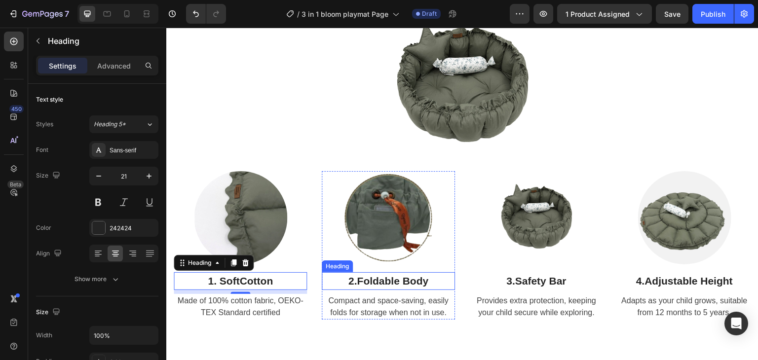
click at [397, 279] on strong "Foldable Body" at bounding box center [393, 281] width 72 height 11
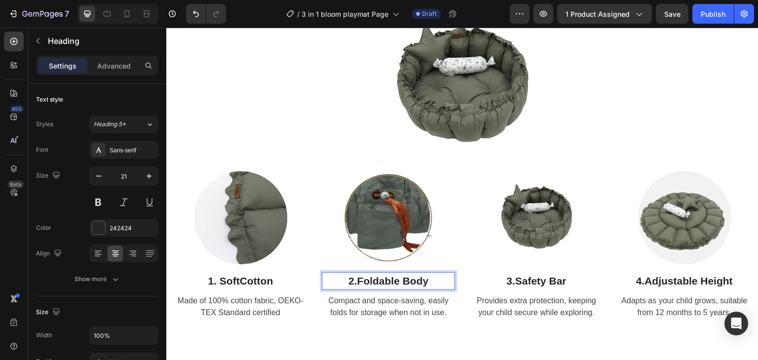
click at [431, 278] on p "2. Foldable Body" at bounding box center [388, 282] width 131 height 16
drag, startPoint x: 431, startPoint y: 278, endPoint x: 358, endPoint y: 278, distance: 72.1
click at [358, 278] on p "2. Foldable Body" at bounding box center [388, 282] width 131 height 16
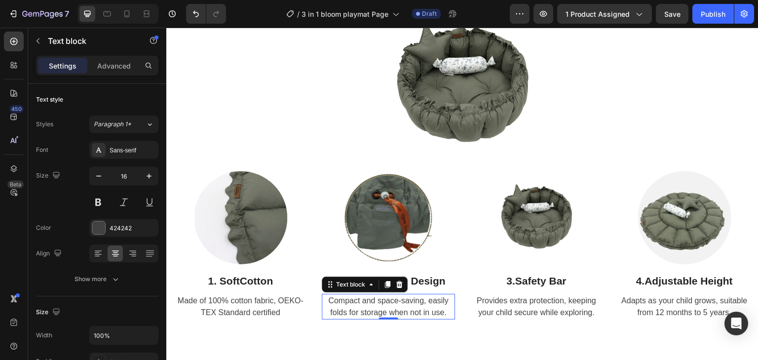
click at [379, 304] on p "Compact and space-saving, easily folds for storage when not in use." at bounding box center [388, 307] width 131 height 24
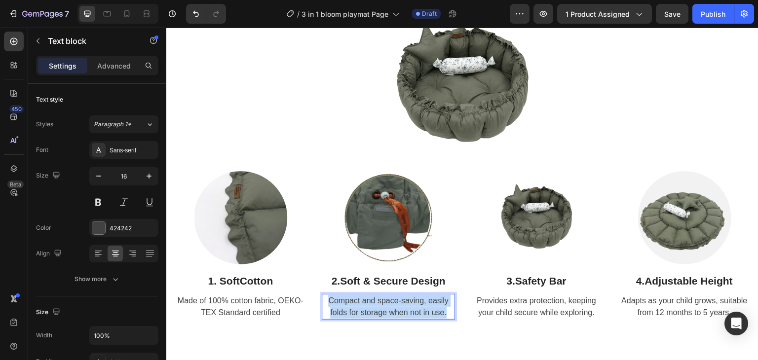
click at [379, 304] on p "Compact and space-saving, easily folds for storage when not in use." at bounding box center [388, 307] width 131 height 24
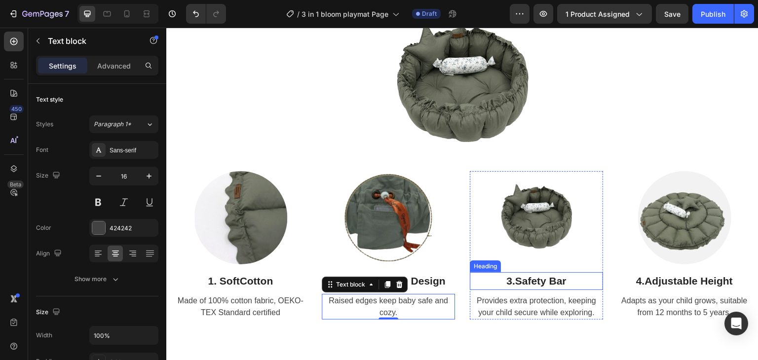
click at [540, 276] on strong "Safety Bar" at bounding box center [540, 281] width 51 height 11
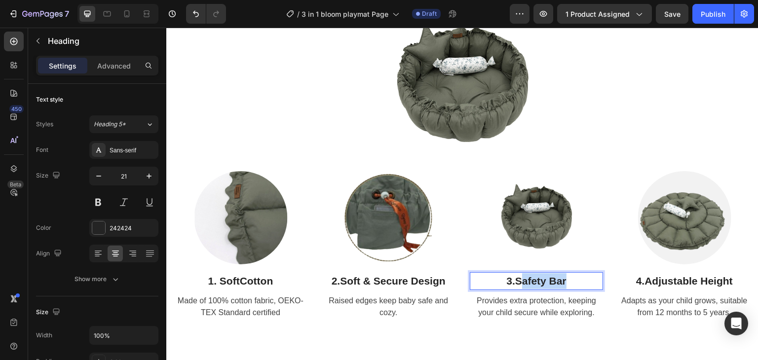
drag, startPoint x: 572, startPoint y: 277, endPoint x: 515, endPoint y: 276, distance: 56.3
click at [515, 276] on p "3. Safety Bar" at bounding box center [536, 282] width 131 height 16
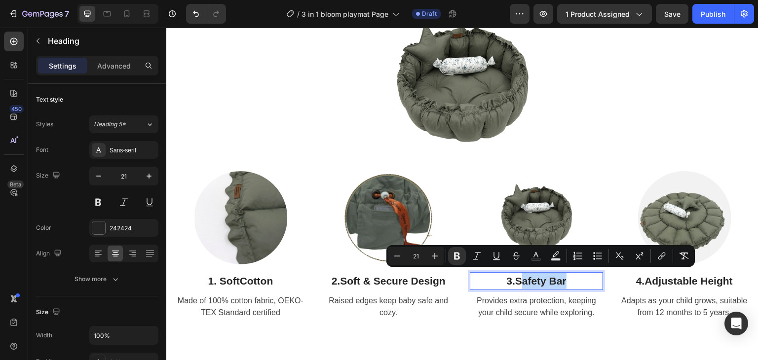
click at [515, 276] on strong "Safety Bar" at bounding box center [540, 281] width 51 height 11
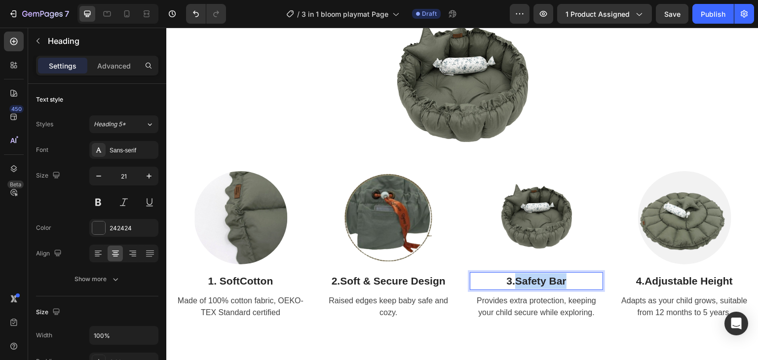
drag, startPoint x: 514, startPoint y: 276, endPoint x: 574, endPoint y: 280, distance: 59.9
click at [574, 280] on p "3. Safety Bar" at bounding box center [536, 282] width 131 height 16
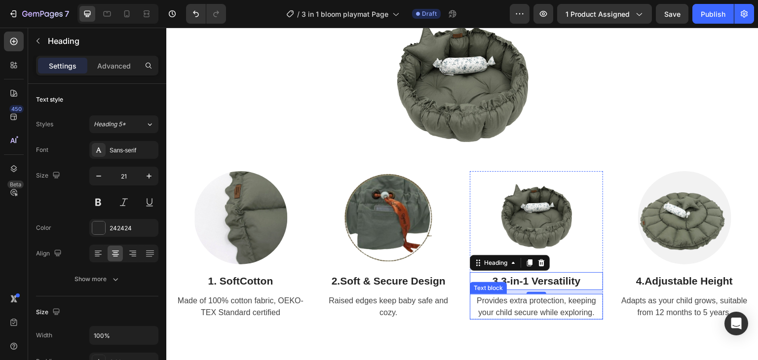
click at [540, 298] on p "Provides extra protection, keeping your child secure while exploring." at bounding box center [536, 307] width 131 height 24
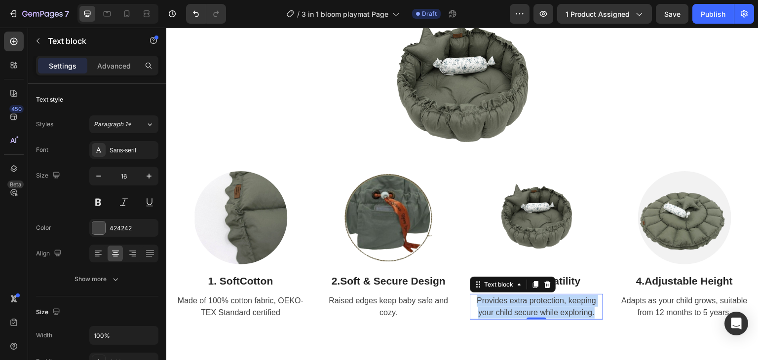
click at [540, 298] on p "Provides extra protection, keeping your child secure while exploring." at bounding box center [536, 307] width 131 height 24
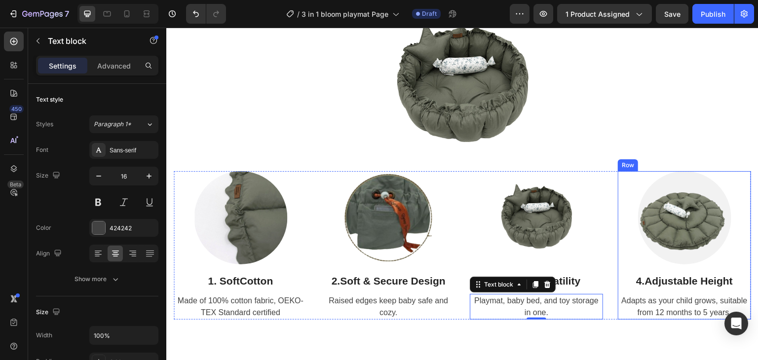
drag, startPoint x: 707, startPoint y: 266, endPoint x: 709, endPoint y: 271, distance: 5.3
click at [707, 266] on div "Image 4. Adjustable Height Heading Adapts as your child grows, suitable from 12…" at bounding box center [684, 245] width 133 height 149
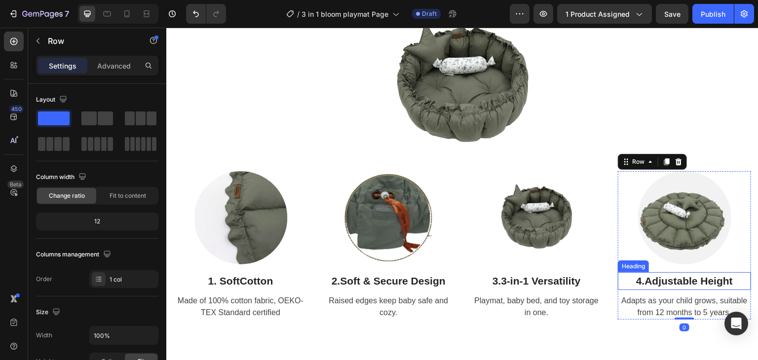
click at [710, 276] on strong "Adjustable Height" at bounding box center [689, 281] width 88 height 11
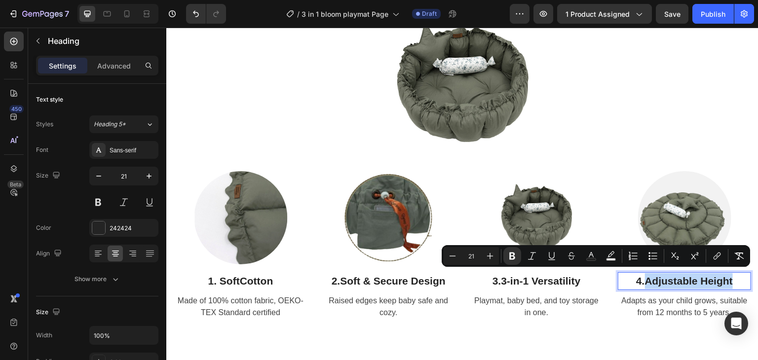
drag, startPoint x: 732, startPoint y: 277, endPoint x: 640, endPoint y: 278, distance: 91.3
click at [640, 278] on p "4. Adjustable Height" at bounding box center [684, 282] width 131 height 16
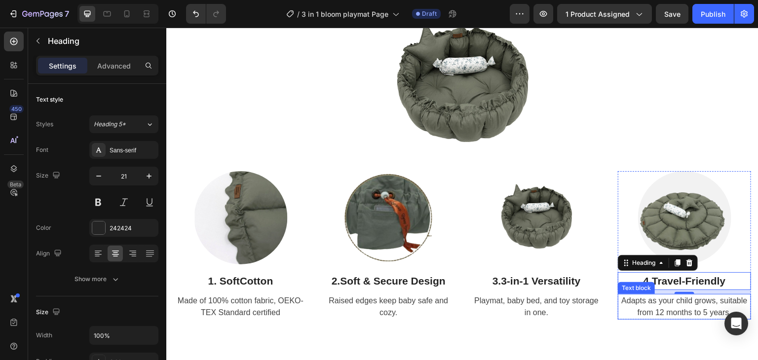
click at [676, 297] on span "Adapts as your child grows, suitable from 12 months to 5 years." at bounding box center [685, 307] width 126 height 20
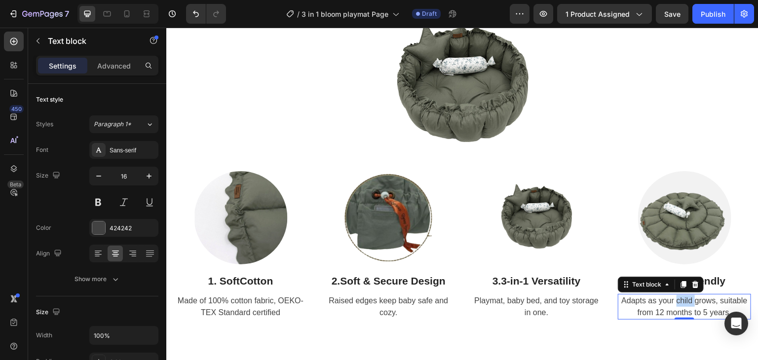
click at [676, 297] on span "Adapts as your child grows, suitable from 12 months to 5 years." at bounding box center [685, 307] width 126 height 20
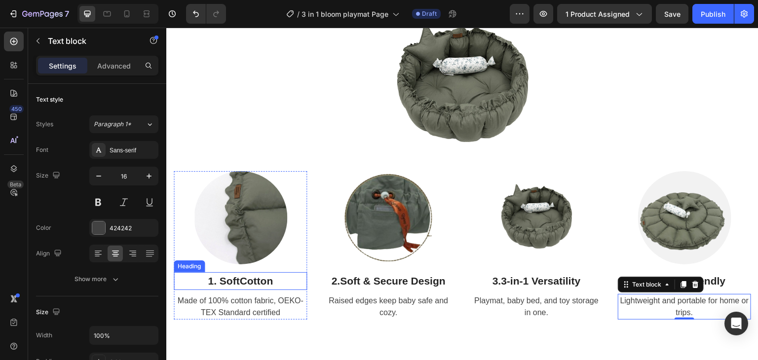
click at [241, 283] on strong "Cotton" at bounding box center [256, 281] width 34 height 11
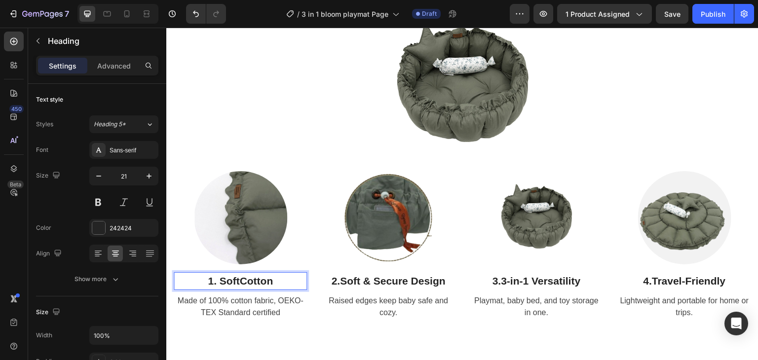
drag, startPoint x: 279, startPoint y: 283, endPoint x: 218, endPoint y: 278, distance: 61.4
click at [218, 278] on p "1. Soft Cotton" at bounding box center [240, 282] width 131 height 16
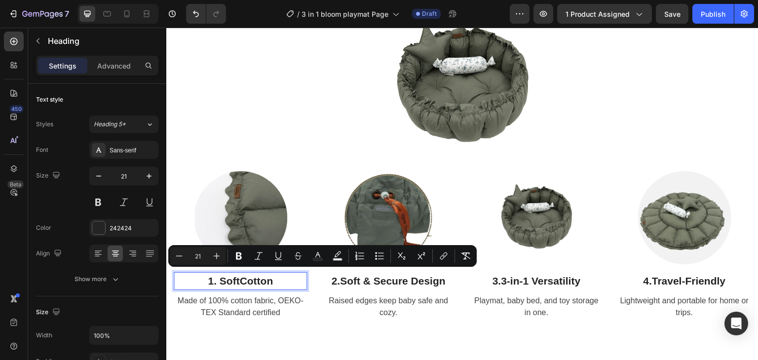
click at [257, 119] on div at bounding box center [463, 84] width 578 height 173
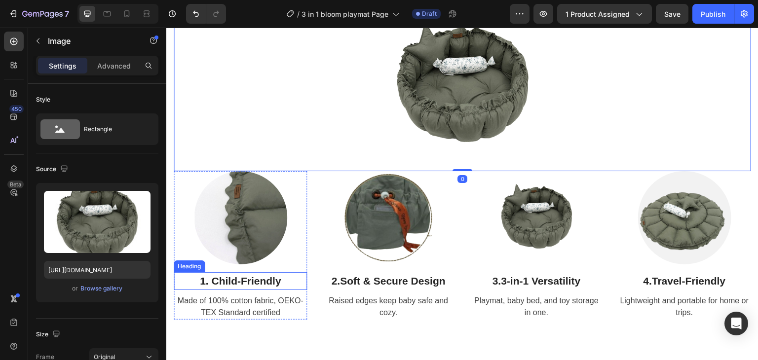
click at [270, 278] on p "1. Child-Friendly" at bounding box center [240, 282] width 131 height 16
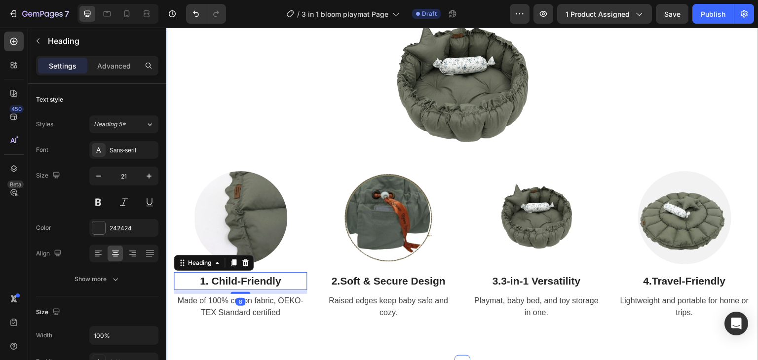
click at [302, 317] on div "Meet the Fold Learning tower Heading Crafted with Love & Care Text Block Row Im…" at bounding box center [463, 135] width 578 height 386
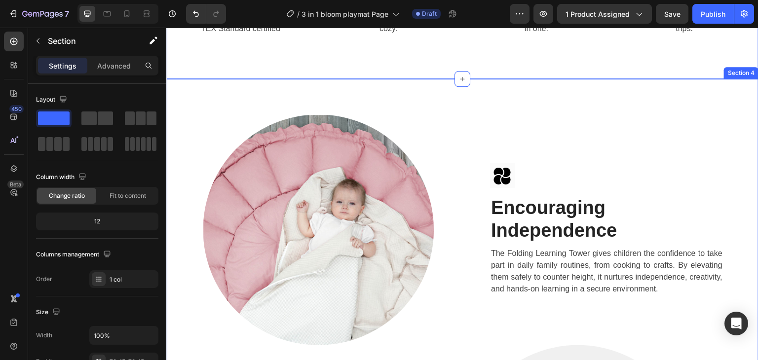
scroll to position [1360, 0]
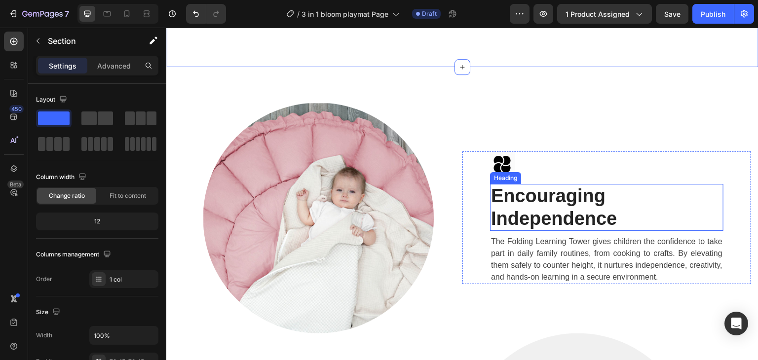
click at [493, 210] on strong "Encouraging Independence" at bounding box center [554, 207] width 126 height 43
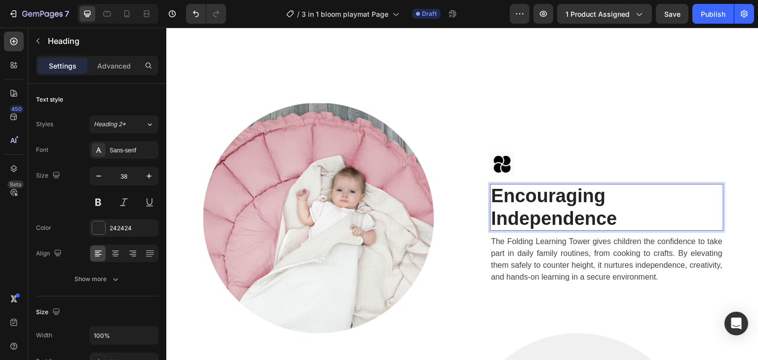
click at [493, 210] on strong "Encouraging Independence" at bounding box center [554, 207] width 126 height 43
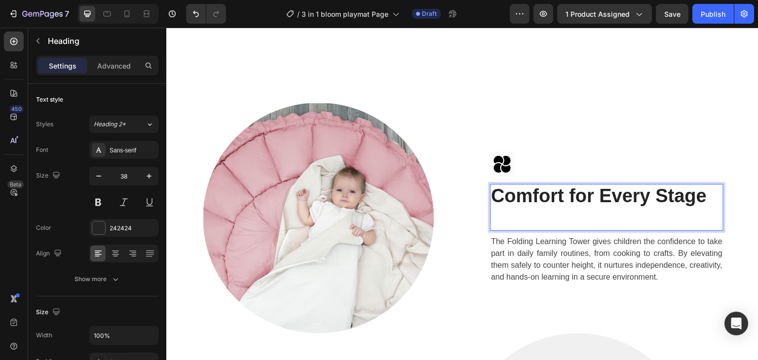
scroll to position [1372, 0]
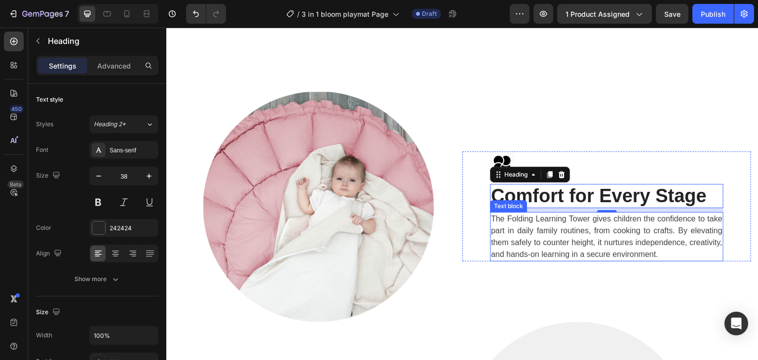
click at [559, 213] on p "The Folding Learning Tower gives children the confidence to take part in daily …" at bounding box center [607, 236] width 232 height 47
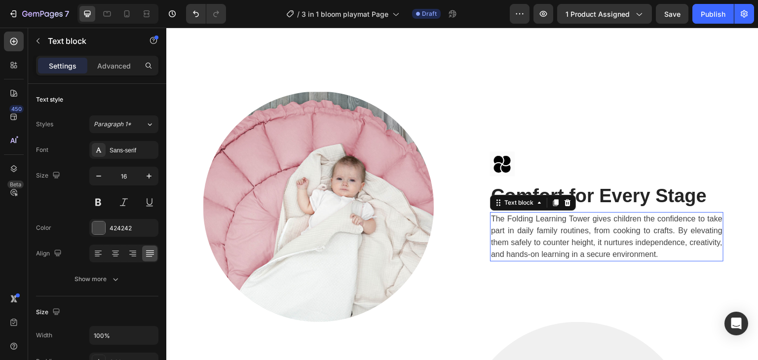
click at [559, 213] on p "The Folding Learning Tower gives children the confidence to take part in daily …" at bounding box center [607, 236] width 232 height 47
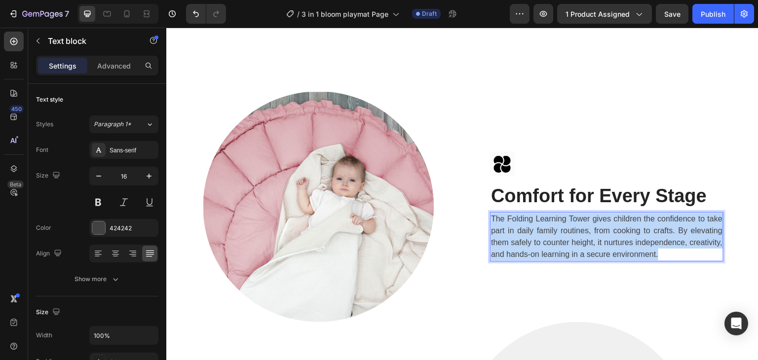
click at [559, 213] on p "The Folding Learning Tower gives children the confidence to take part in daily …" at bounding box center [607, 236] width 232 height 47
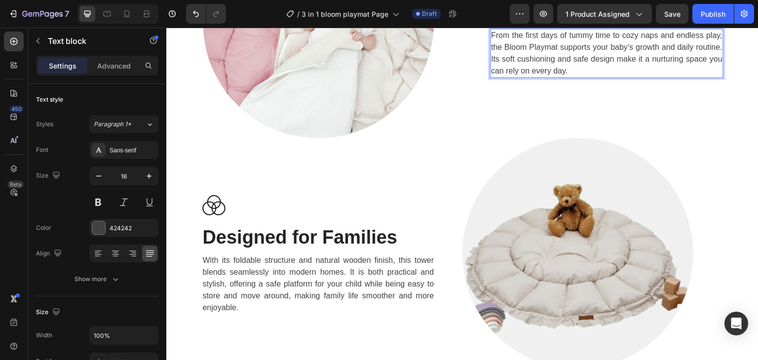
scroll to position [1569, 0]
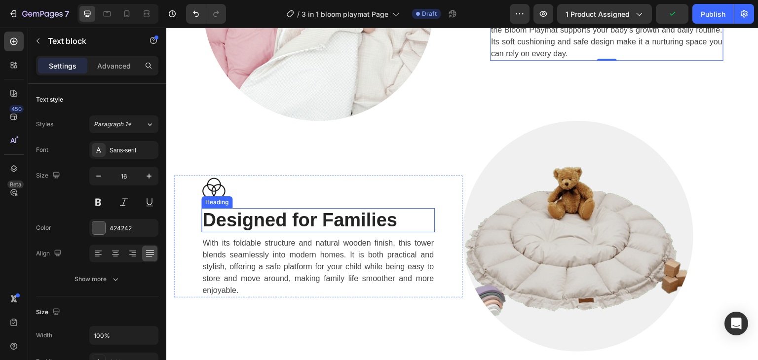
click at [296, 214] on strong "Designed for Families" at bounding box center [299, 220] width 195 height 21
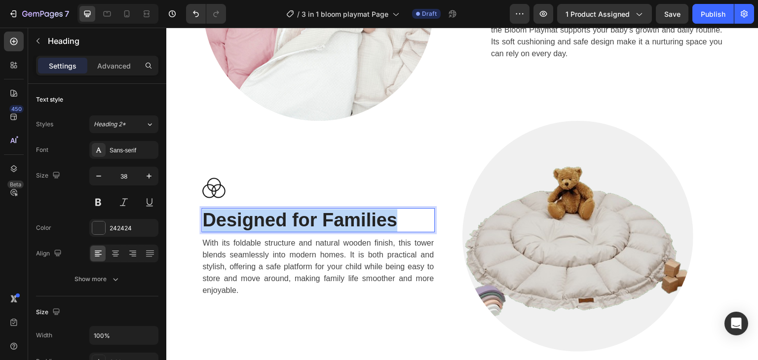
click at [296, 214] on strong "Designed for Families" at bounding box center [299, 220] width 195 height 21
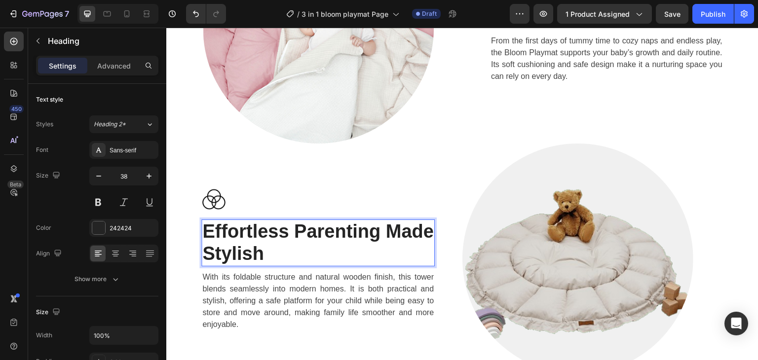
scroll to position [1558, 0]
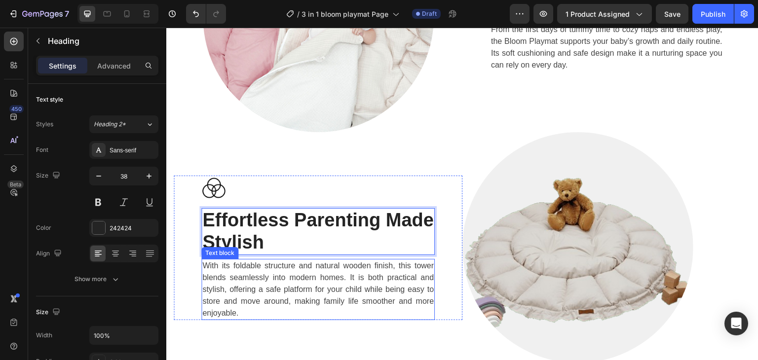
click at [321, 280] on p "With its foldable structure and natural wooden finish, this tower blends seamle…" at bounding box center [318, 289] width 232 height 59
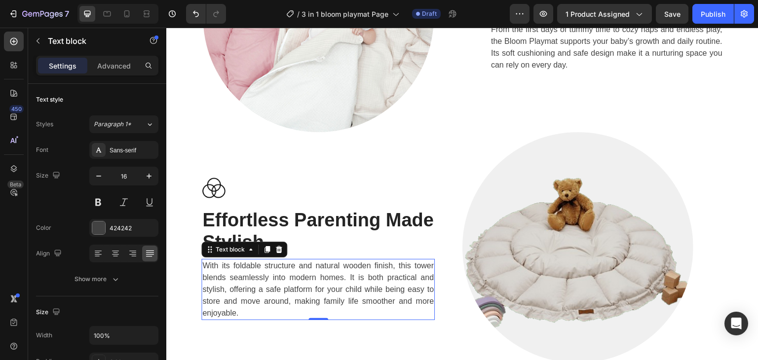
click at [321, 280] on p "With its foldable structure and natural wooden finish, this tower blends seamle…" at bounding box center [318, 289] width 232 height 59
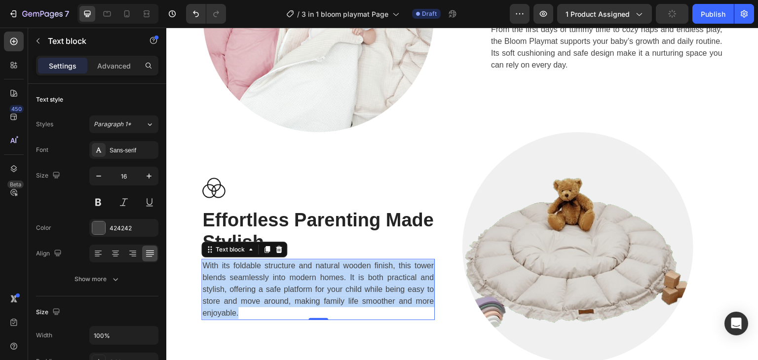
click at [321, 280] on p "With its foldable structure and natural wooden finish, this tower blends seamle…" at bounding box center [318, 289] width 232 height 59
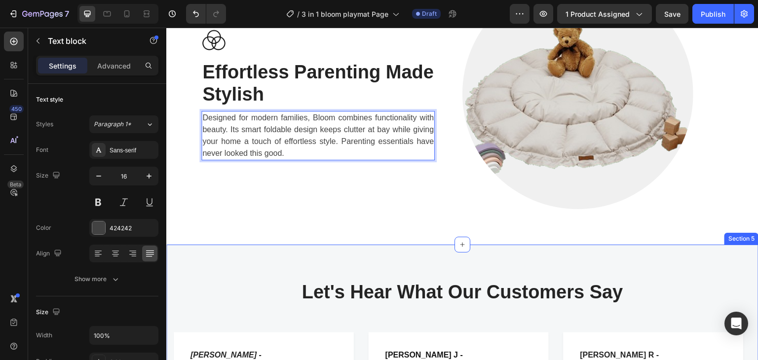
scroll to position [1860, 0]
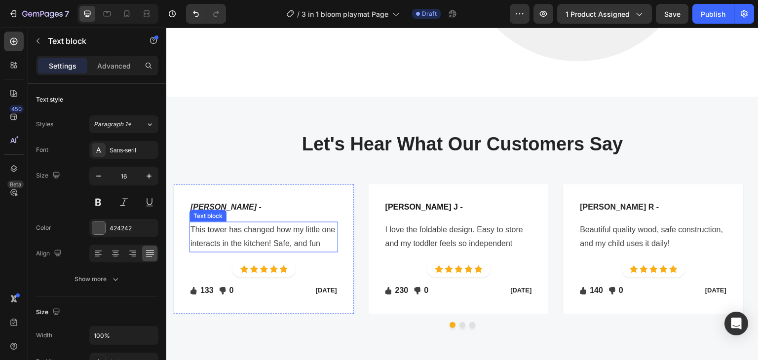
click at [260, 233] on p "This tower has changed how my little one interacts in the kitchen! Safe, and fun" at bounding box center [264, 237] width 147 height 29
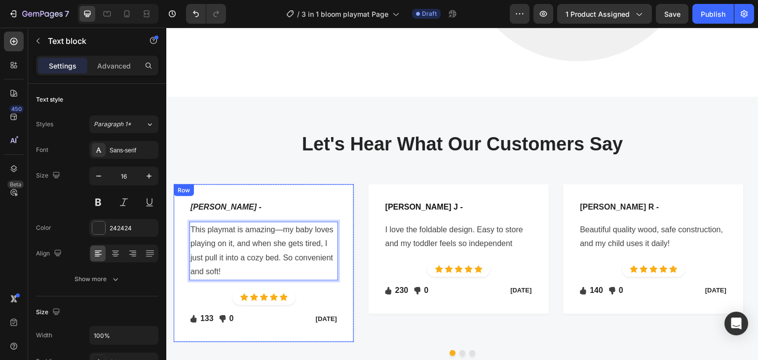
click at [205, 204] on icon "[PERSON_NAME] -" at bounding box center [226, 207] width 71 height 8
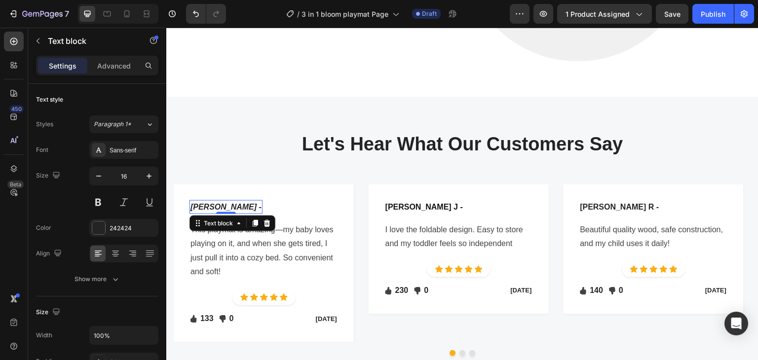
click at [205, 204] on icon "[PERSON_NAME] -" at bounding box center [226, 207] width 71 height 8
click at [489, 236] on p "I love the foldable design. Easy to store and my toddler feels so independent" at bounding box center [459, 237] width 147 height 29
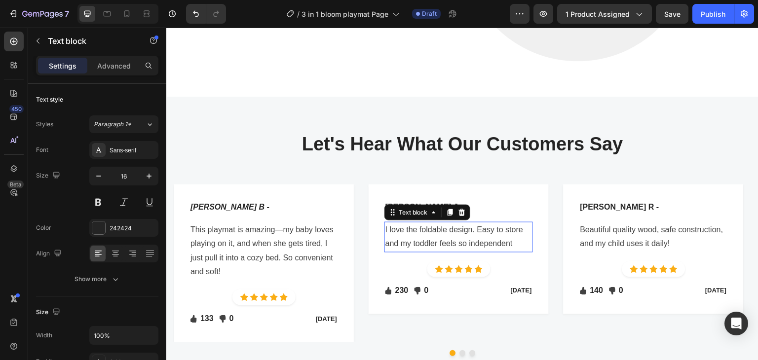
click at [489, 236] on p "I love the foldable design. Easy to store and my toddler feels so independent" at bounding box center [459, 237] width 147 height 29
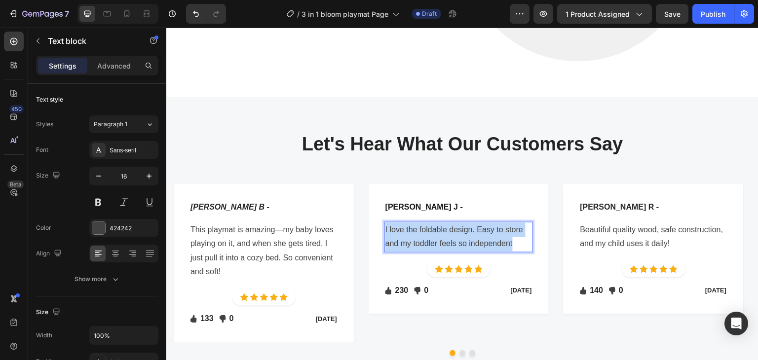
click at [489, 236] on p "I love the foldable design. Easy to store and my toddler feels so independent" at bounding box center [459, 237] width 147 height 29
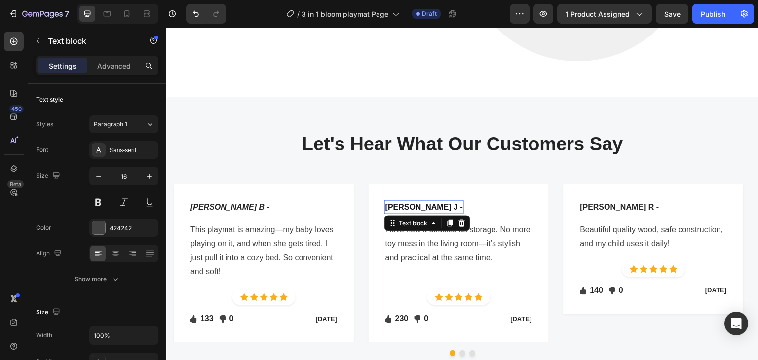
click at [399, 201] on p "[PERSON_NAME] J -" at bounding box center [425, 207] width 78 height 12
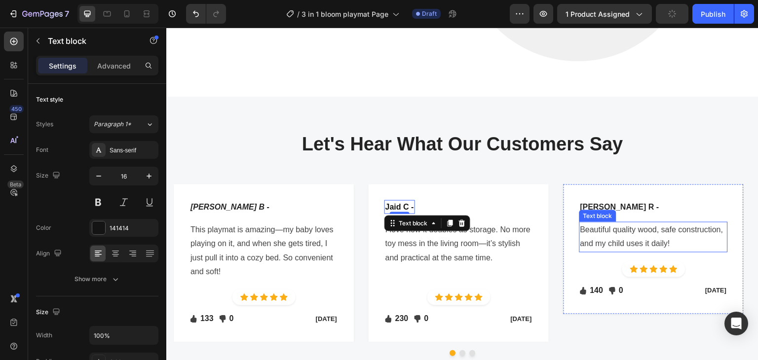
click at [634, 239] on p "Beautiful quality wood, safe construction, and my child uses it daily!" at bounding box center [654, 237] width 147 height 29
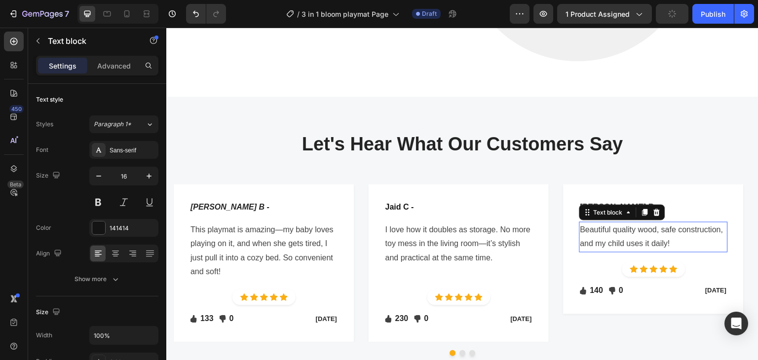
click at [634, 239] on p "Beautiful quality wood, safe construction, and my child uses it daily!" at bounding box center [654, 237] width 147 height 29
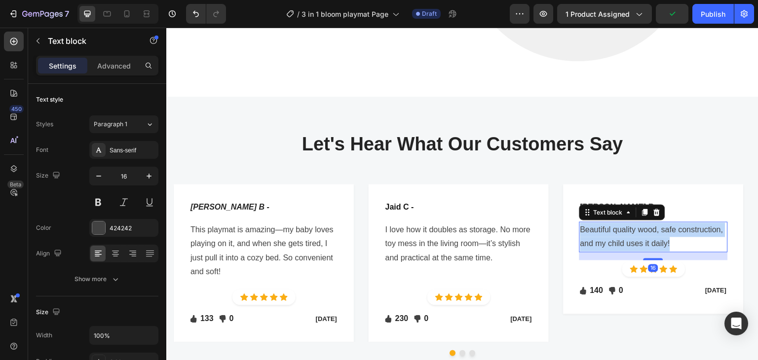
click at [634, 239] on p "Beautiful quality wood, safe construction, and my child uses it daily!" at bounding box center [654, 237] width 147 height 29
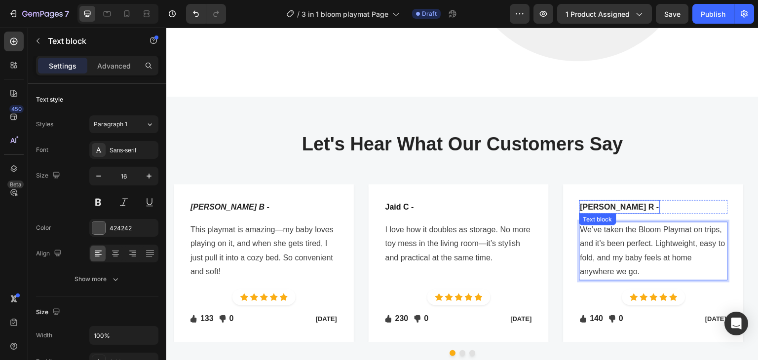
click at [592, 201] on p "[PERSON_NAME] R -" at bounding box center [620, 207] width 79 height 12
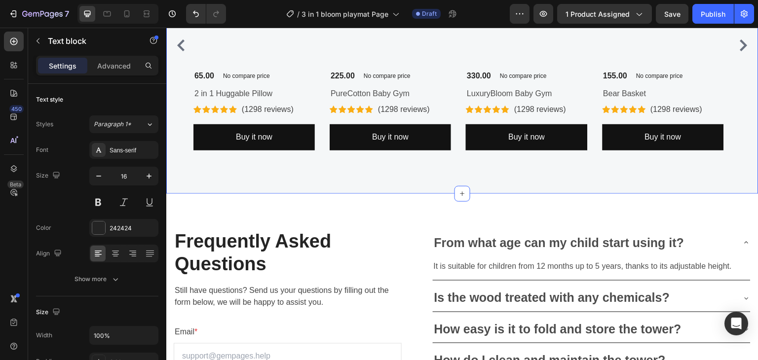
scroll to position [2403, 0]
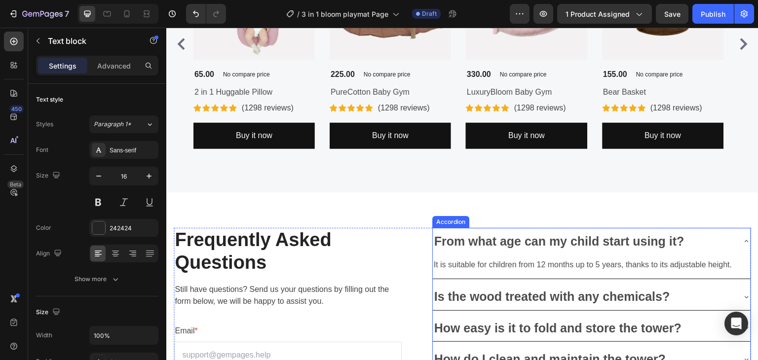
click at [498, 239] on p "From what age can my child start using it?" at bounding box center [560, 242] width 250 height 16
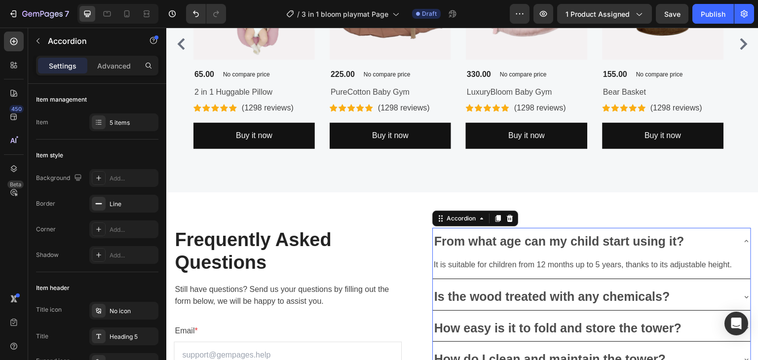
click at [498, 239] on p "From what age can my child start using it?" at bounding box center [560, 242] width 250 height 16
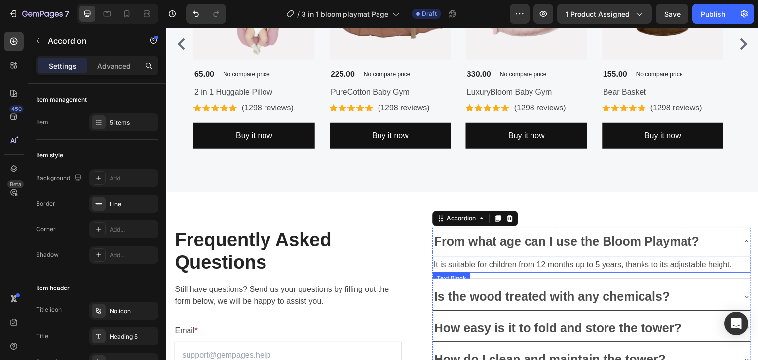
click at [576, 260] on p "It is suitable for children from 12 months up to 5 years, thanks to its adjusta…" at bounding box center [592, 265] width 316 height 14
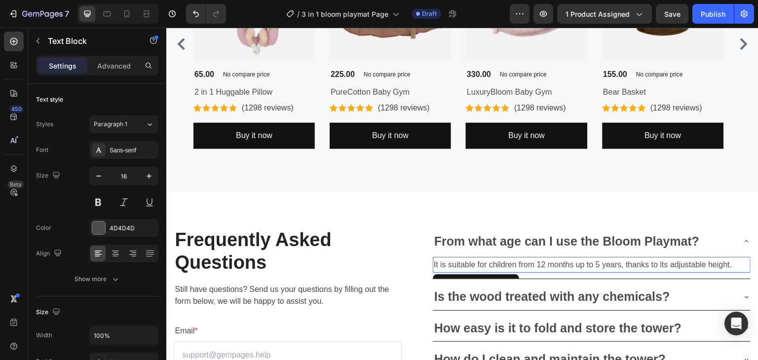
click at [576, 260] on p "It is suitable for children from 12 months up to 5 years, thanks to its adjusta…" at bounding box center [592, 265] width 316 height 14
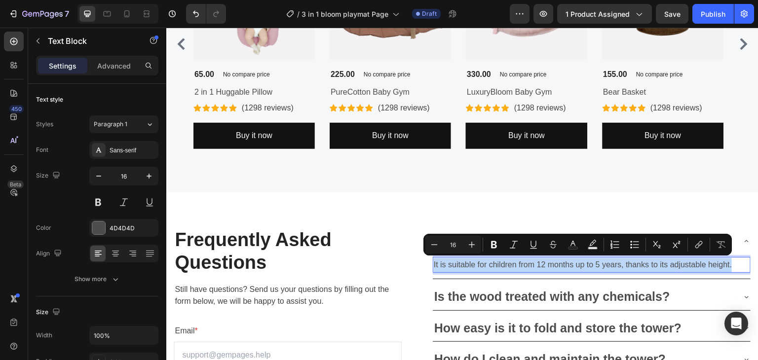
click at [576, 260] on p "It is suitable for children from 12 months up to 5 years, thanks to its adjusta…" at bounding box center [592, 265] width 316 height 14
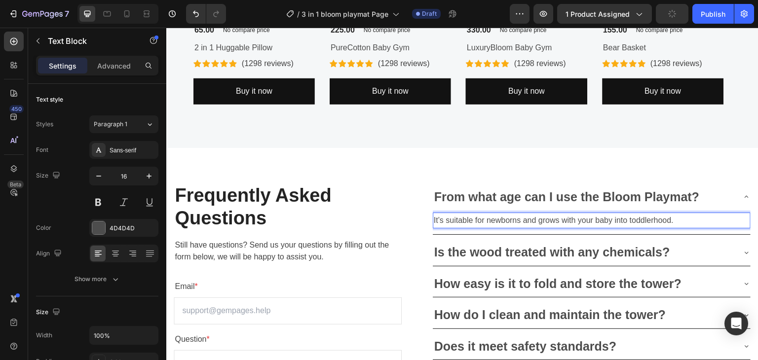
scroll to position [2453, 0]
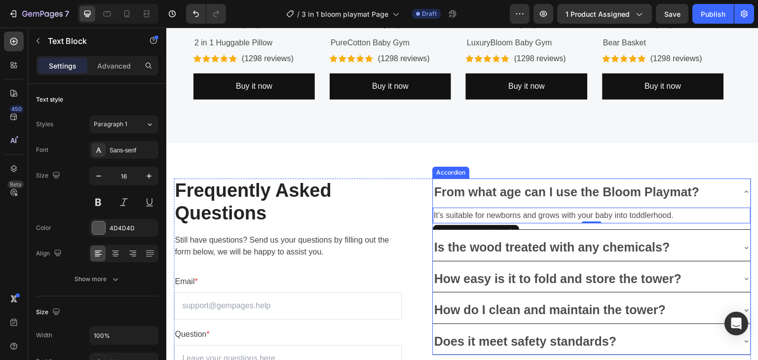
click at [569, 251] on p "Is the wood treated with any chemicals?" at bounding box center [553, 247] width 236 height 16
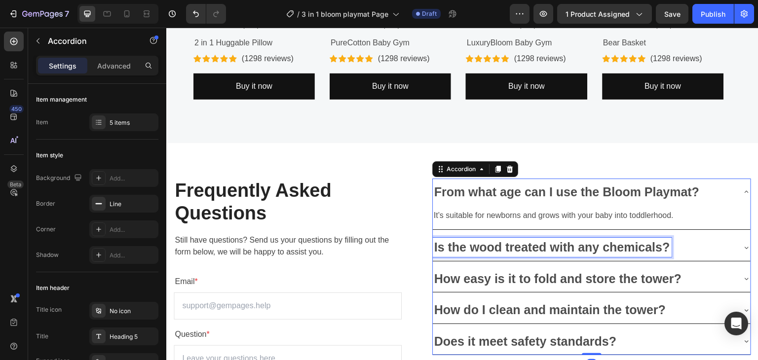
click at [569, 251] on p "Is the wood treated with any chemicals?" at bounding box center [553, 247] width 236 height 16
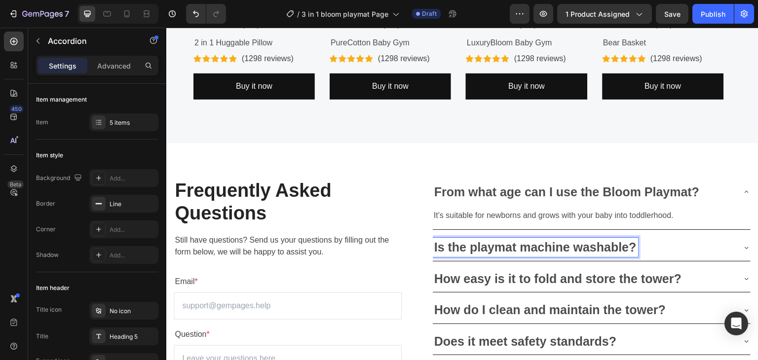
click at [721, 248] on div "Is the playmat machine washable?" at bounding box center [584, 247] width 302 height 19
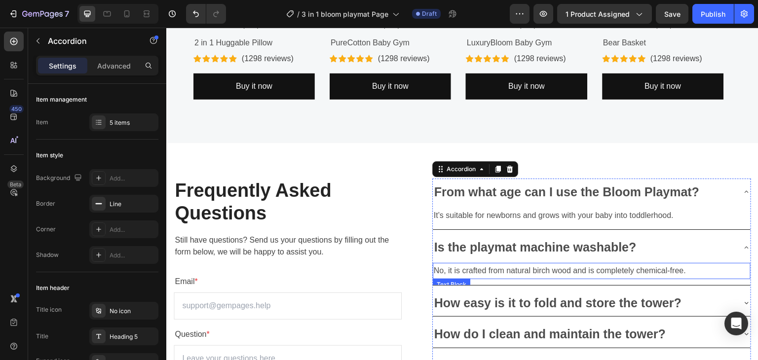
click at [495, 272] on p "No, it is crafted from natural birch wood and is completely chemical-free." at bounding box center [592, 271] width 316 height 14
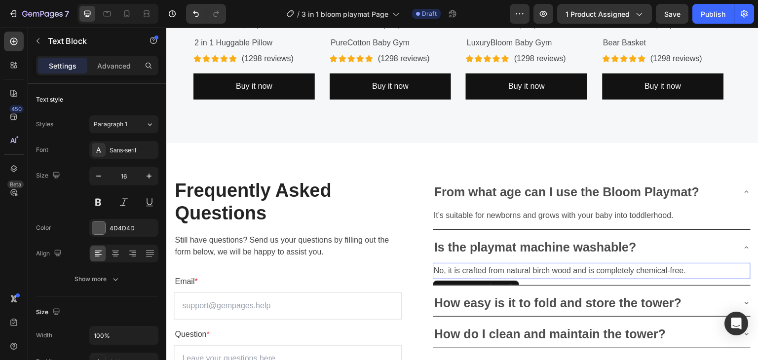
click at [495, 272] on p "No, it is crafted from natural birch wood and is completely chemical-free." at bounding box center [592, 271] width 316 height 14
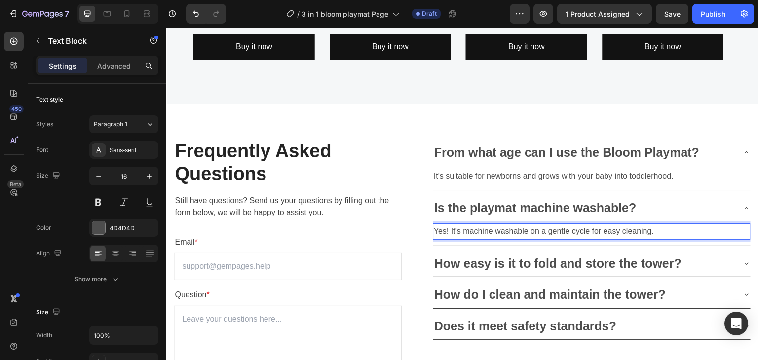
scroll to position [2502, 0]
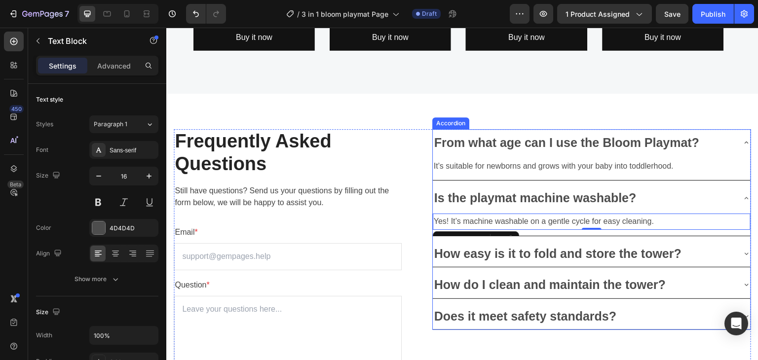
click at [520, 255] on p "How easy is it to fold and store the tower?" at bounding box center [558, 254] width 247 height 16
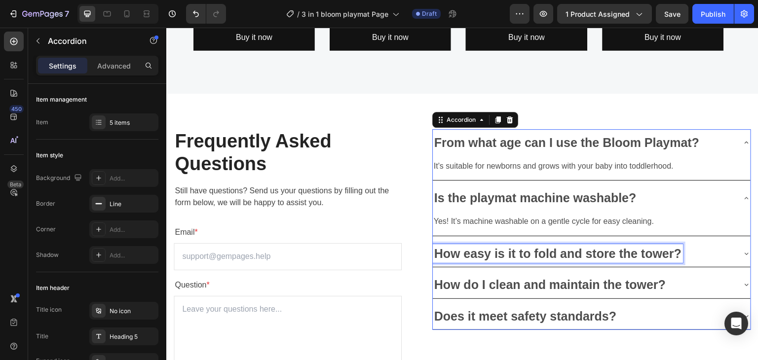
click at [520, 255] on p "How easy is it to fold and store the tower?" at bounding box center [558, 254] width 247 height 16
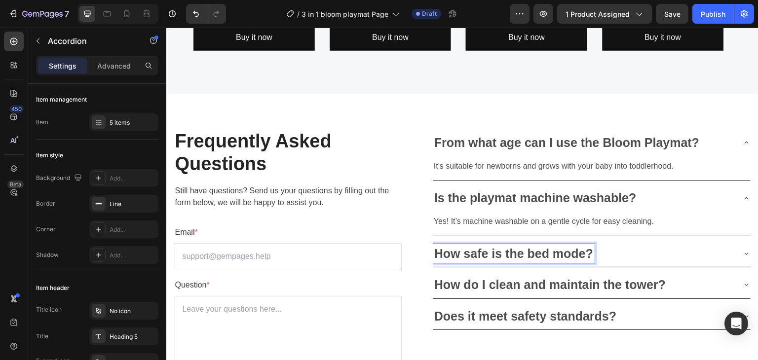
click at [721, 255] on div "How safe is the bed mode?" at bounding box center [584, 253] width 302 height 19
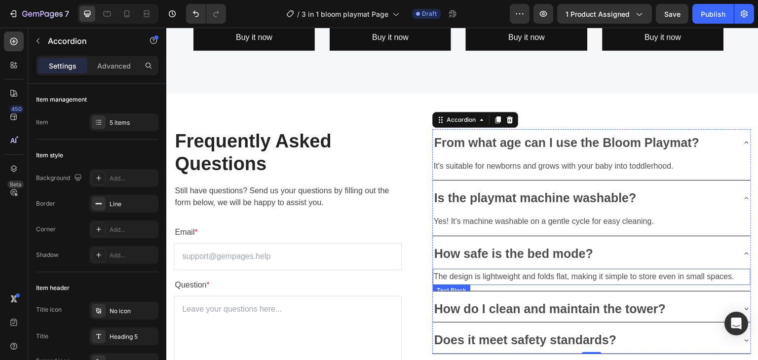
click at [606, 279] on p "The design is lightweight and folds flat, making it simple to store even in sma…" at bounding box center [592, 277] width 316 height 14
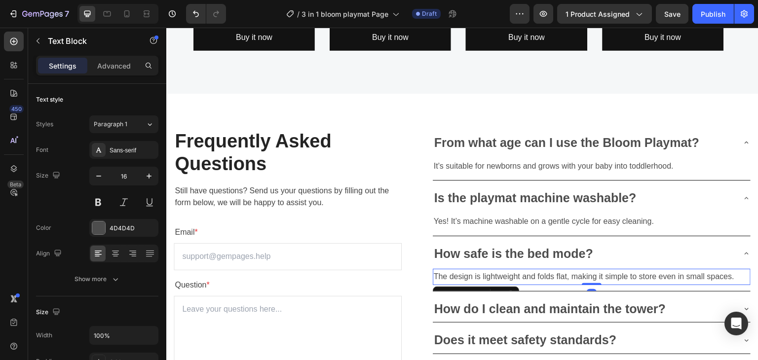
click at [606, 279] on p "The design is lightweight and folds flat, making it simple to store even in sma…" at bounding box center [592, 277] width 316 height 14
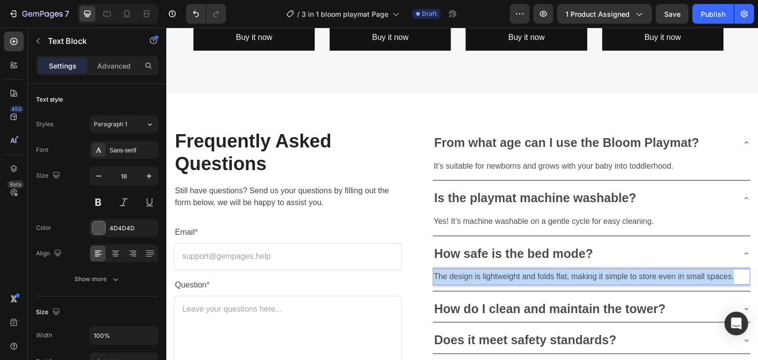
click at [606, 279] on p "The design is lightweight and folds flat, making it simple to store even in sma…" at bounding box center [592, 277] width 316 height 14
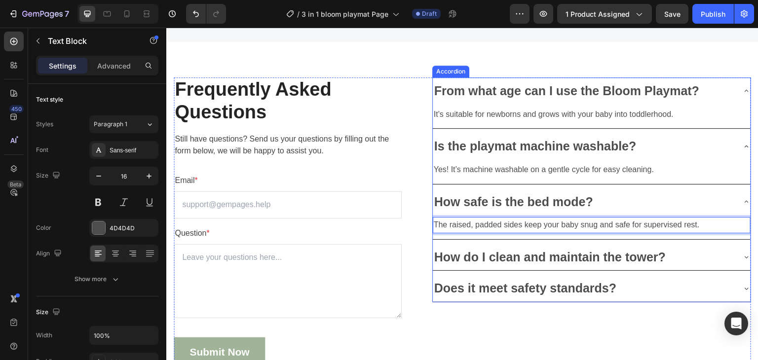
scroll to position [2601, 0]
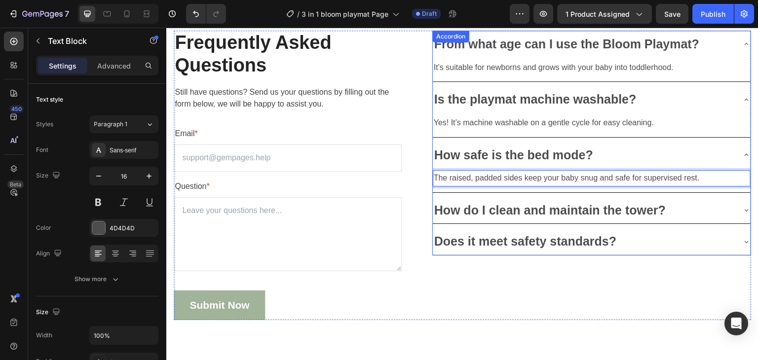
click at [697, 204] on div "How do I clean and maintain the tower?" at bounding box center [584, 210] width 302 height 19
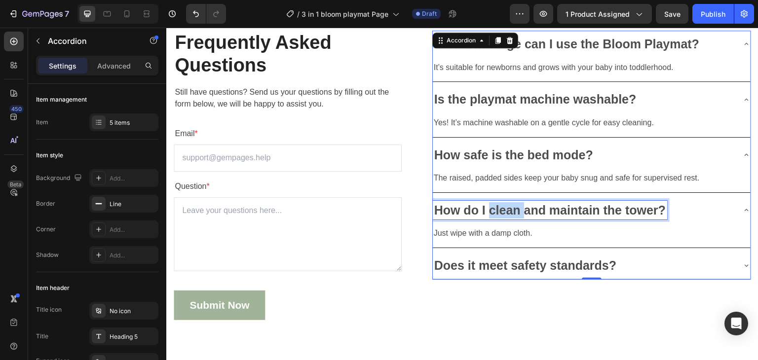
click at [490, 210] on p "How do I clean and maintain the tower?" at bounding box center [551, 210] width 232 height 16
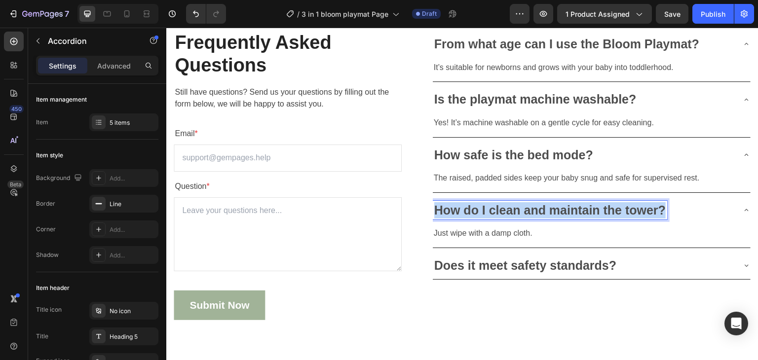
click at [490, 210] on p "How do I clean and maintain the tower?" at bounding box center [551, 210] width 232 height 16
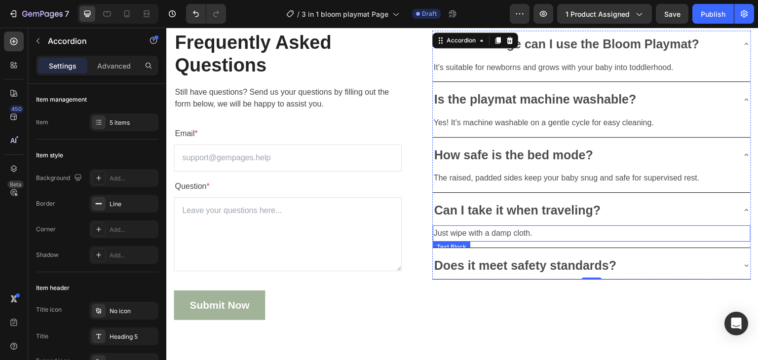
click at [481, 232] on p "Just wipe with a damp cloth." at bounding box center [592, 234] width 316 height 14
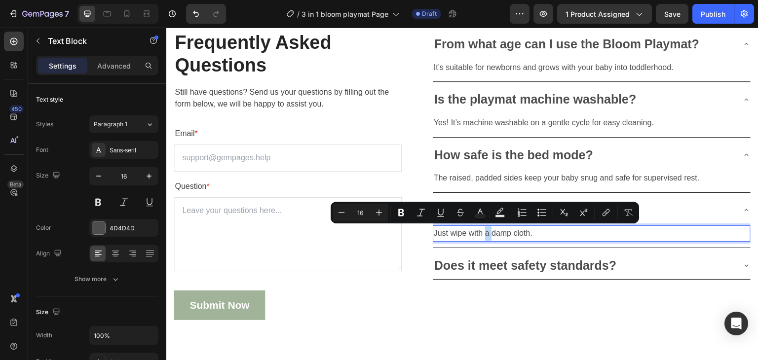
click at [481, 232] on p "Just wipe with a damp cloth." at bounding box center [592, 234] width 316 height 14
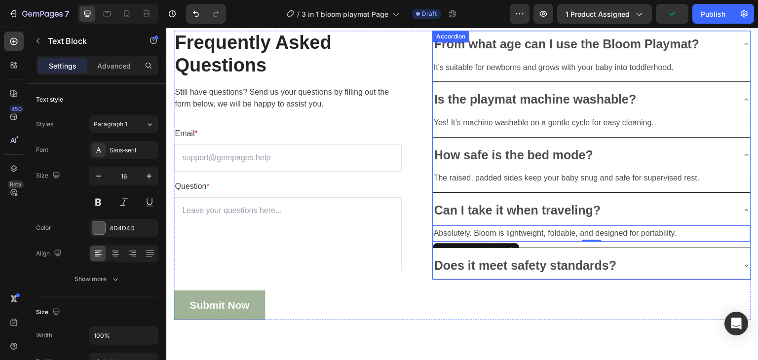
click at [547, 267] on p "Does it meet safety standards?" at bounding box center [526, 266] width 183 height 16
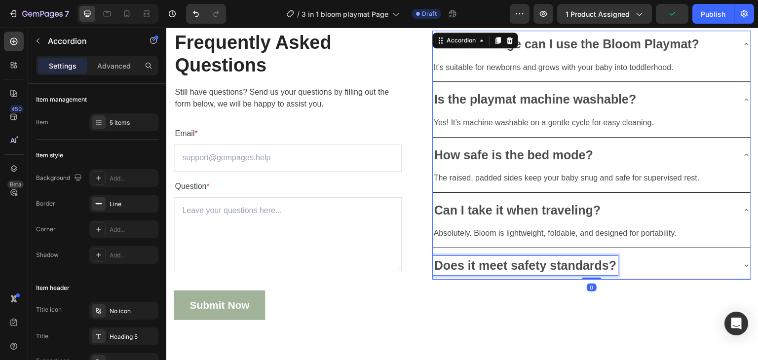
click at [547, 267] on p "Does it meet safety standards?" at bounding box center [526, 266] width 183 height 16
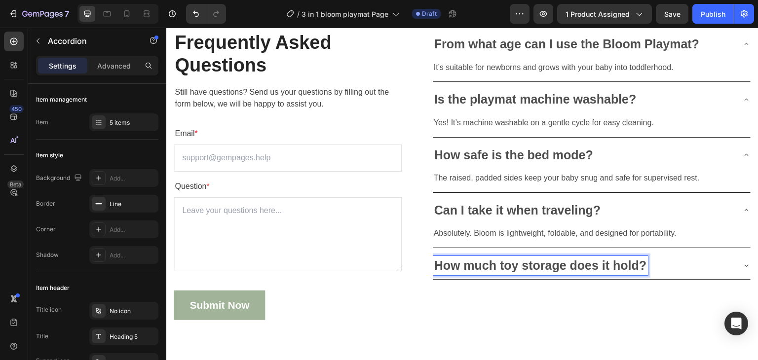
click at [676, 266] on div "How much toy storage does it hold?" at bounding box center [584, 265] width 302 height 19
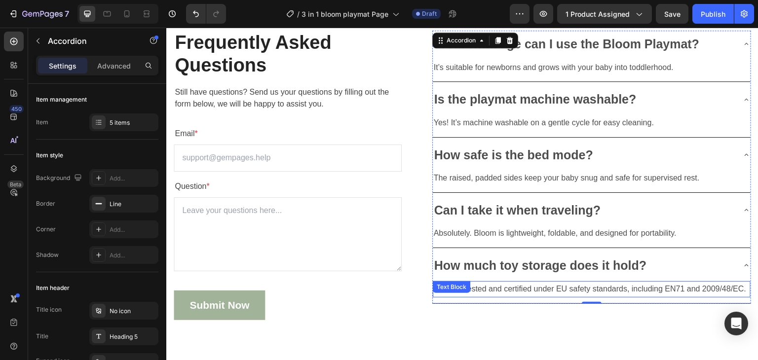
click at [483, 291] on p "Yes, it is tested and certified under EU safety standards, including EN71 and 2…" at bounding box center [592, 289] width 316 height 14
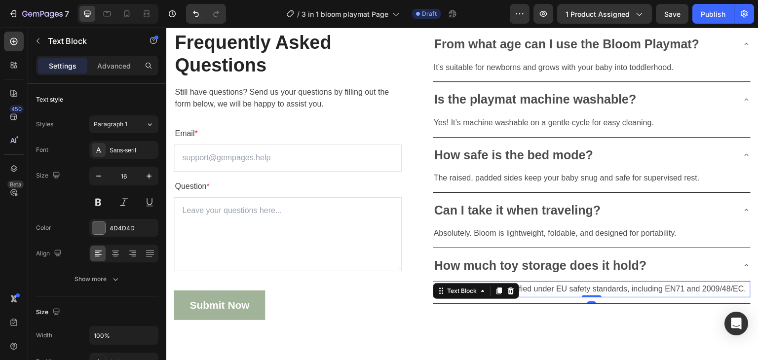
click at [483, 291] on div "Text Block" at bounding box center [462, 291] width 53 height 12
click at [563, 290] on p "Yes, it is tested and certified under EU safety standards, including EN71 and 2…" at bounding box center [592, 289] width 316 height 14
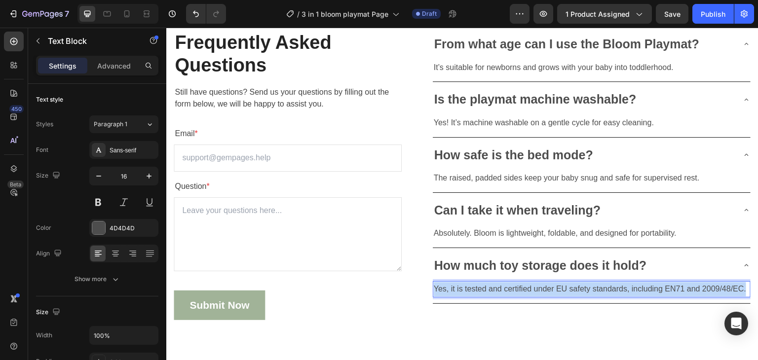
click at [563, 290] on p "Yes, it is tested and certified under EU safety standards, including EN71 and 2…" at bounding box center [592, 289] width 316 height 14
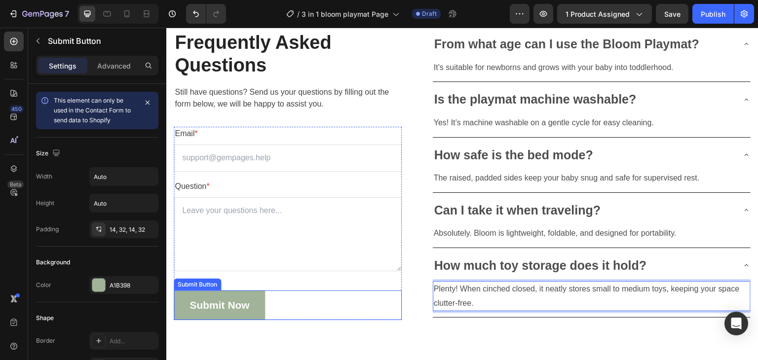
click at [364, 304] on div "Submit Now Submit Button" at bounding box center [288, 306] width 228 height 30
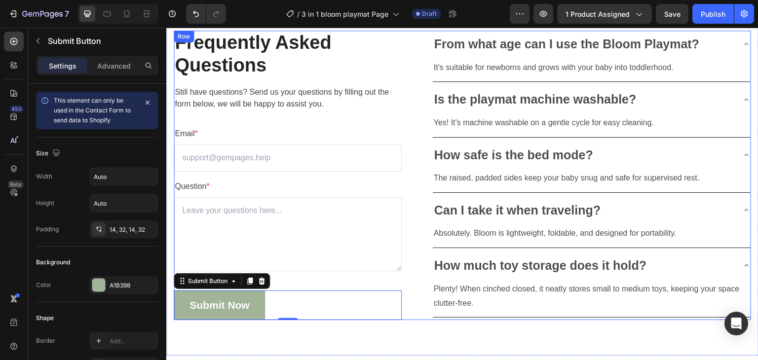
click at [413, 288] on div "Frequently Asked Questions Heading Still have questions? Send us your questions…" at bounding box center [463, 175] width 578 height 289
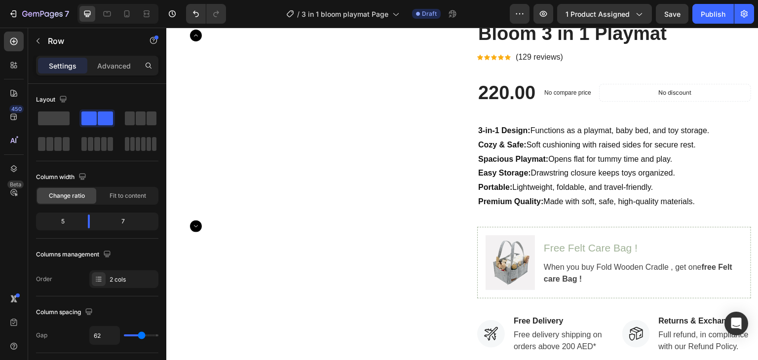
scroll to position [0, 0]
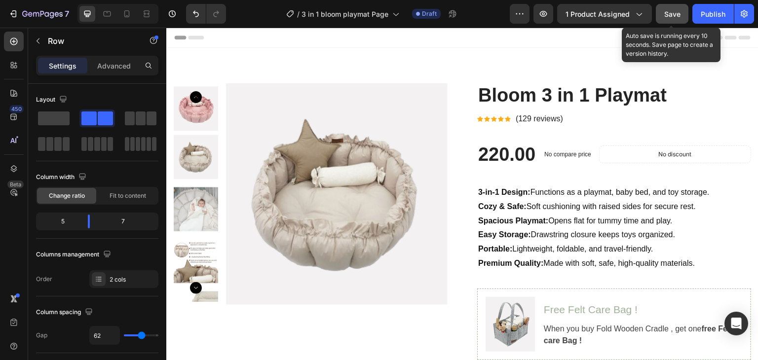
click at [670, 22] on button "Save" at bounding box center [672, 14] width 33 height 20
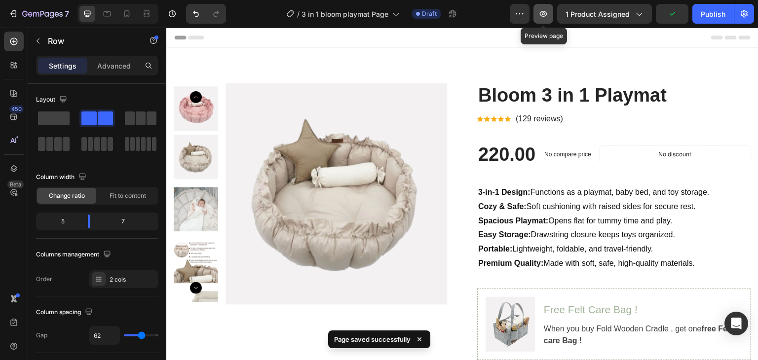
click at [551, 17] on button "button" at bounding box center [544, 14] width 20 height 20
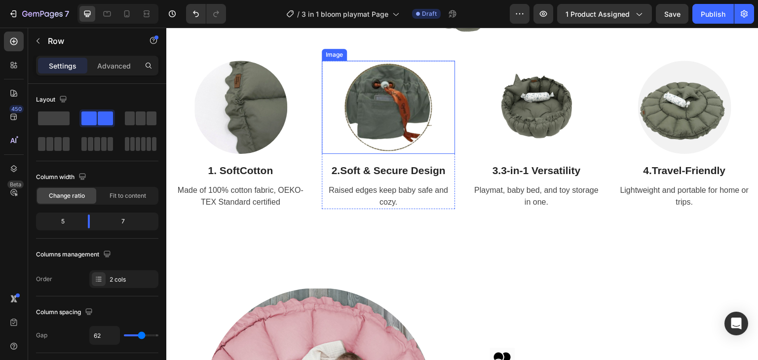
scroll to position [1284, 0]
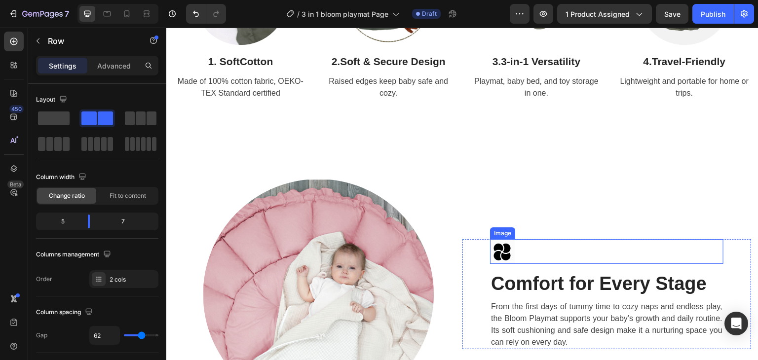
click at [502, 249] on img at bounding box center [502, 251] width 25 height 25
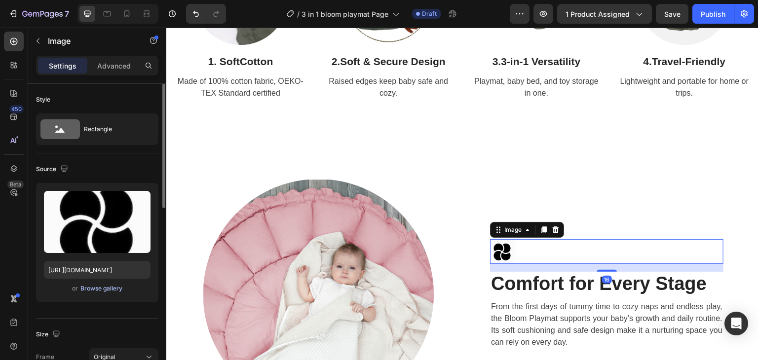
click at [98, 291] on div "Browse gallery" at bounding box center [101, 288] width 42 height 9
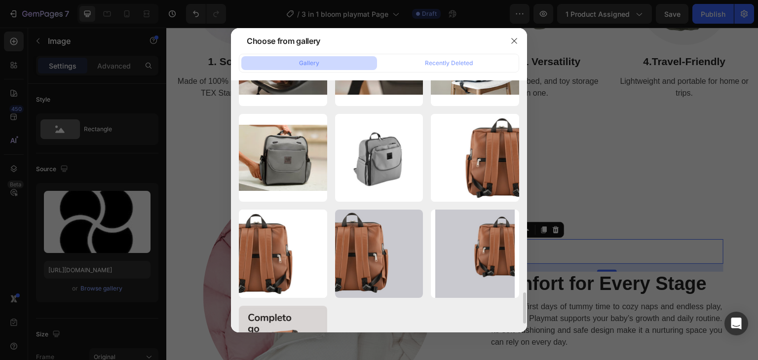
scroll to position [1774, 0]
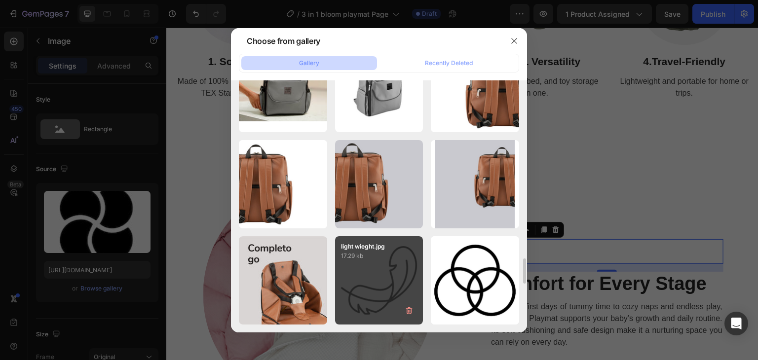
click at [397, 252] on p "17.29 kb" at bounding box center [379, 256] width 77 height 10
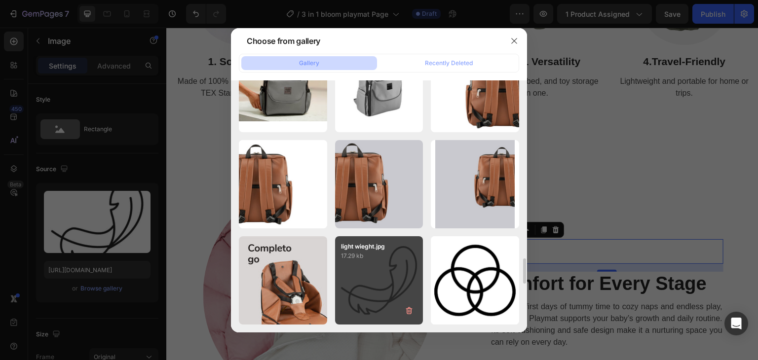
type input "https://cdn.shopify.com/s/files/1/0647/4521/0025/files/gempages_577626648069800…"
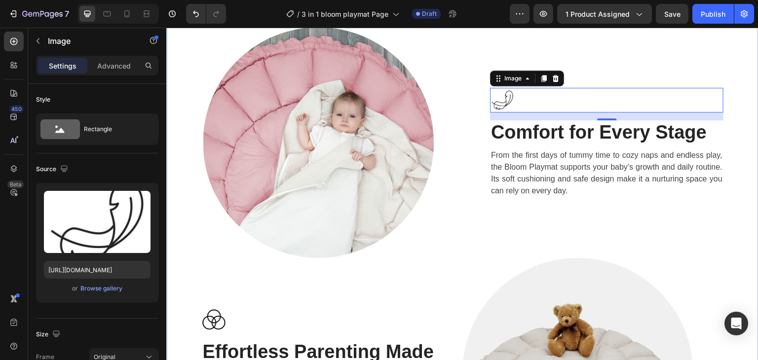
scroll to position [1580, 0]
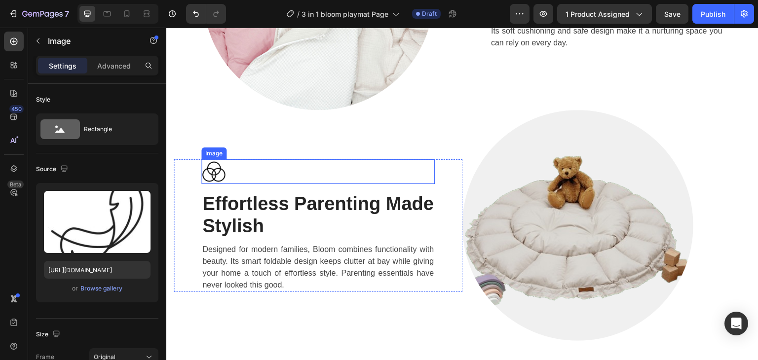
click at [214, 168] on img at bounding box center [213, 171] width 25 height 25
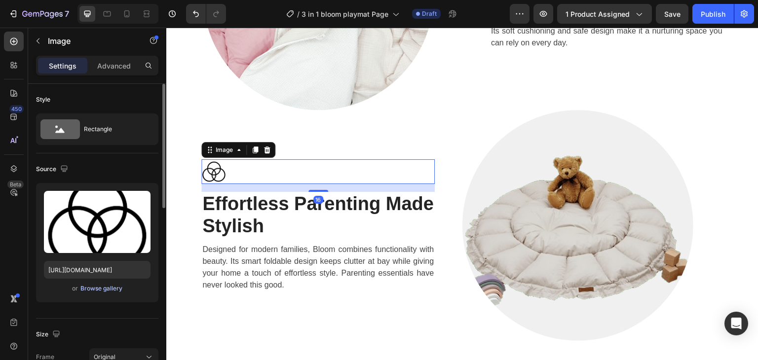
click at [92, 285] on div "Browse gallery" at bounding box center [101, 288] width 42 height 9
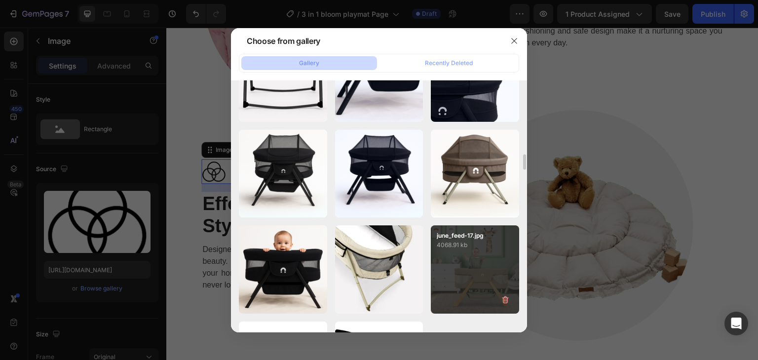
scroll to position [3460, 0]
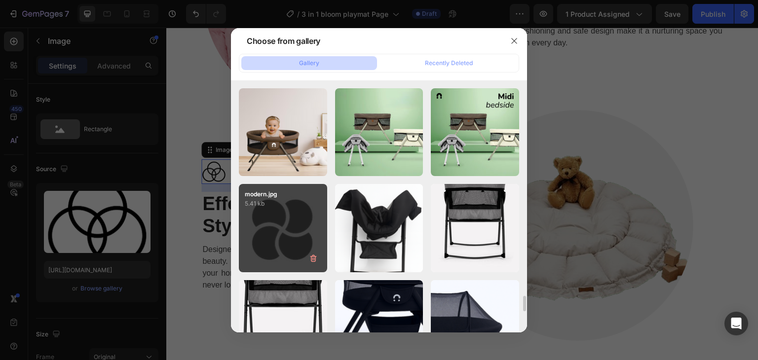
click at [300, 247] on div "modern.jpg 5.41 kb" at bounding box center [283, 228] width 88 height 88
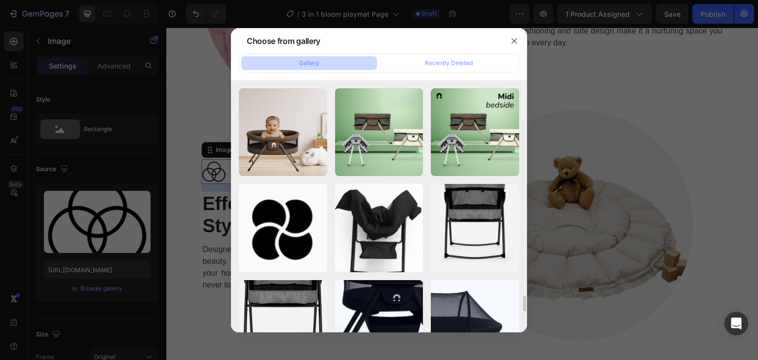
type input "https://cdn.shopify.com/s/files/1/0647/4521/0025/files/gempages_577626648069800…"
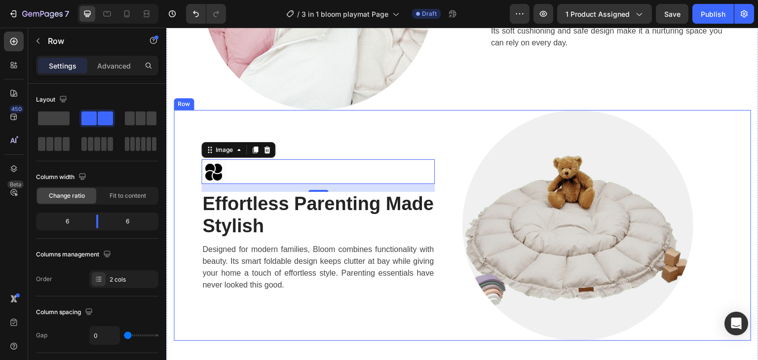
click at [401, 311] on div "Image 16 Effortless Parenting Made Stylish Heading Designed for modern families…" at bounding box center [318, 225] width 289 height 231
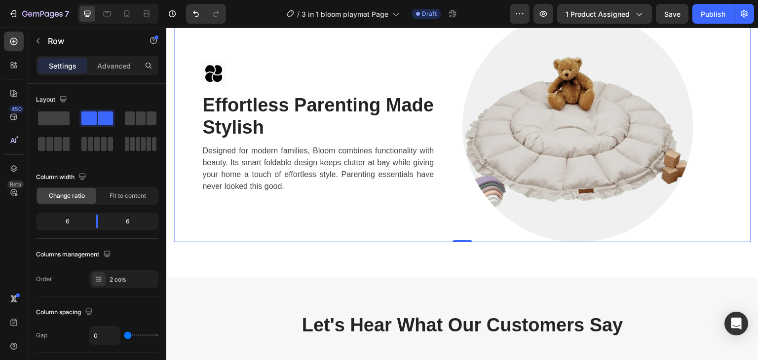
scroll to position [1728, 0]
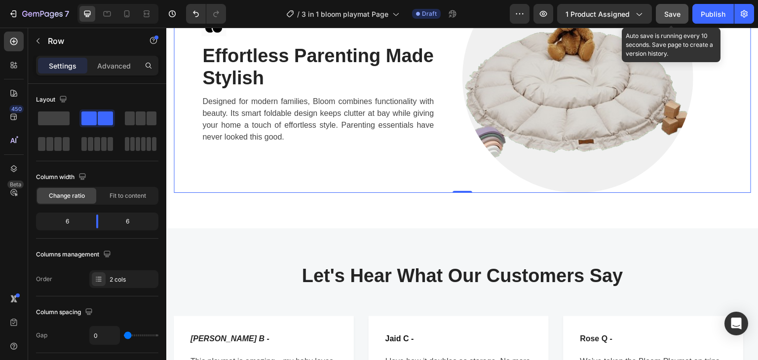
click at [670, 9] on div "Save" at bounding box center [673, 14] width 16 height 10
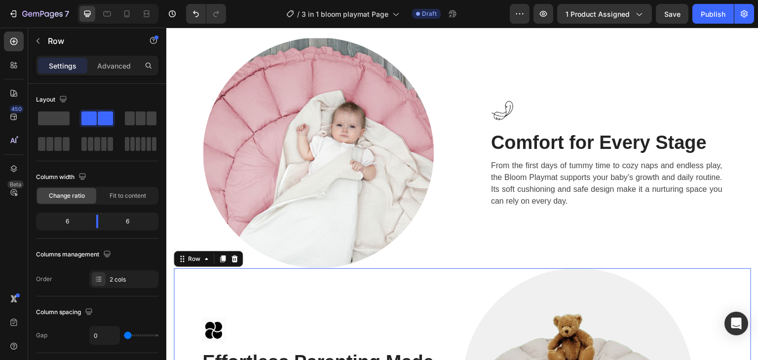
scroll to position [1284, 0]
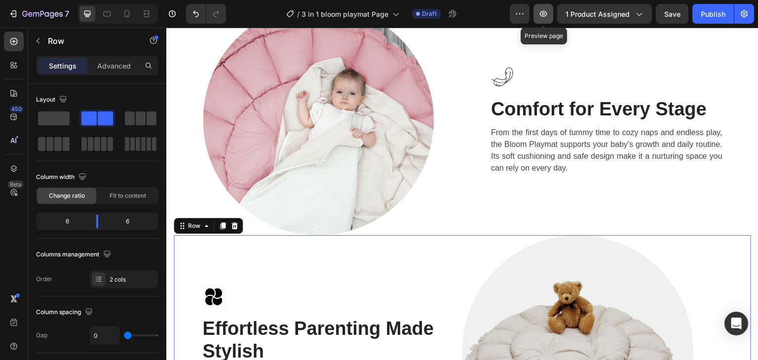
click at [539, 16] on button "button" at bounding box center [544, 14] width 20 height 20
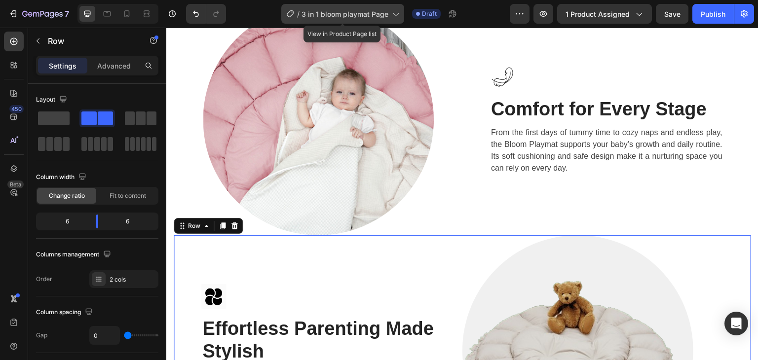
click at [356, 21] on div "/ 3 in 1 bloom playmat Page" at bounding box center [342, 14] width 123 height 20
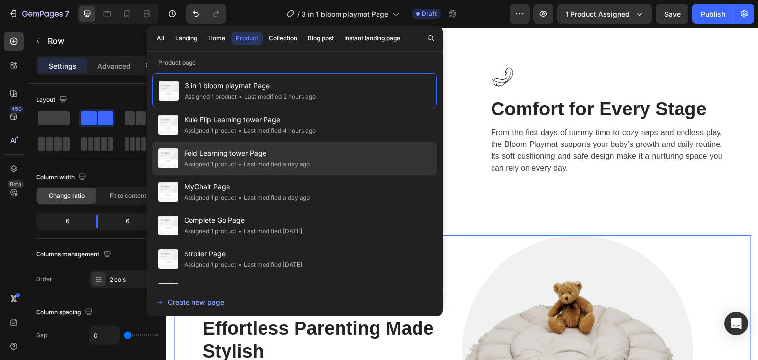
click at [271, 159] on div "• Last modified a day ago" at bounding box center [274, 164] width 74 height 10
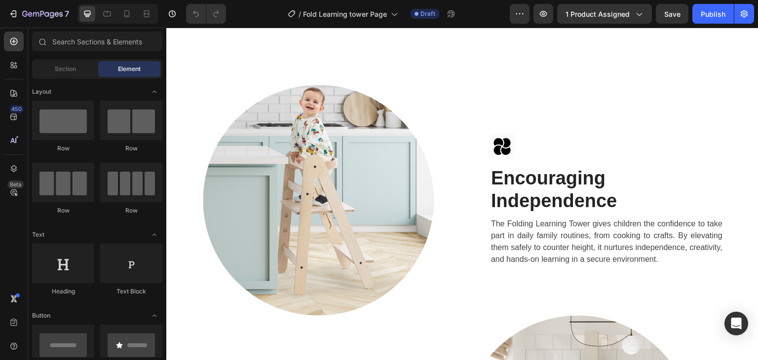
scroll to position [1185, 0]
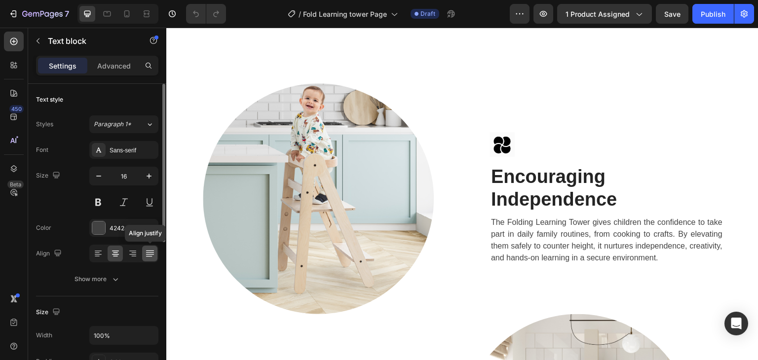
scroll to position [49, 0]
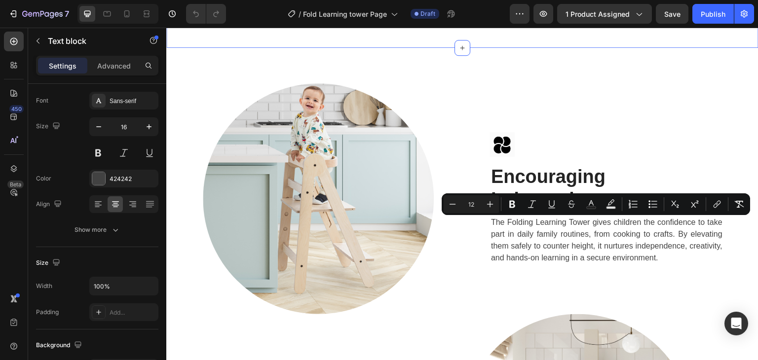
drag, startPoint x: 685, startPoint y: 225, endPoint x: 664, endPoint y: 227, distance: 21.8
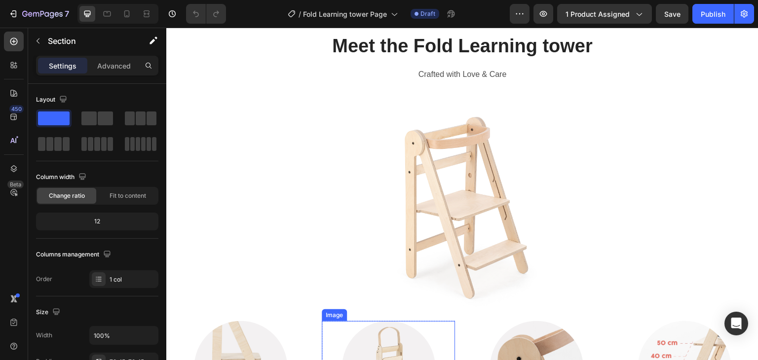
scroll to position [1037, 0]
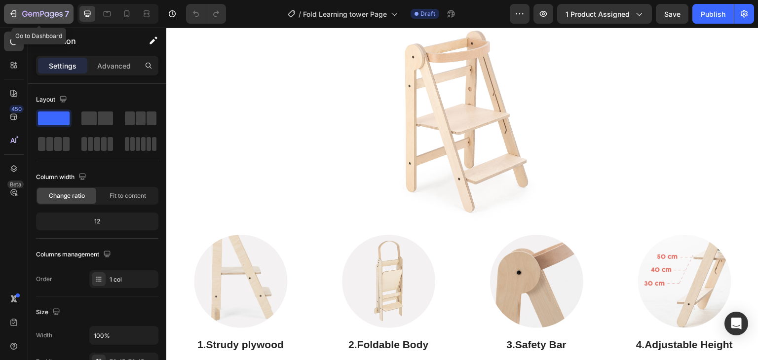
click at [30, 9] on div "7" at bounding box center [45, 14] width 47 height 12
